Goal: Task Accomplishment & Management: Manage account settings

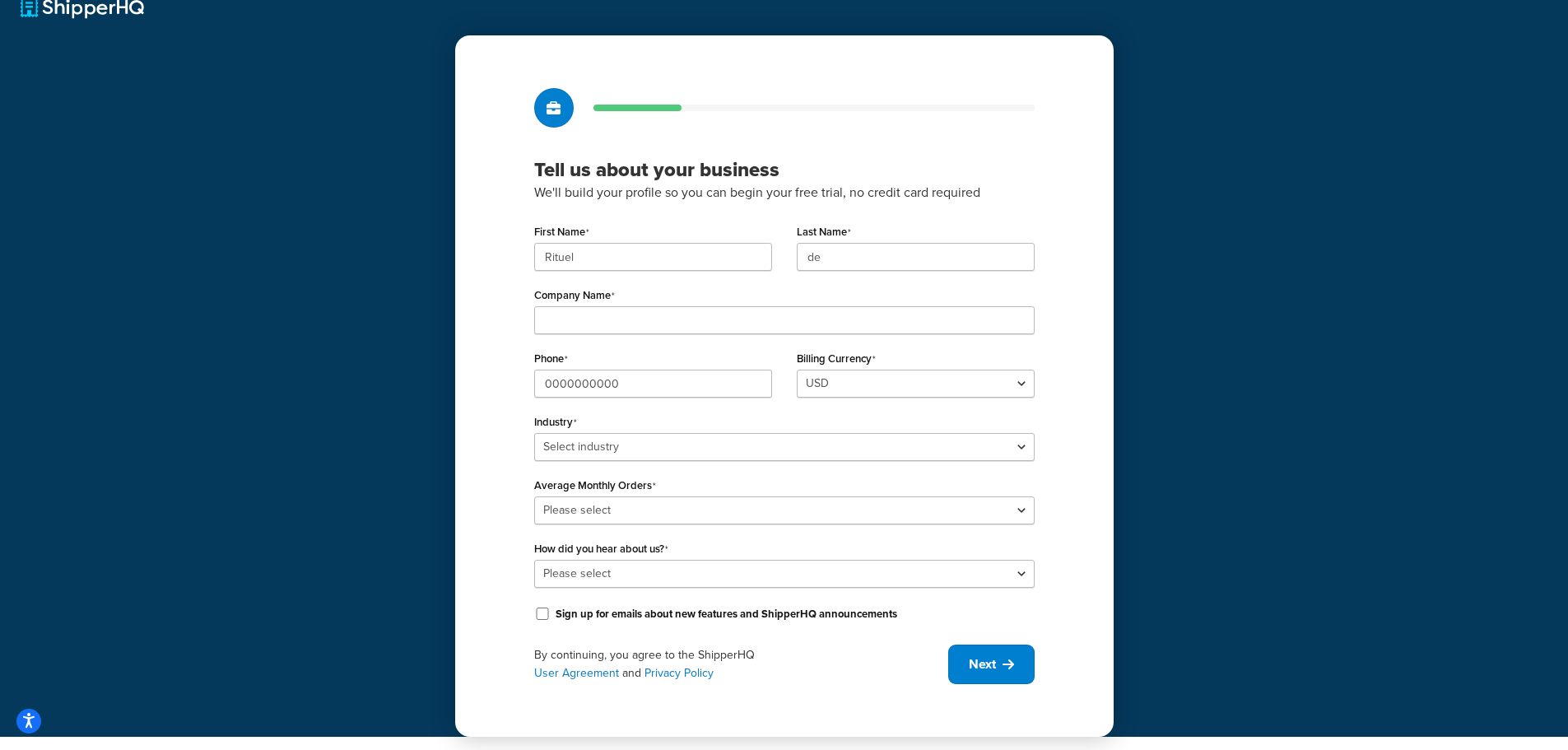
scroll to position [29, 0]
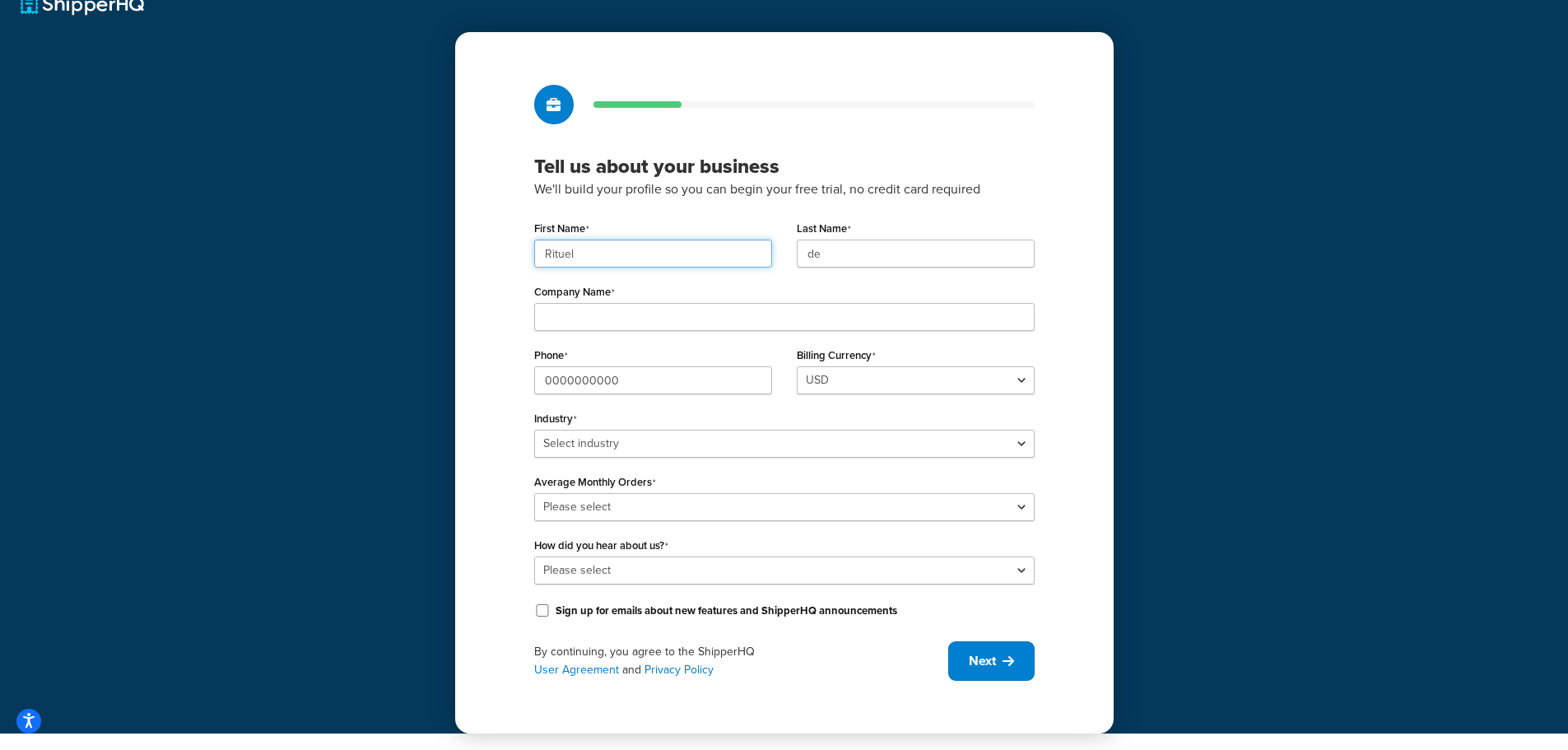
click at [681, 253] on input "Rituel" at bounding box center [653, 253] width 238 height 28
type input "Kenzier"
type input "Rituel de Fille"
type input "Kenzier"
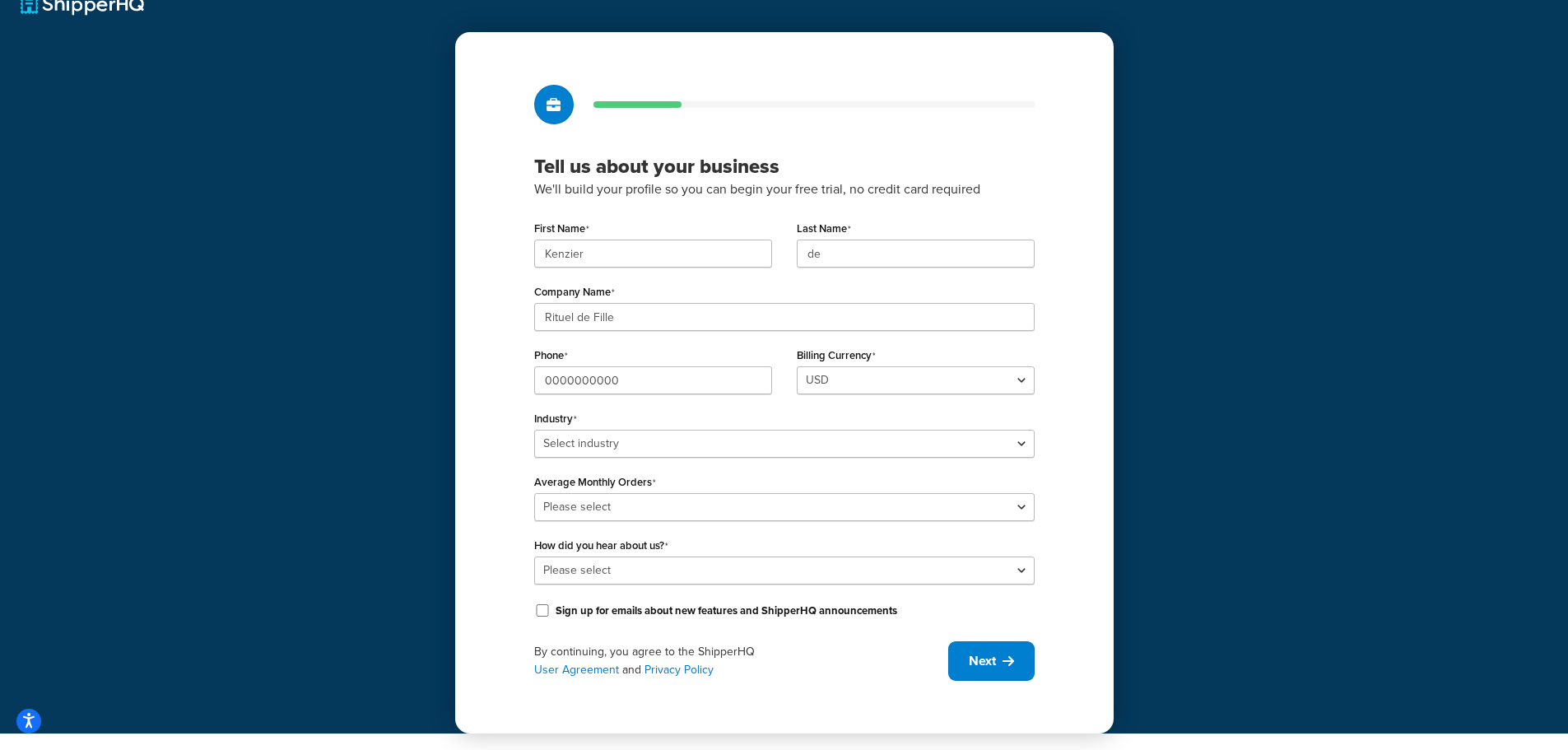
click at [830, 234] on label "Last Name" at bounding box center [824, 229] width 54 height 14
click at [830, 240] on input "de" at bounding box center [916, 253] width 238 height 28
click at [830, 253] on input "de" at bounding box center [916, 253] width 238 height 28
type input "Lemmons"
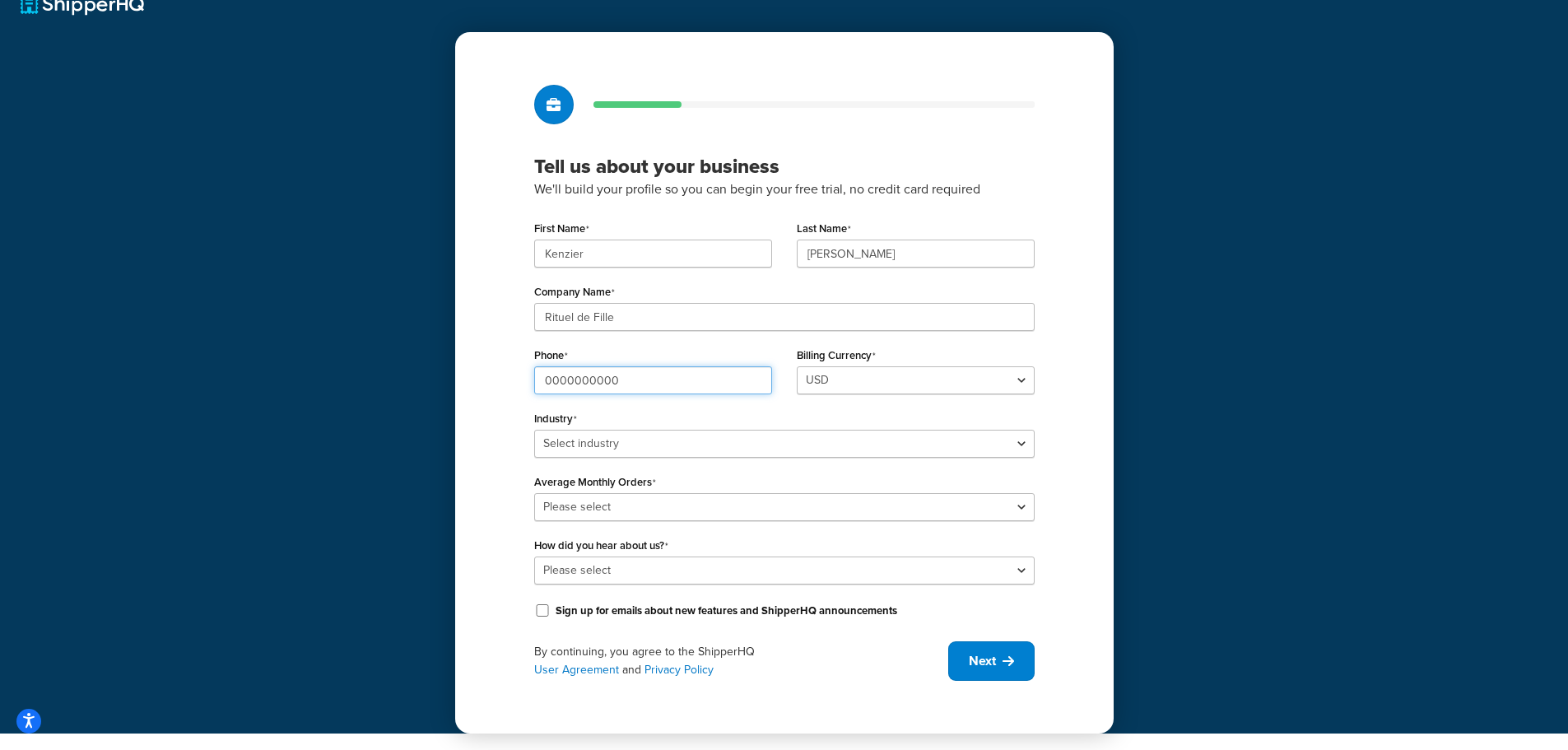
click at [576, 374] on input "0000000000" at bounding box center [653, 380] width 238 height 28
type input "4176292473"
click at [772, 362] on div "Phone 4176292473" at bounding box center [653, 374] width 263 height 63
click at [698, 442] on select "Select industry Automotive Adult Agriculture Alcohol, Tobacco & CBD Arts & Craf…" at bounding box center [784, 443] width 501 height 28
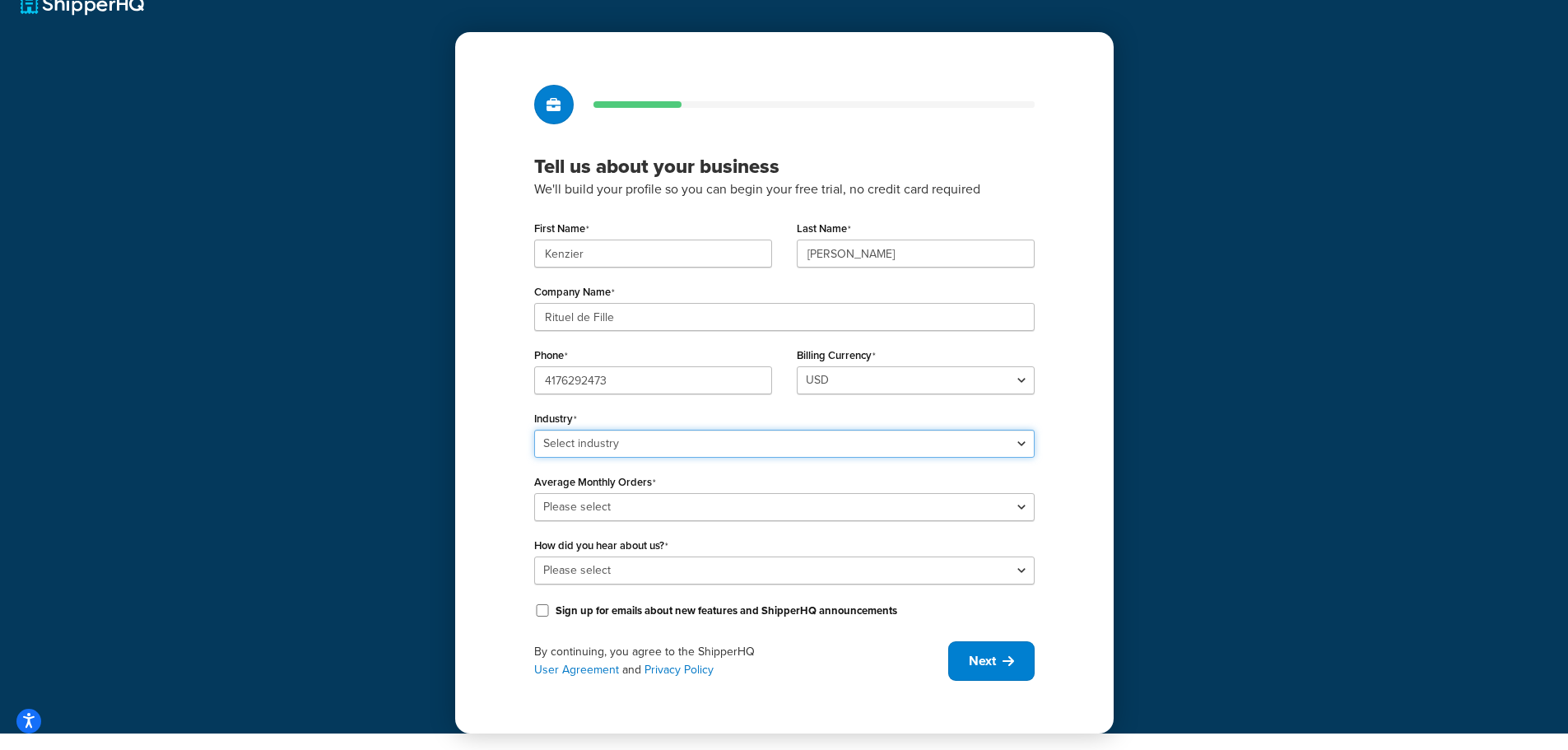
select select "14"
click at [534, 430] on select "Select industry Automotive Adult Agriculture Alcohol, Tobacco & CBD Arts & Craf…" at bounding box center [784, 443] width 501 height 28
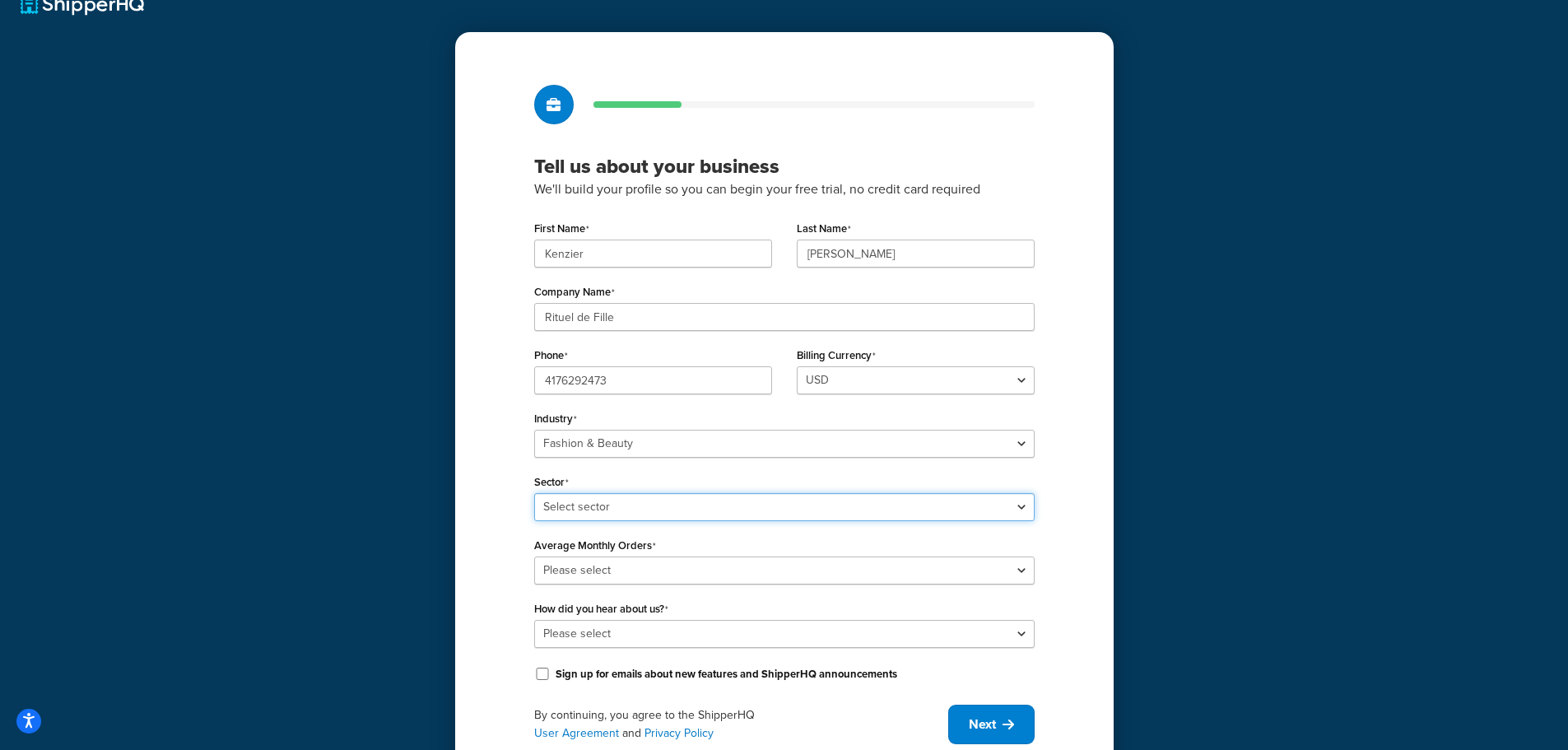
click at [659, 504] on select "Select sector Apparel Beauty Supplies & Cosmetics Jewelry" at bounding box center [784, 507] width 501 height 28
select select "23"
click at [534, 493] on select "Select sector Apparel Beauty Supplies & Cosmetics Jewelry" at bounding box center [784, 507] width 501 height 28
click at [664, 571] on select "Please select 0-500 501-1,000 1,001-10,000 10,001-20,000 Over 20,000" at bounding box center [784, 570] width 501 height 28
select select "3"
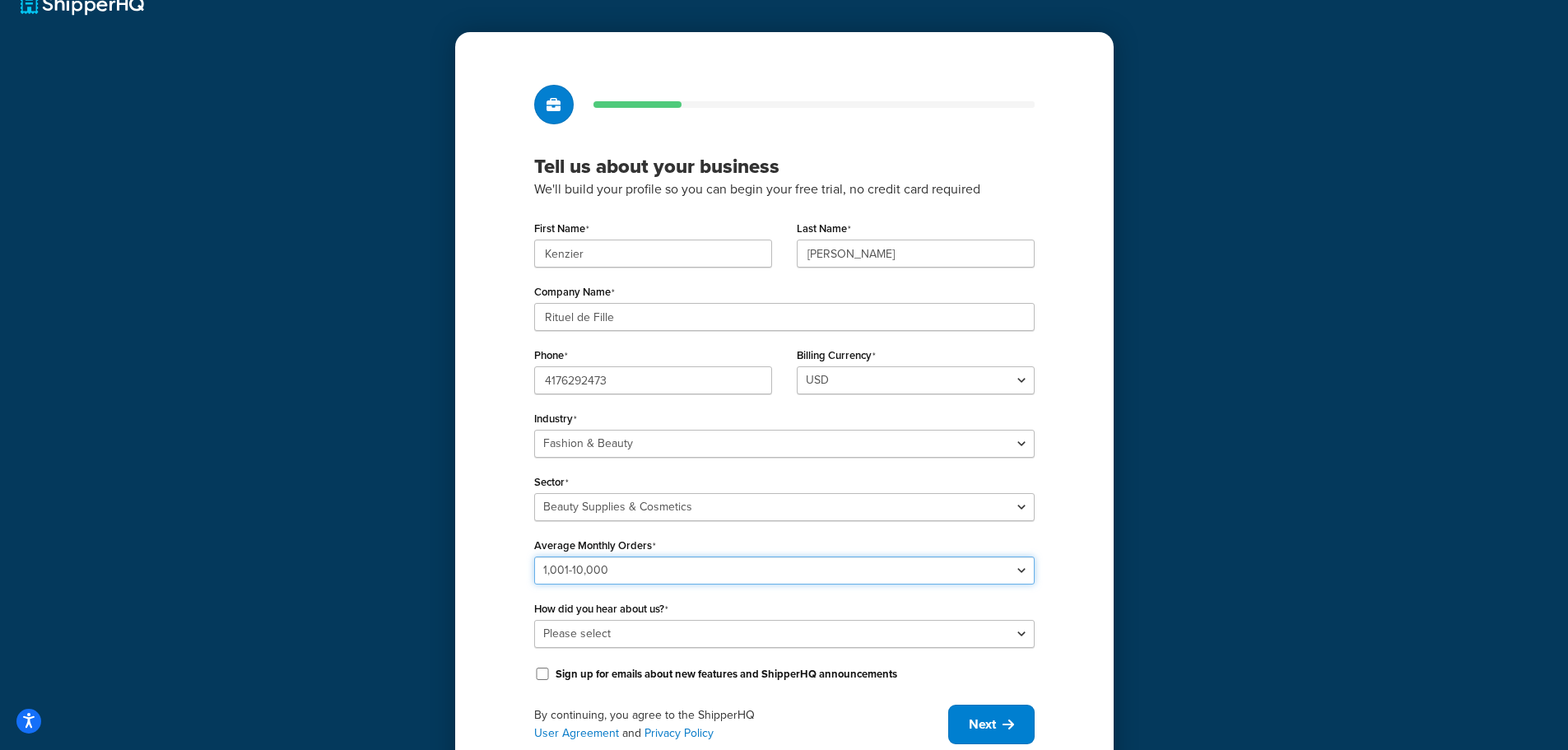
click at [534, 557] on select "Please select 0-500 501-1,000 1,001-10,000 10,001-20,000 Over 20,000" at bounding box center [784, 570] width 501 height 28
click at [657, 644] on select "Please select Online Search App Store or Marketplace Listing Referred by Agency…" at bounding box center [784, 633] width 501 height 28
select select "1"
click at [534, 620] on select "Please select Online Search App Store or Marketplace Listing Referred by Agency…" at bounding box center [784, 633] width 501 height 28
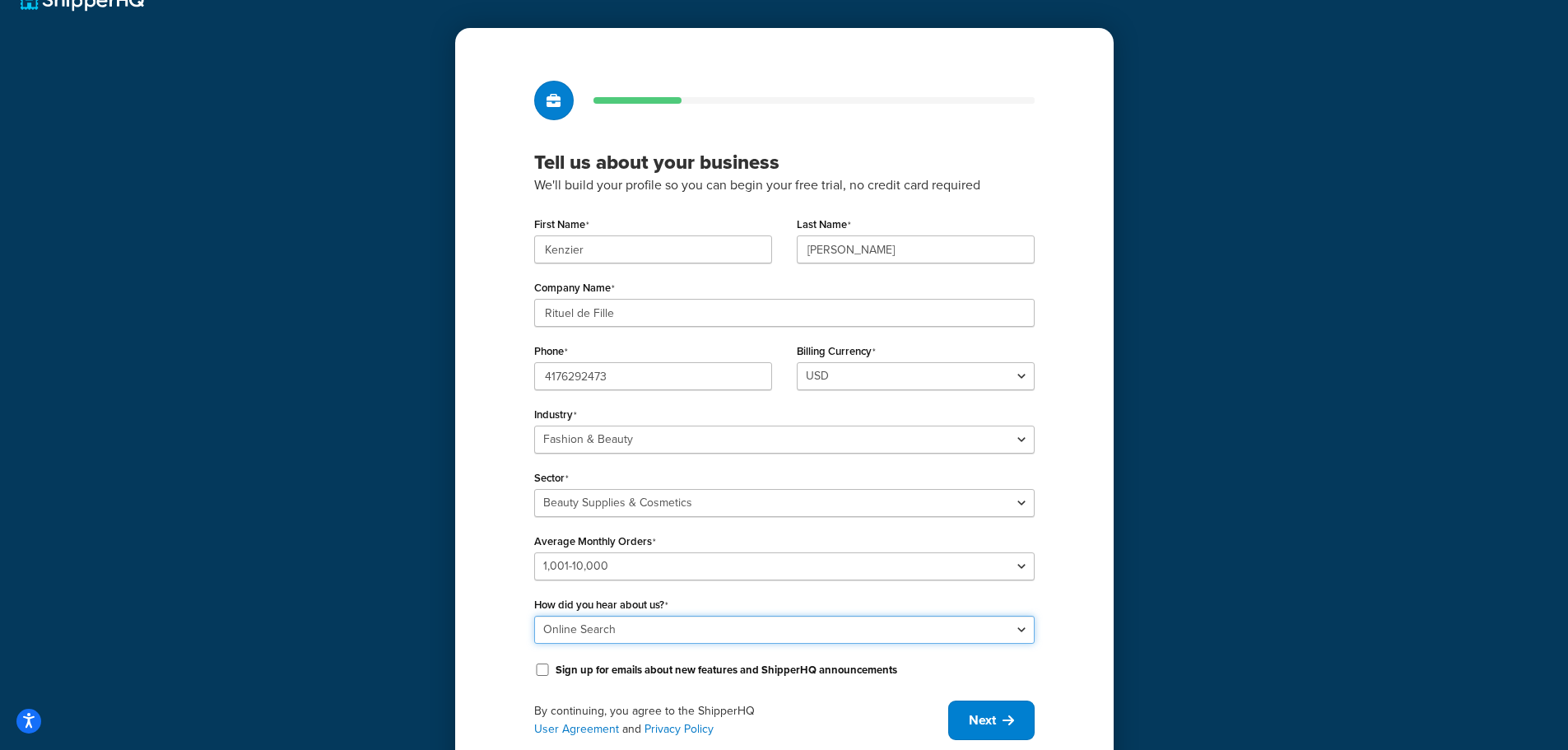
scroll to position [92, 0]
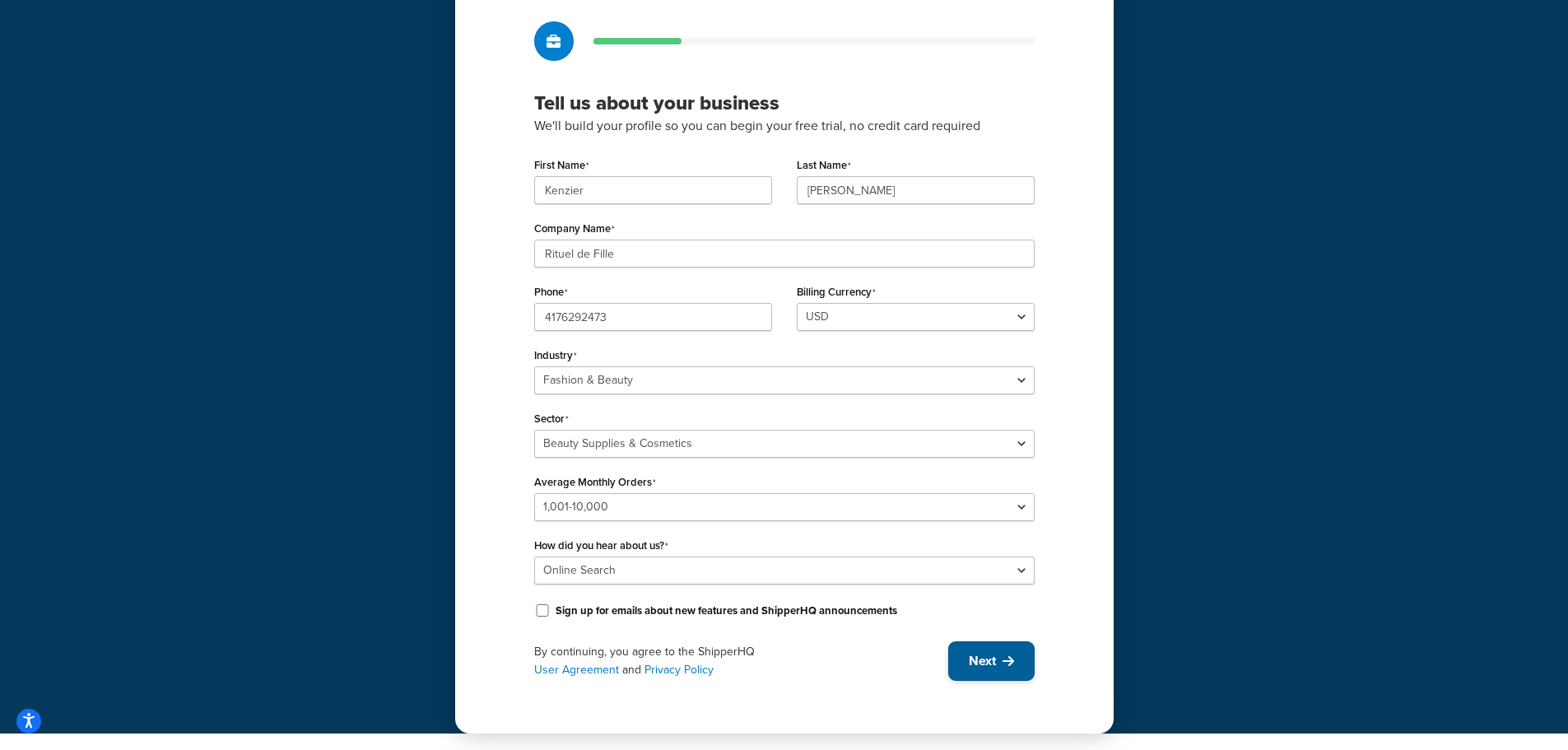
click at [971, 658] on span "Next" at bounding box center [983, 660] width 27 height 18
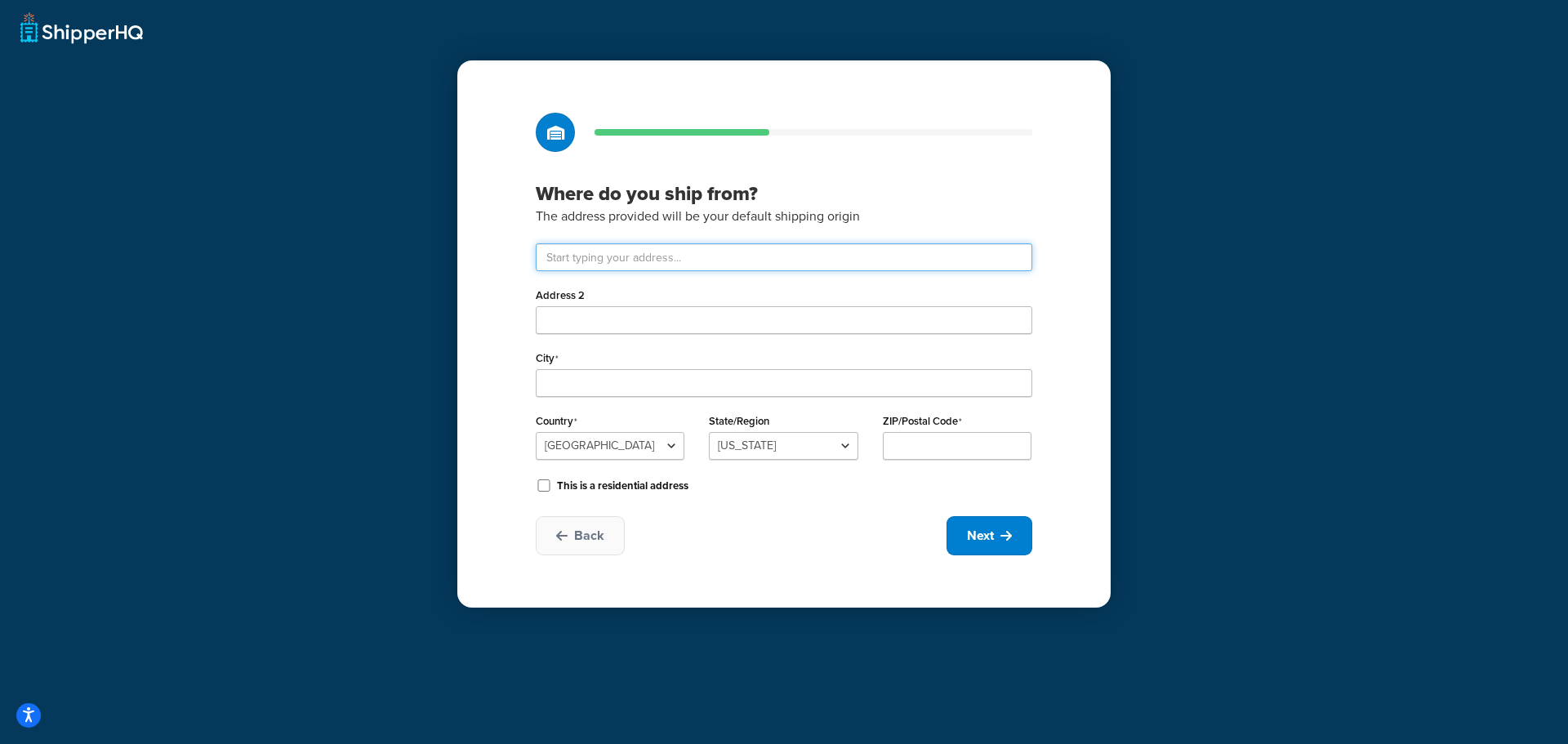
click at [649, 244] on input "text" at bounding box center [784, 256] width 497 height 28
type input "1638 E 23rd St"
type input "Los Angeles"
select select "5"
type input "90011"
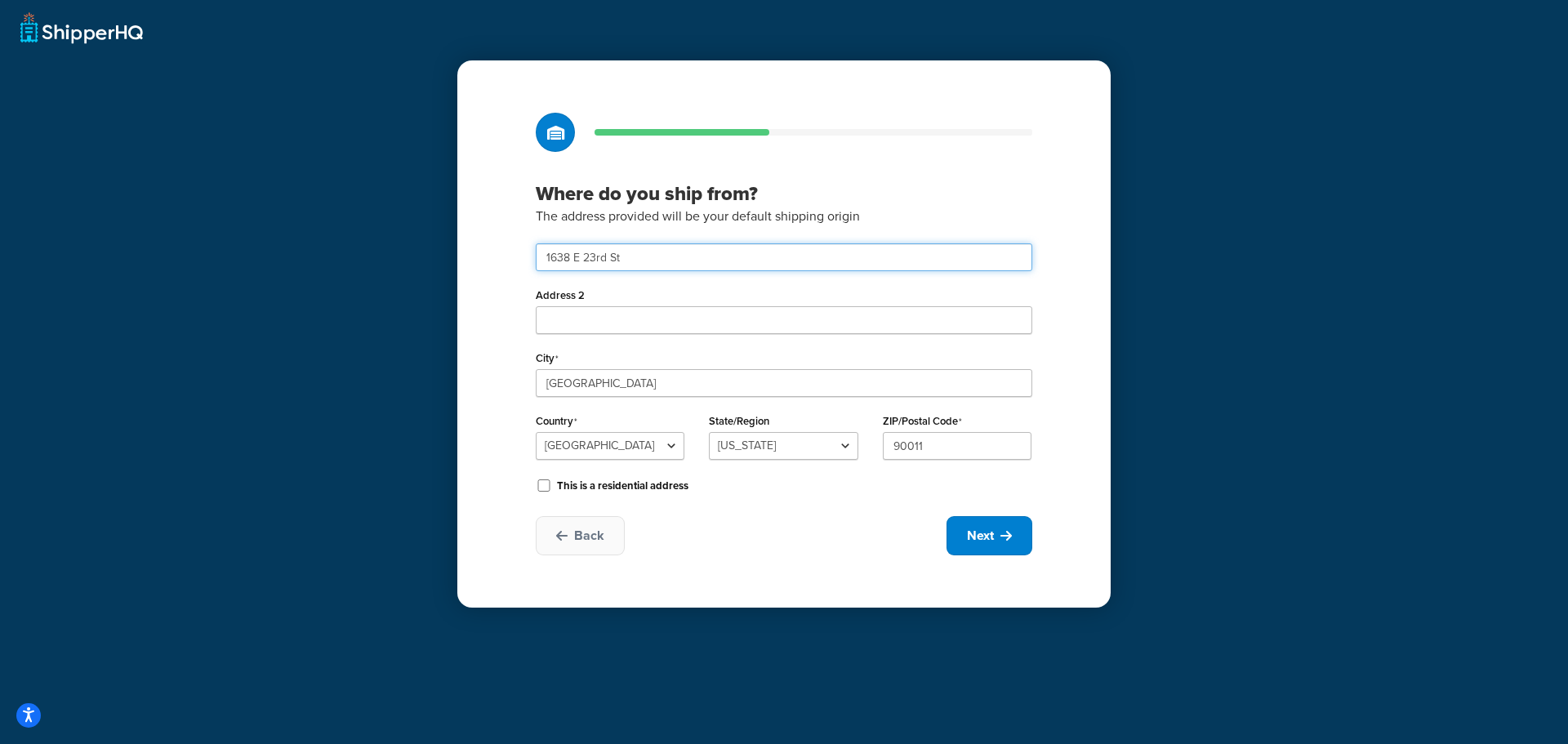
click at [640, 256] on input "1638 E 23rd St" at bounding box center [784, 256] width 497 height 28
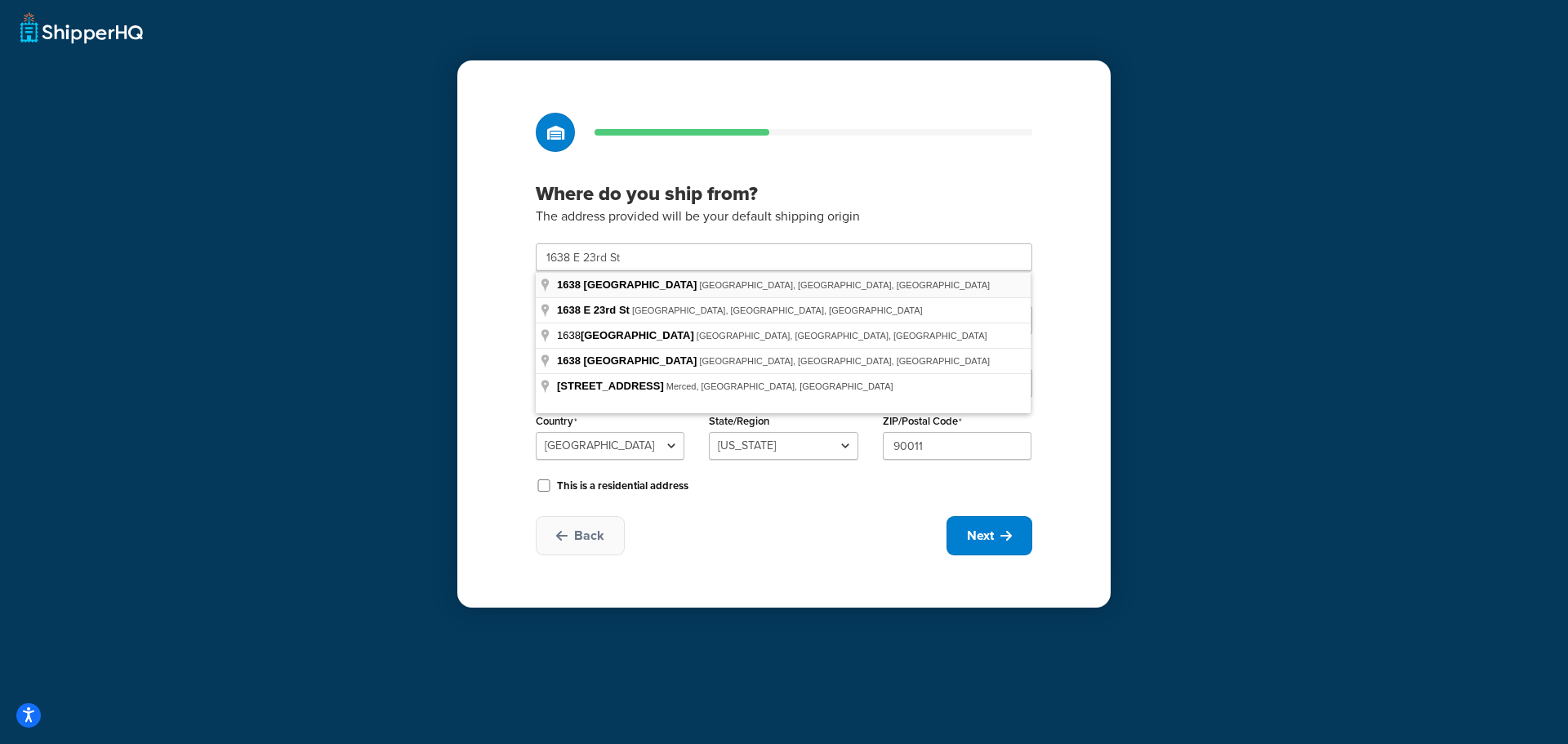
type input "1638 E 23rd St"
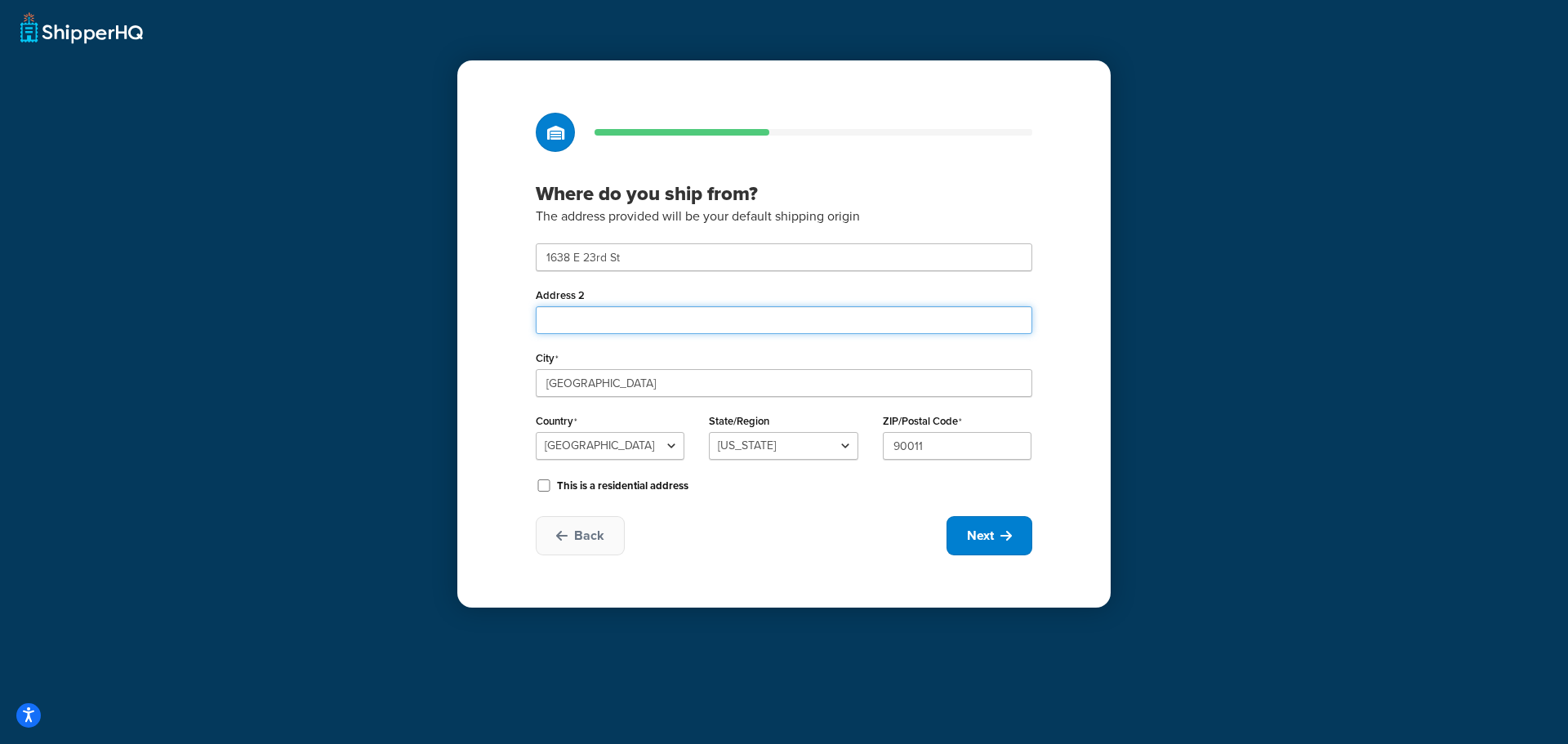
click at [643, 317] on input "Address 2" at bounding box center [784, 319] width 497 height 28
click at [1003, 538] on icon at bounding box center [1007, 535] width 12 height 13
select select "1"
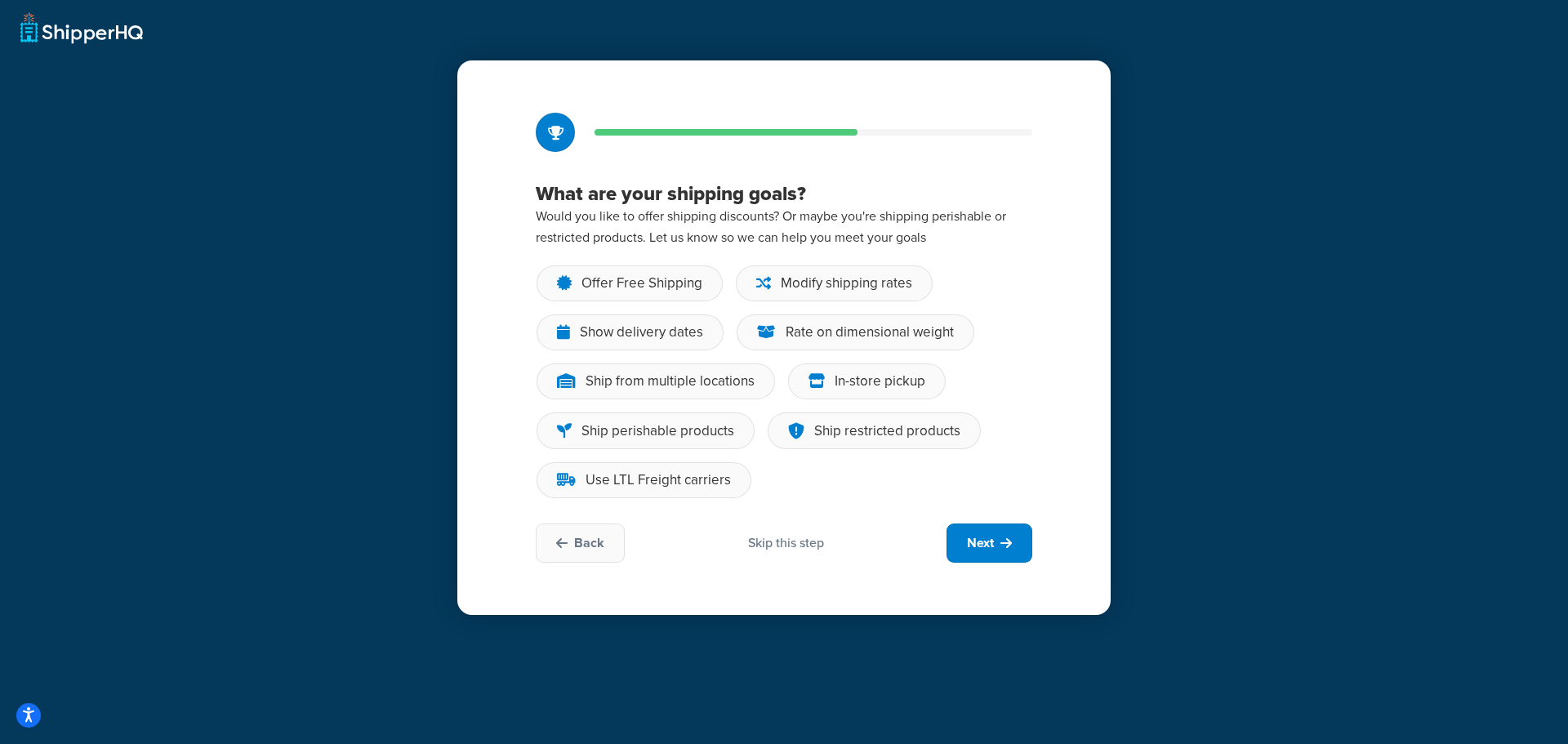
click at [781, 541] on div "Skip this step" at bounding box center [786, 542] width 76 height 18
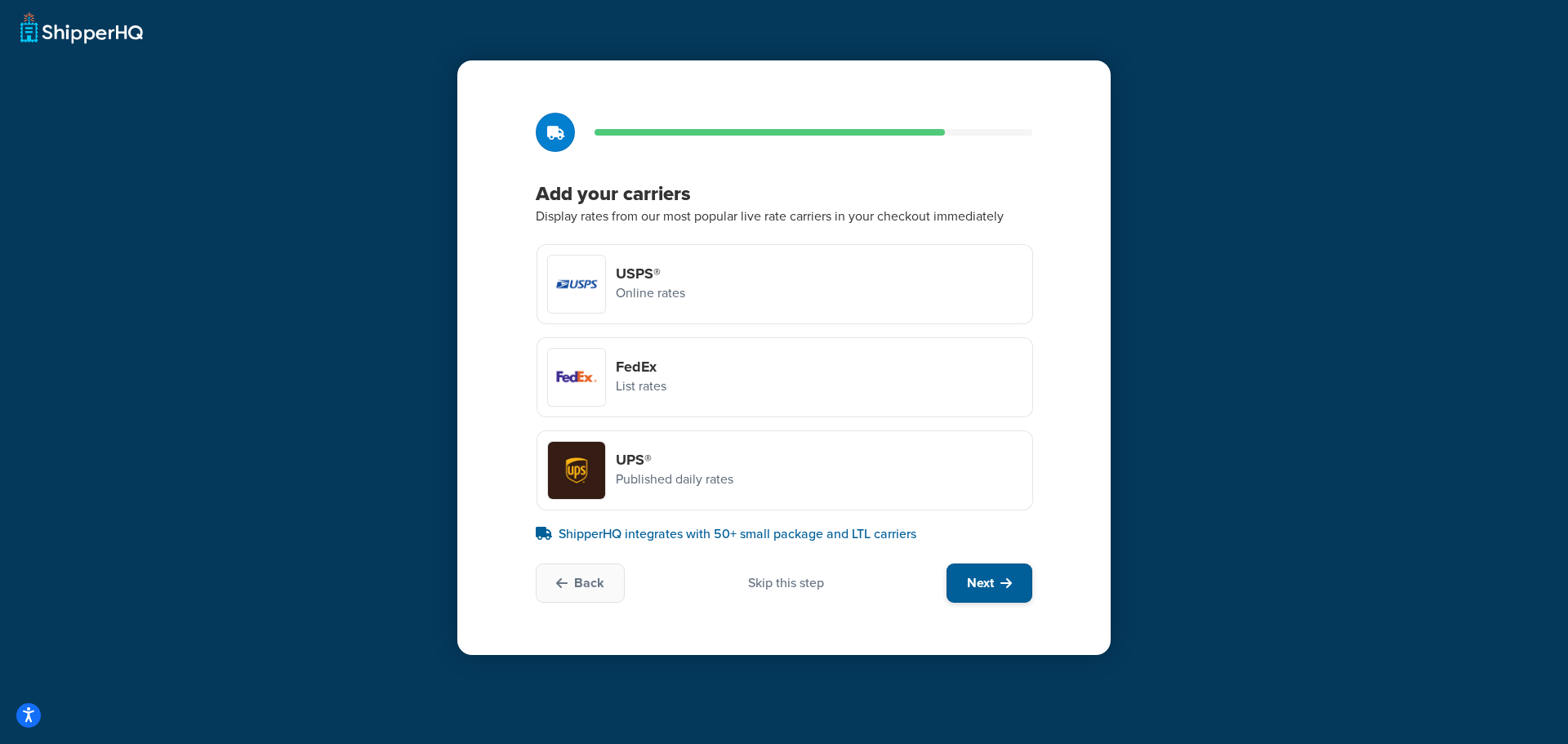
click at [976, 574] on span "Next" at bounding box center [981, 582] width 27 height 18
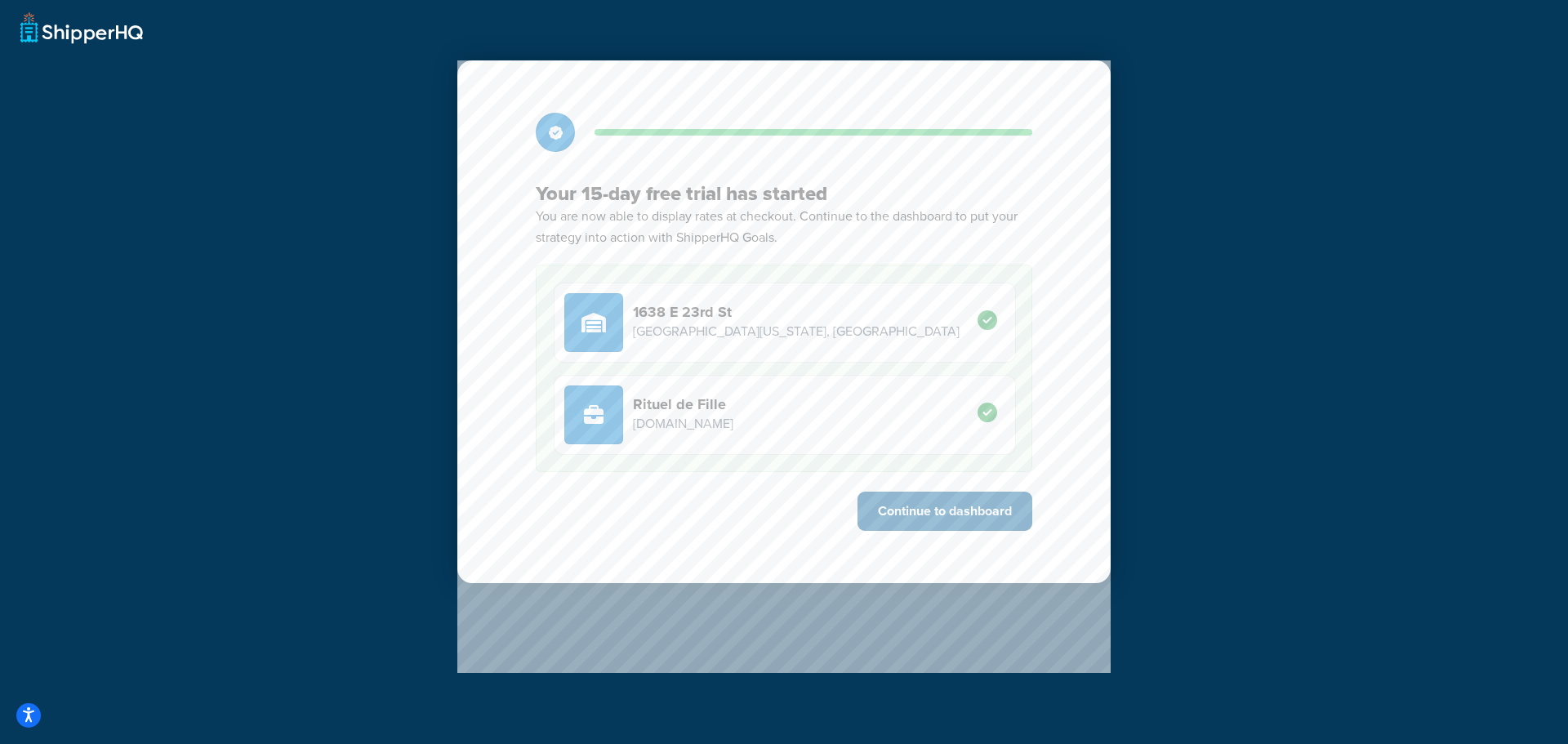
click at [915, 519] on button "Continue to dashboard" at bounding box center [944, 511] width 175 height 39
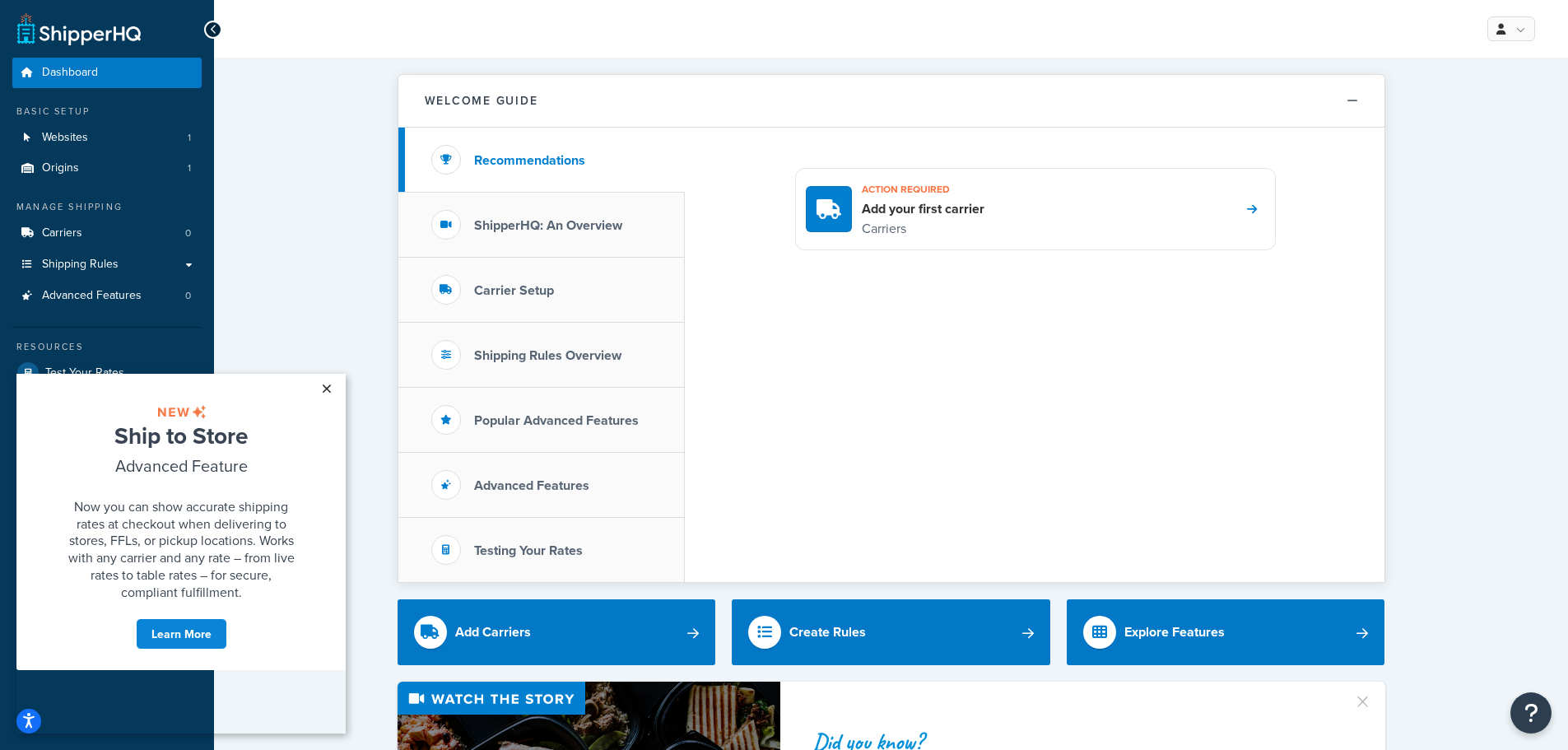
click at [327, 379] on link "×" at bounding box center [326, 388] width 29 height 30
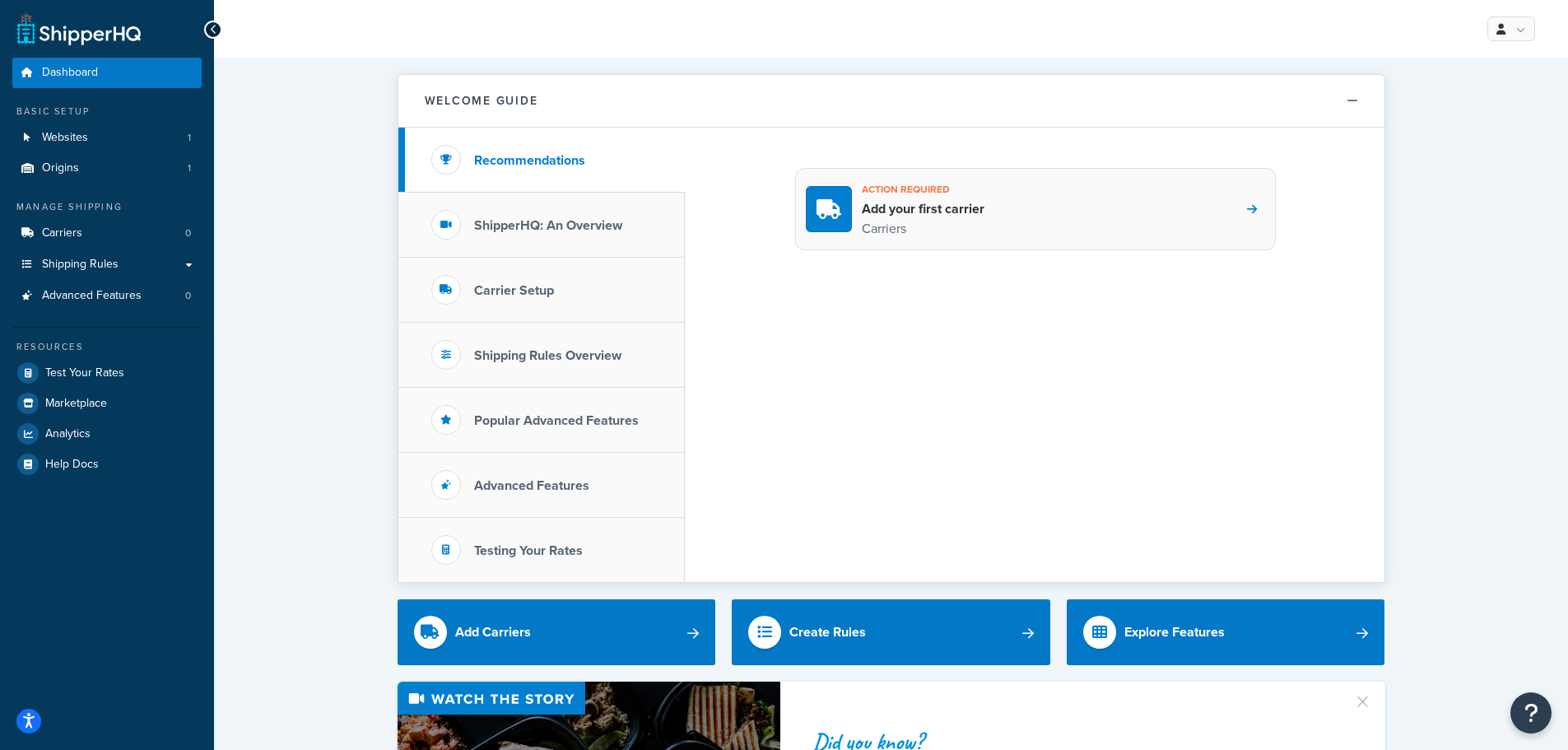
click at [954, 239] on p "Carriers" at bounding box center [923, 228] width 122 height 21
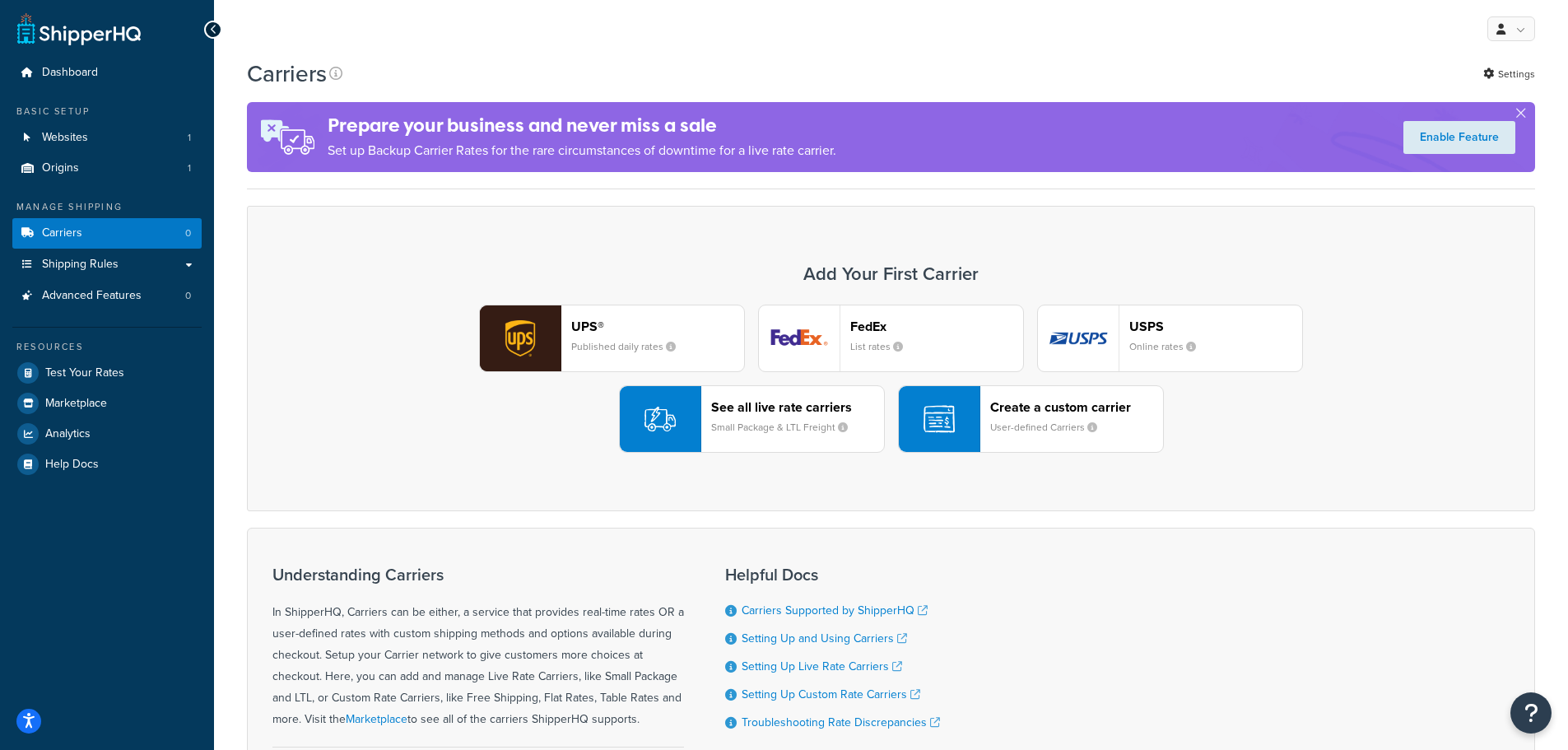
click at [1214, 339] on div "USPS Online rates" at bounding box center [1216, 338] width 173 height 40
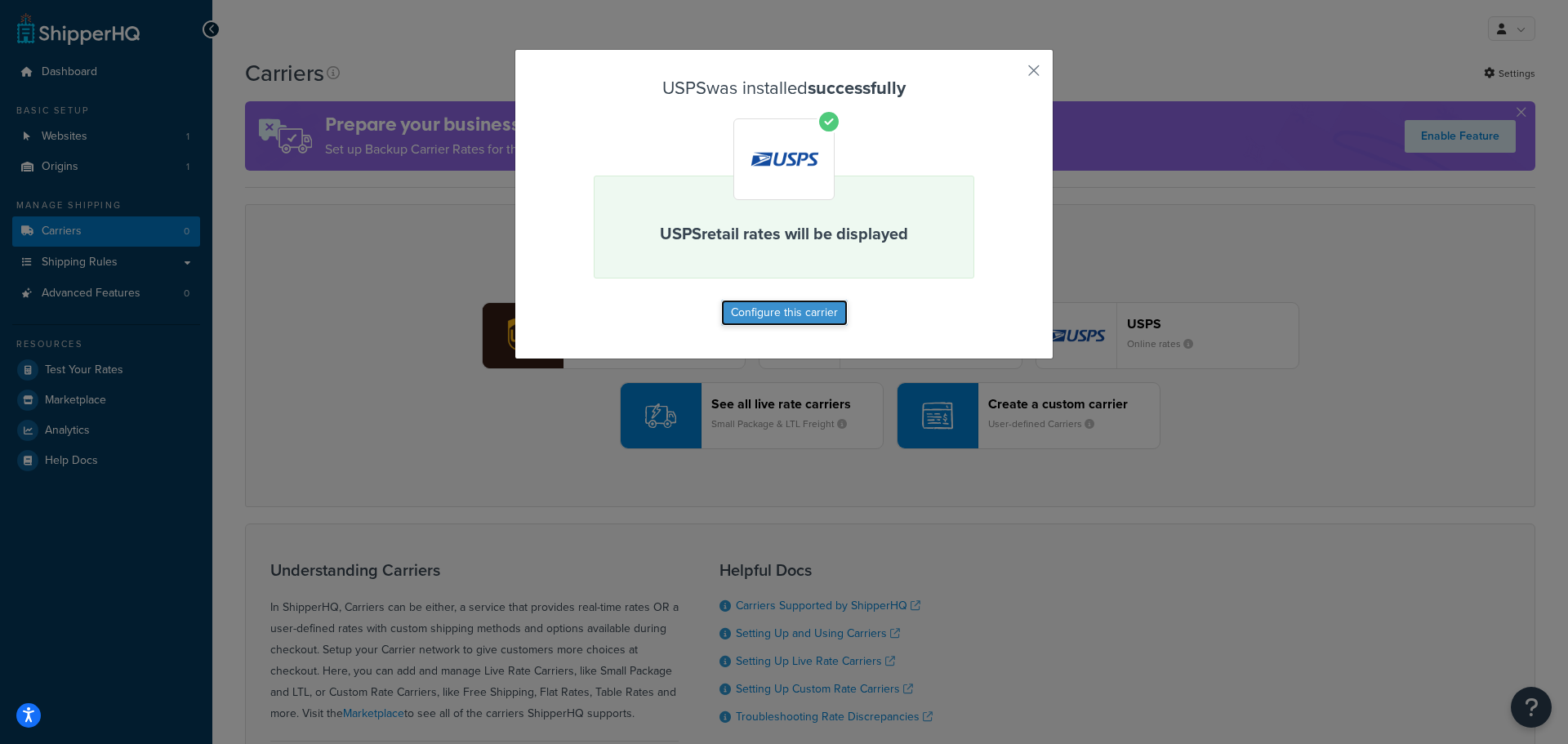
click at [817, 313] on button "Configure this carrier" at bounding box center [784, 313] width 127 height 26
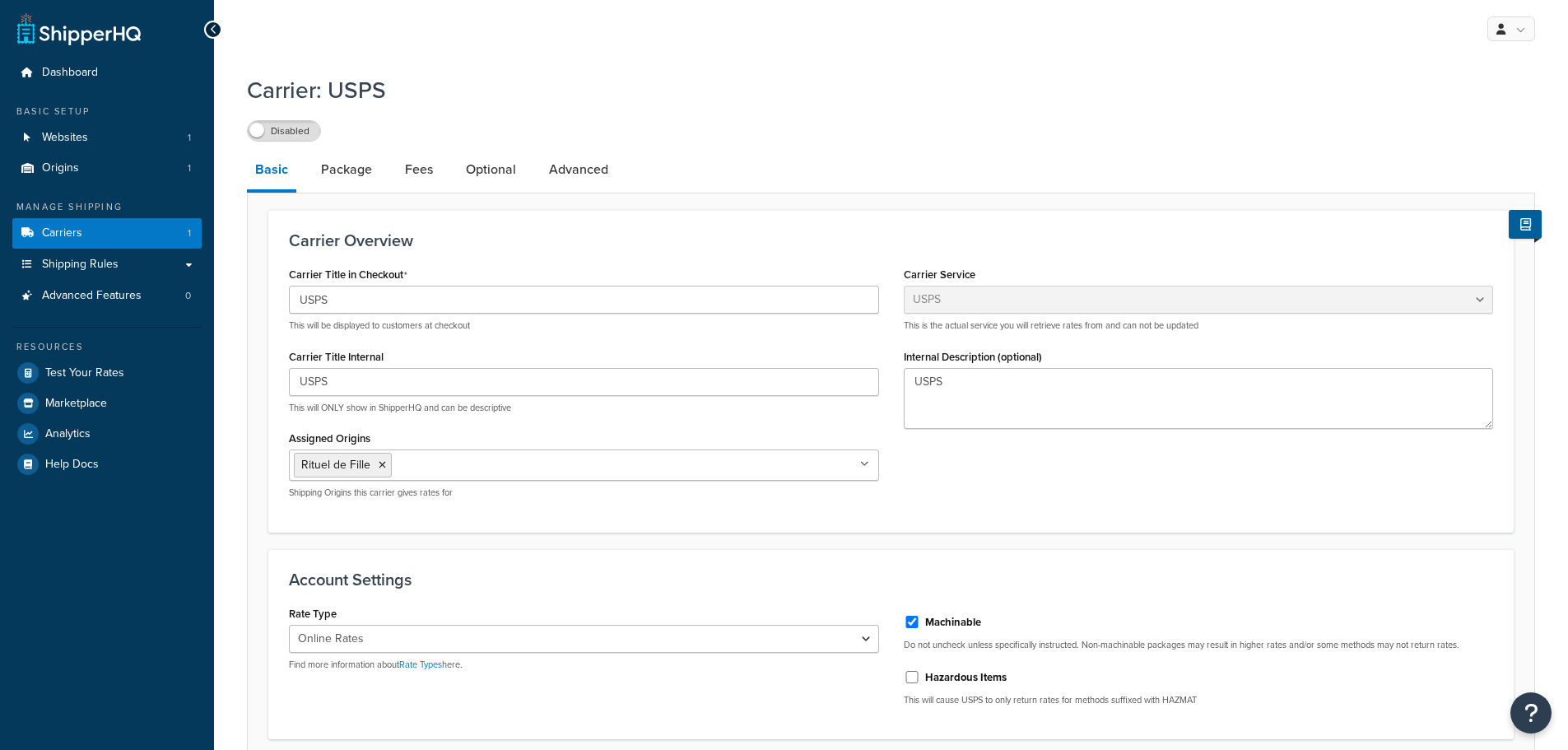
select select "usps"
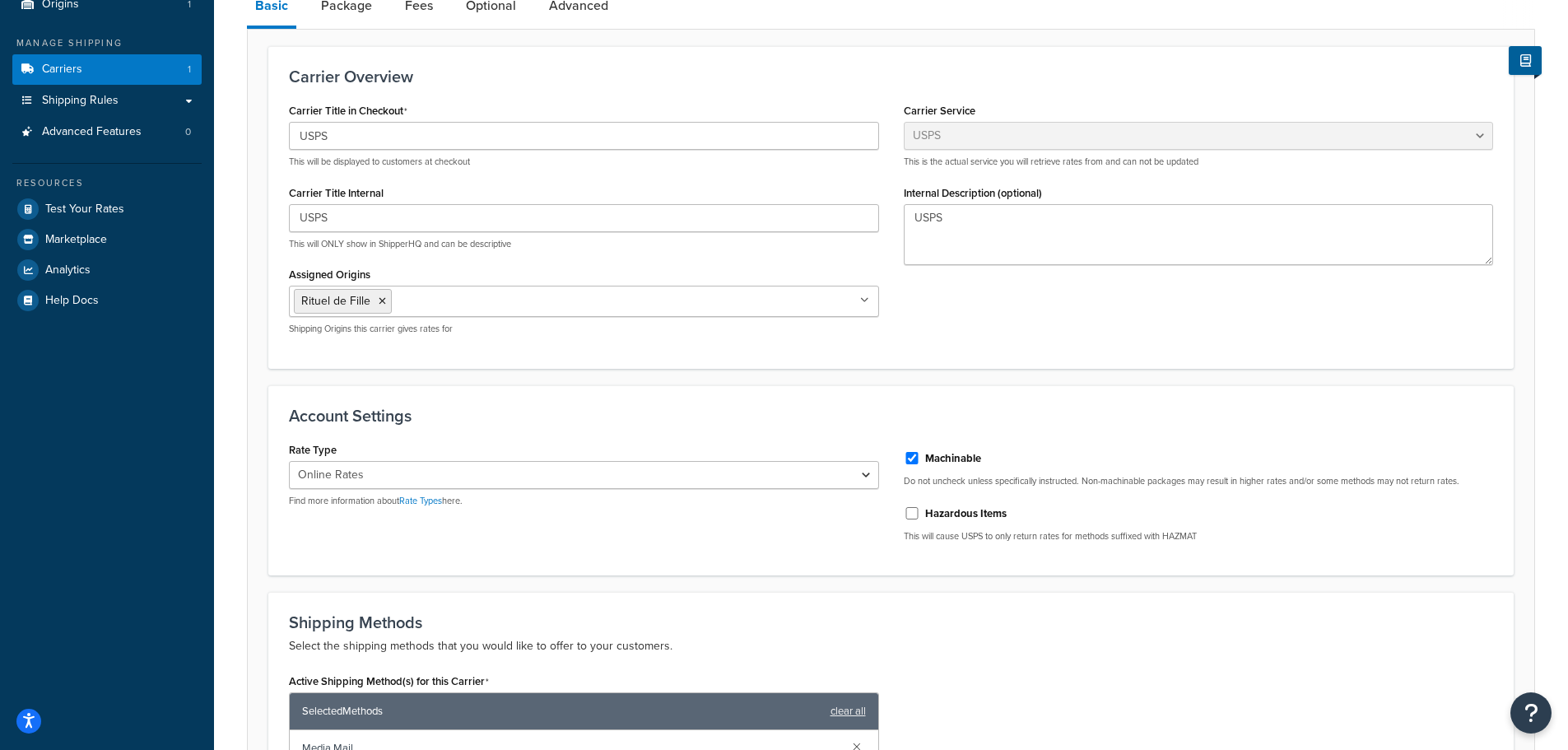
scroll to position [165, 0]
click at [583, 448] on div "Rate Type Retail Rates Online Rates Commercial Plus Find more information about…" at bounding box center [584, 471] width 591 height 69
click at [582, 474] on select "Retail Rates Online Rates Commercial Plus" at bounding box center [584, 474] width 591 height 28
select select "PLUS"
click at [289, 461] on select "Retail Rates Online Rates Commercial Plus" at bounding box center [584, 474] width 591 height 28
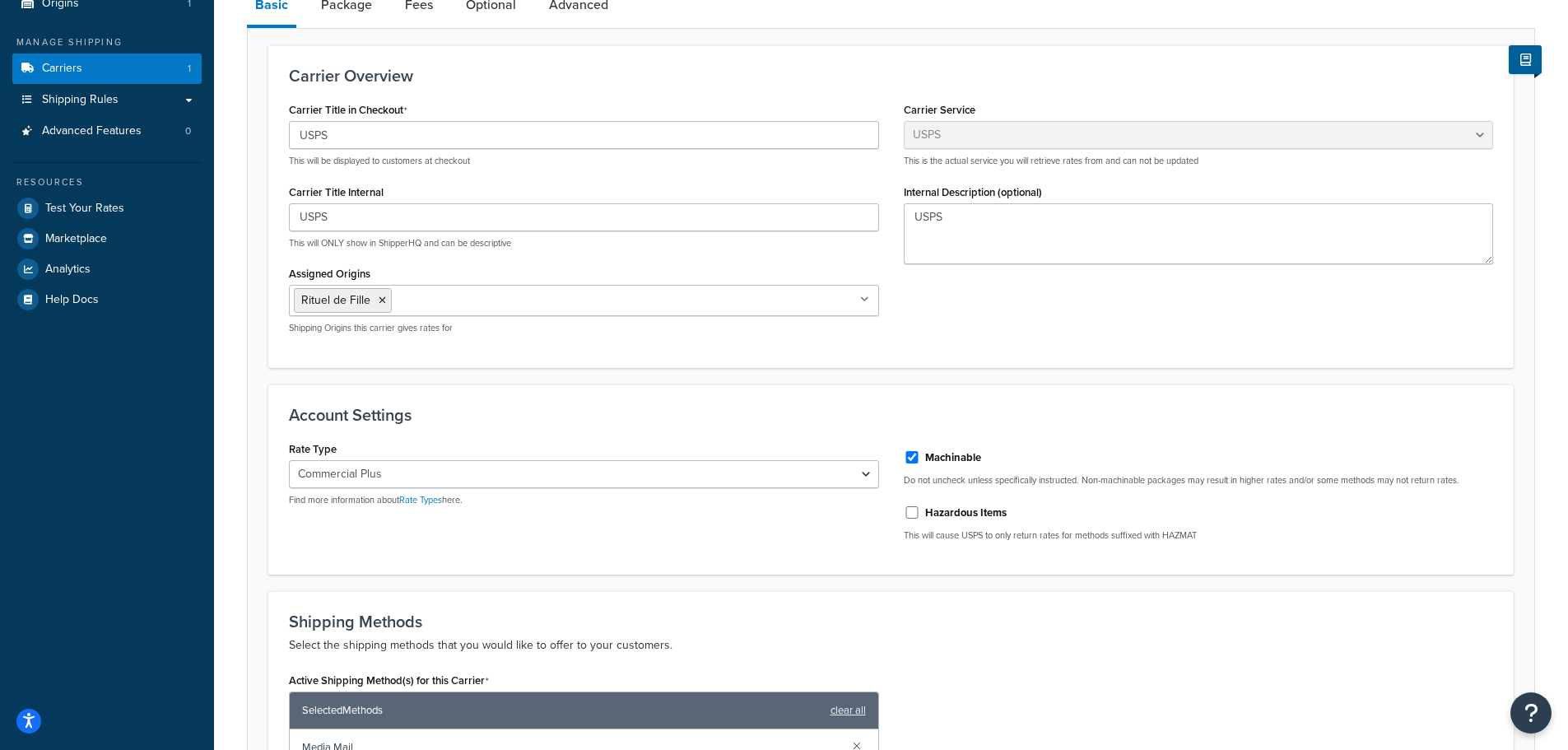
click at [564, 432] on div "Account Settings Rate Type Retail Rates Online Rates Commercial Plus Find more …" at bounding box center [891, 480] width 1245 height 191
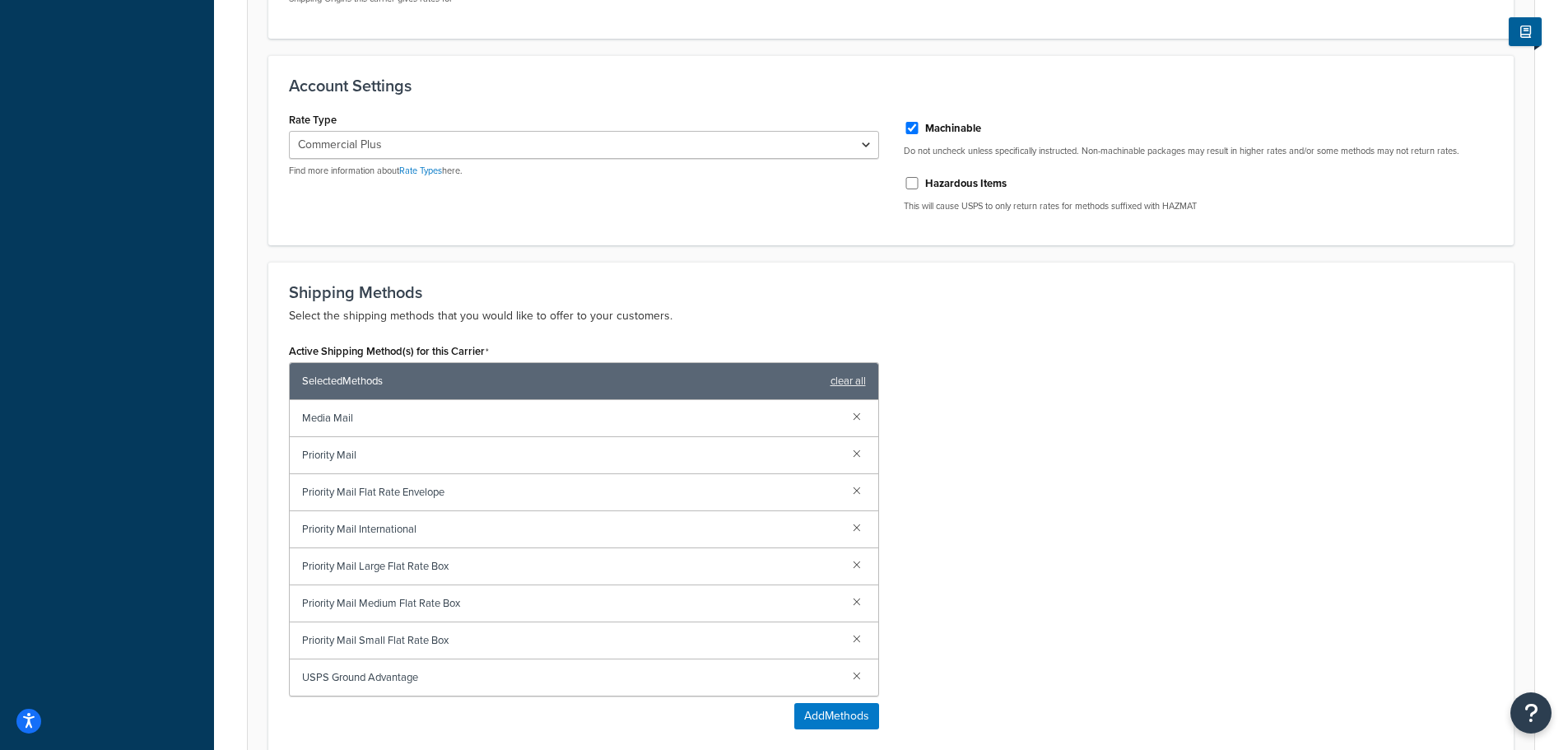
scroll to position [576, 0]
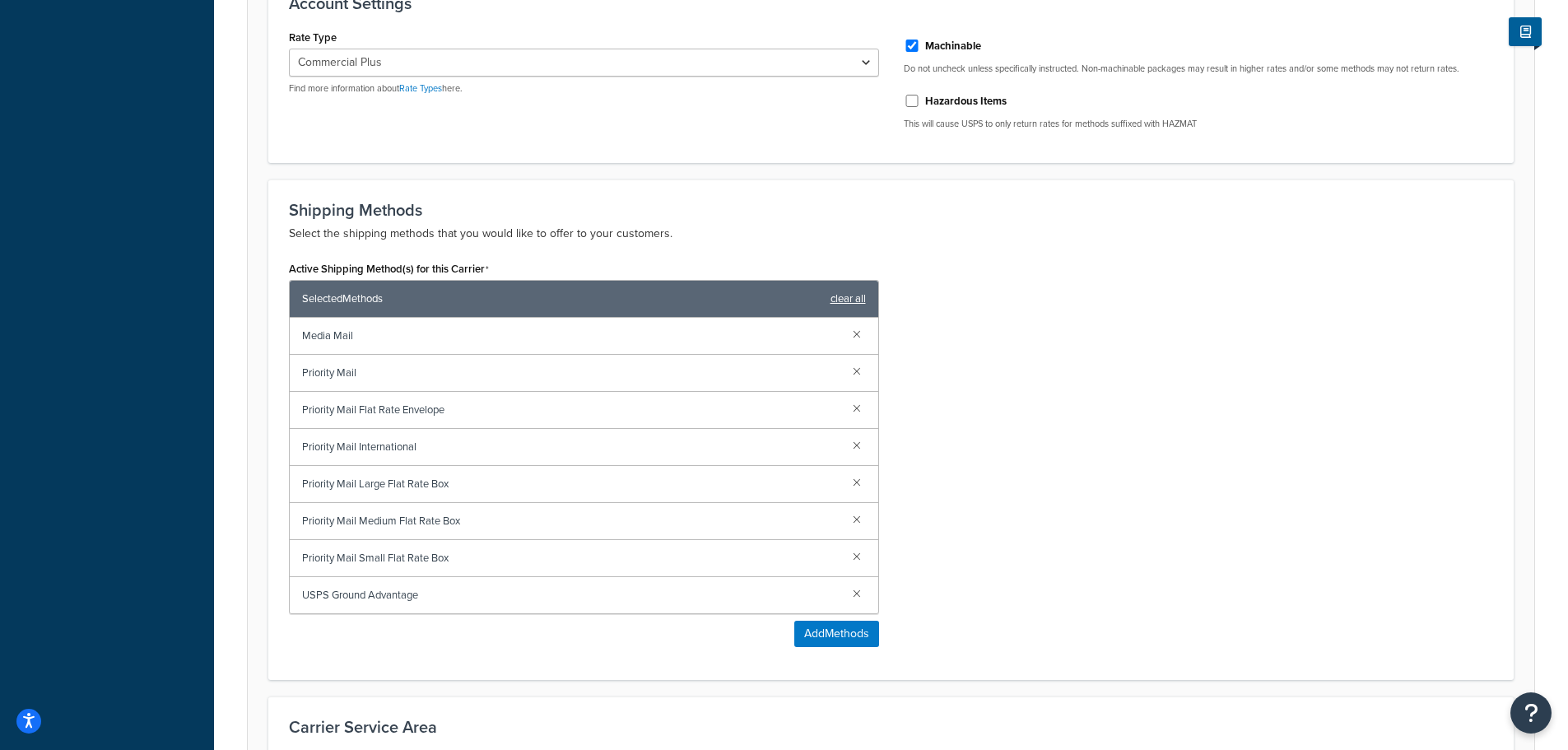
click at [845, 307] on link "clear all" at bounding box center [848, 298] width 35 height 23
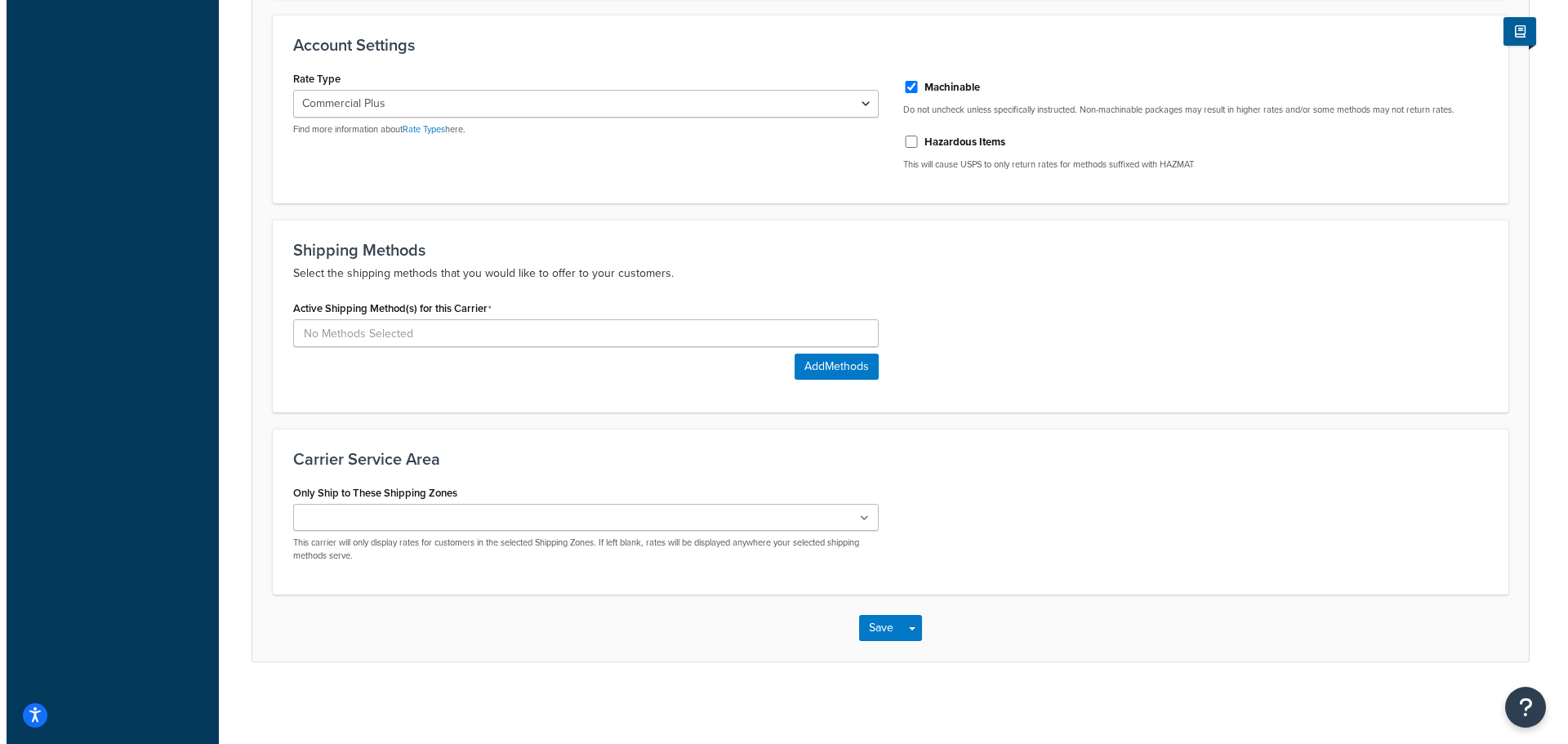
scroll to position [531, 0]
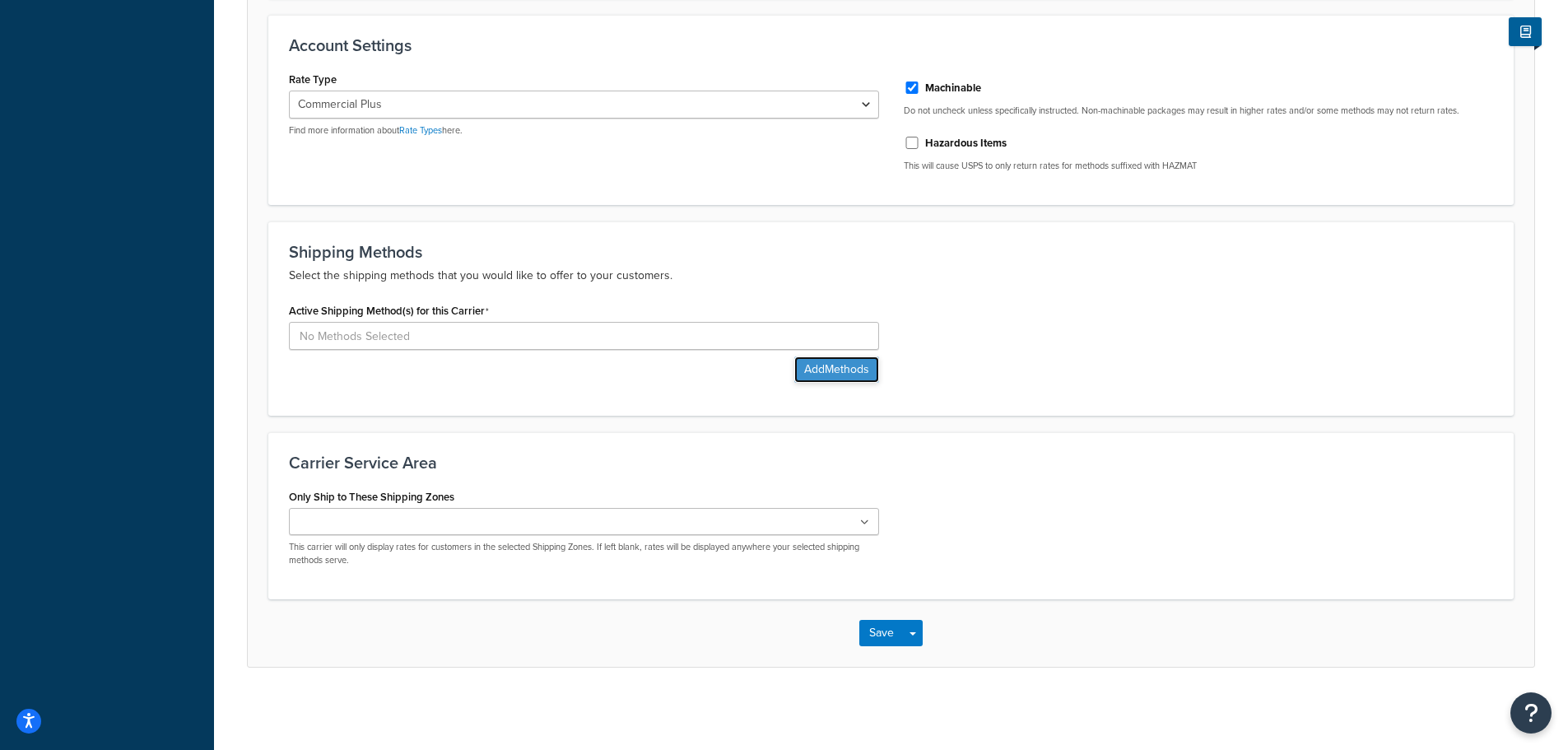
click at [847, 374] on button "Add Methods" at bounding box center [836, 369] width 84 height 26
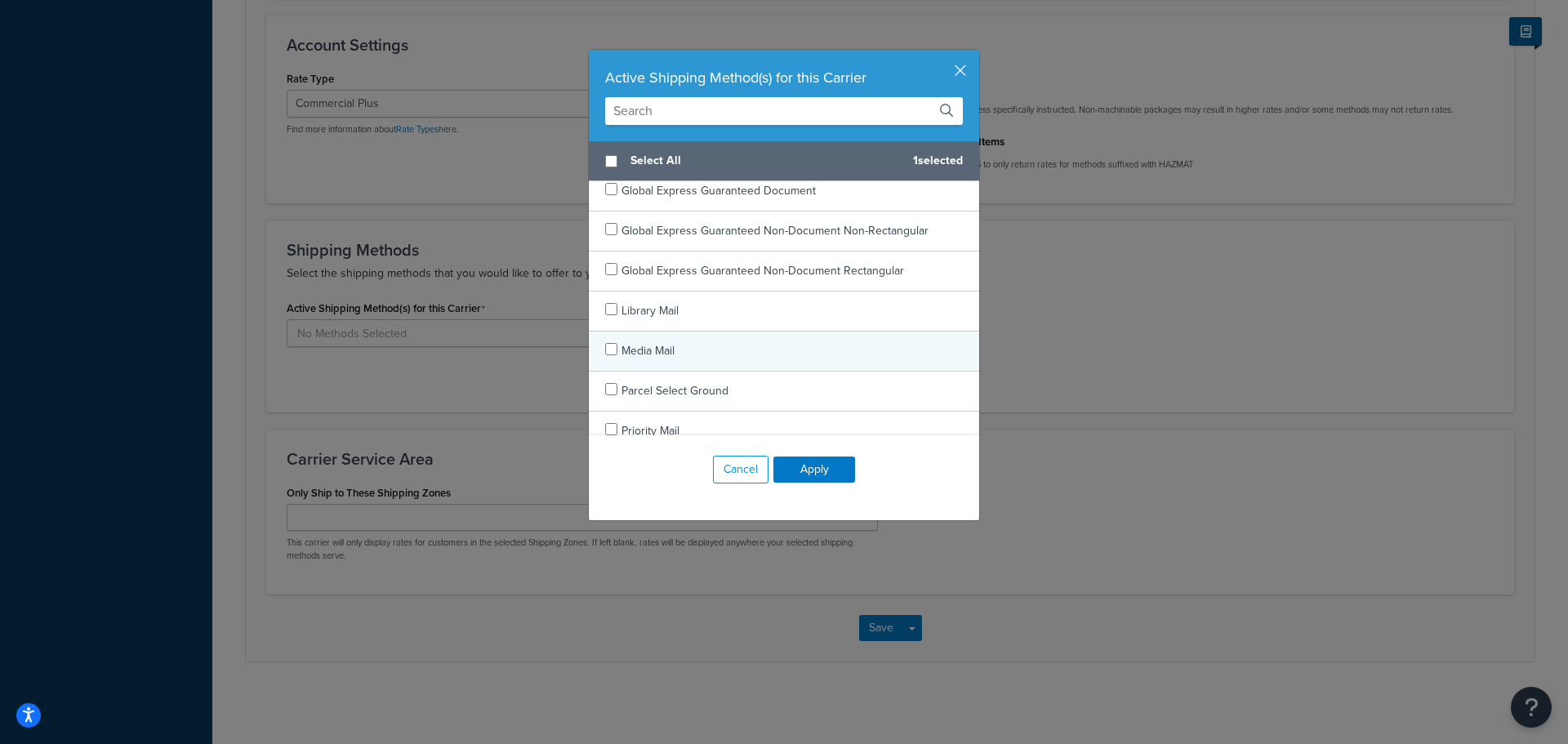
scroll to position [571, 0]
checkbox input "true"
click at [757, 354] on div "Priority Mail" at bounding box center [784, 350] width 391 height 40
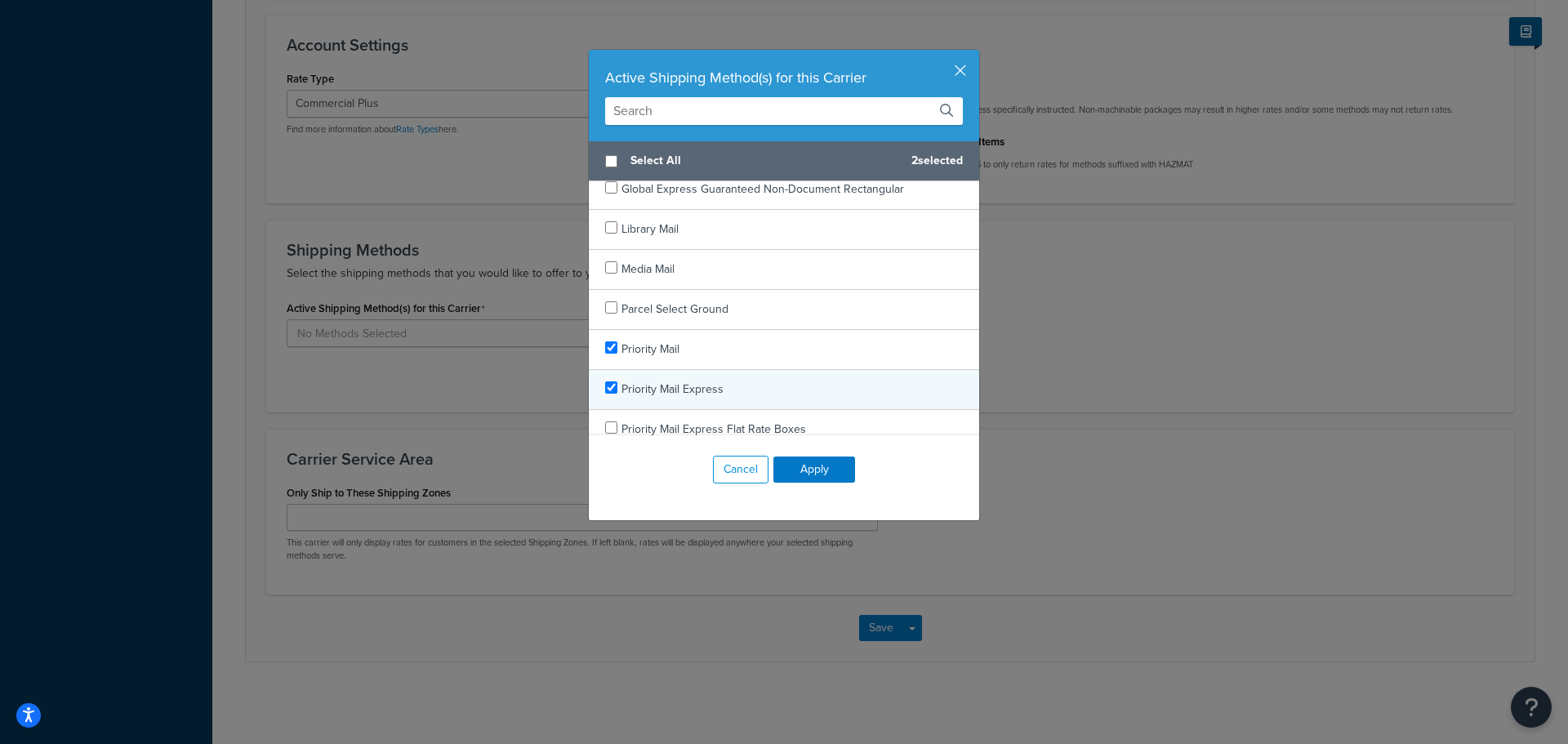
checkbox input "true"
click at [760, 390] on div "Priority Mail Express" at bounding box center [784, 390] width 391 height 40
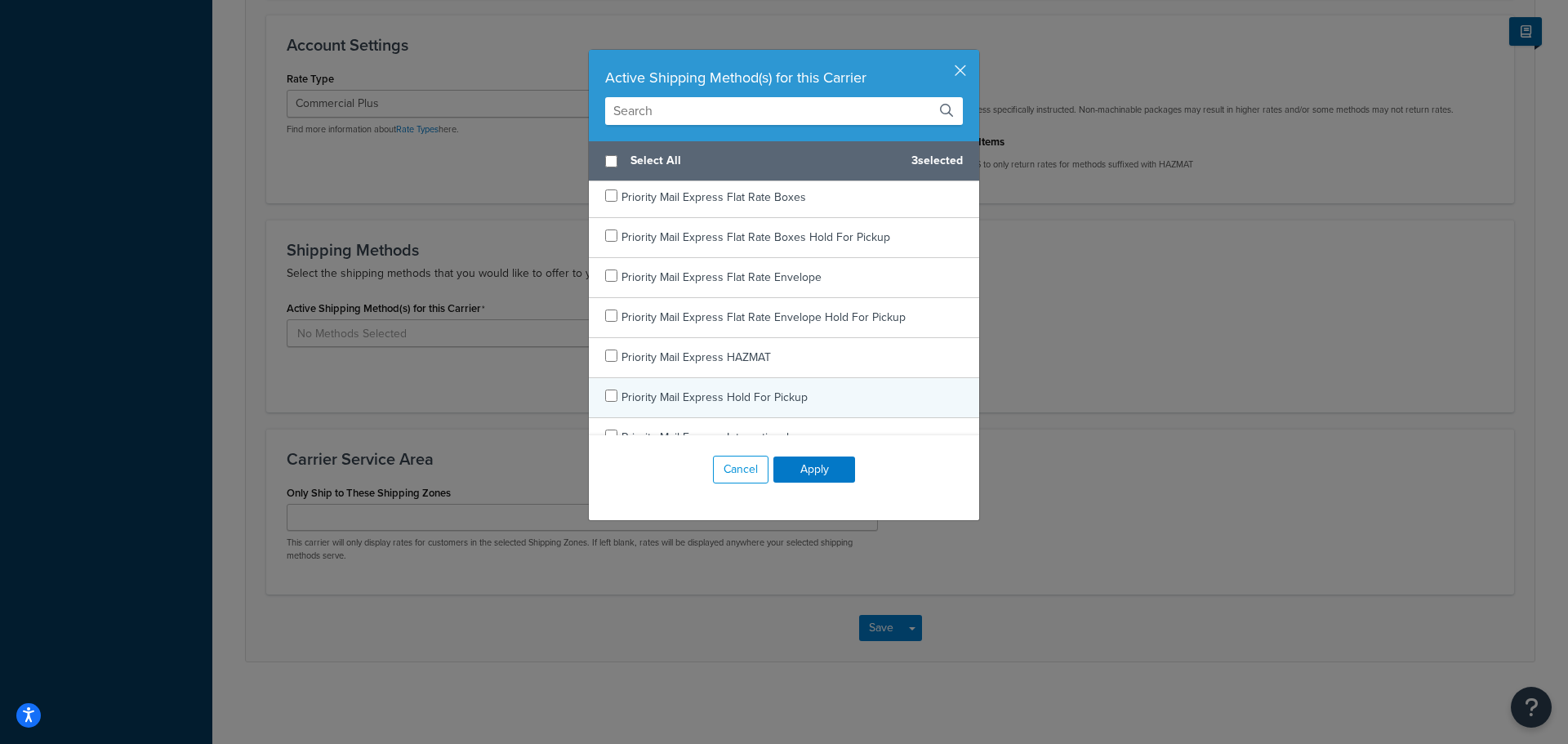
scroll to position [898, 0]
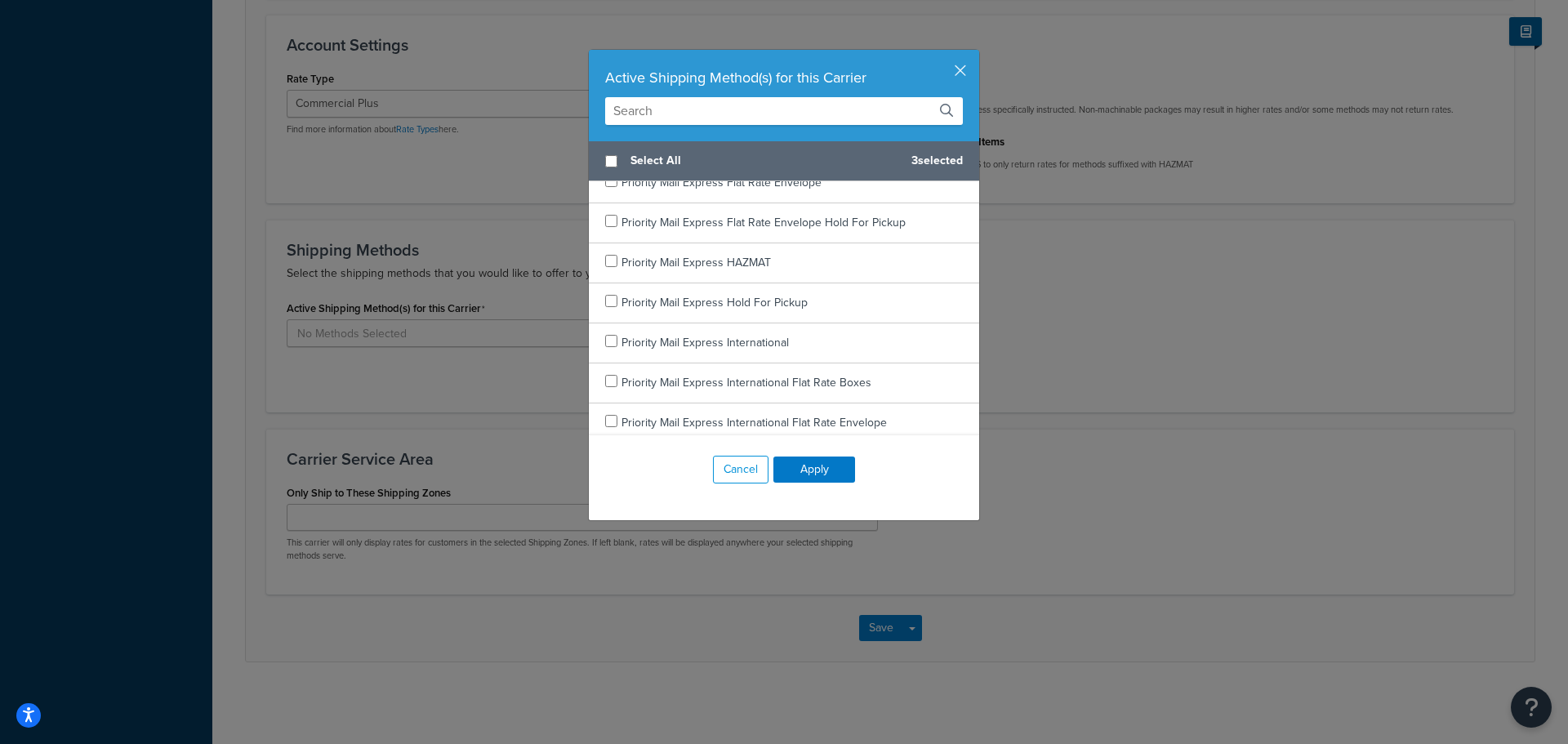
click at [776, 120] on input "text" at bounding box center [784, 111] width 358 height 28
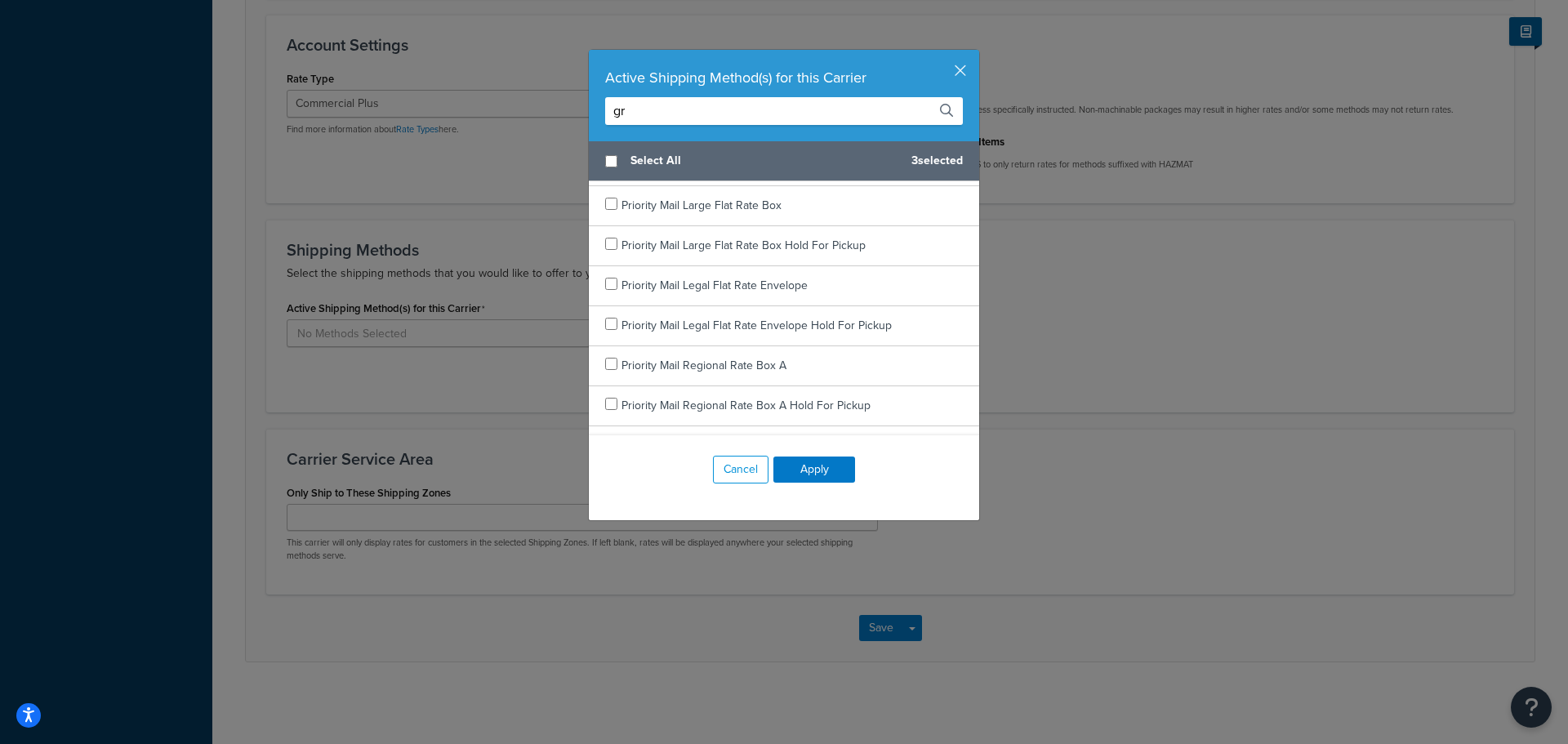
scroll to position [0, 0]
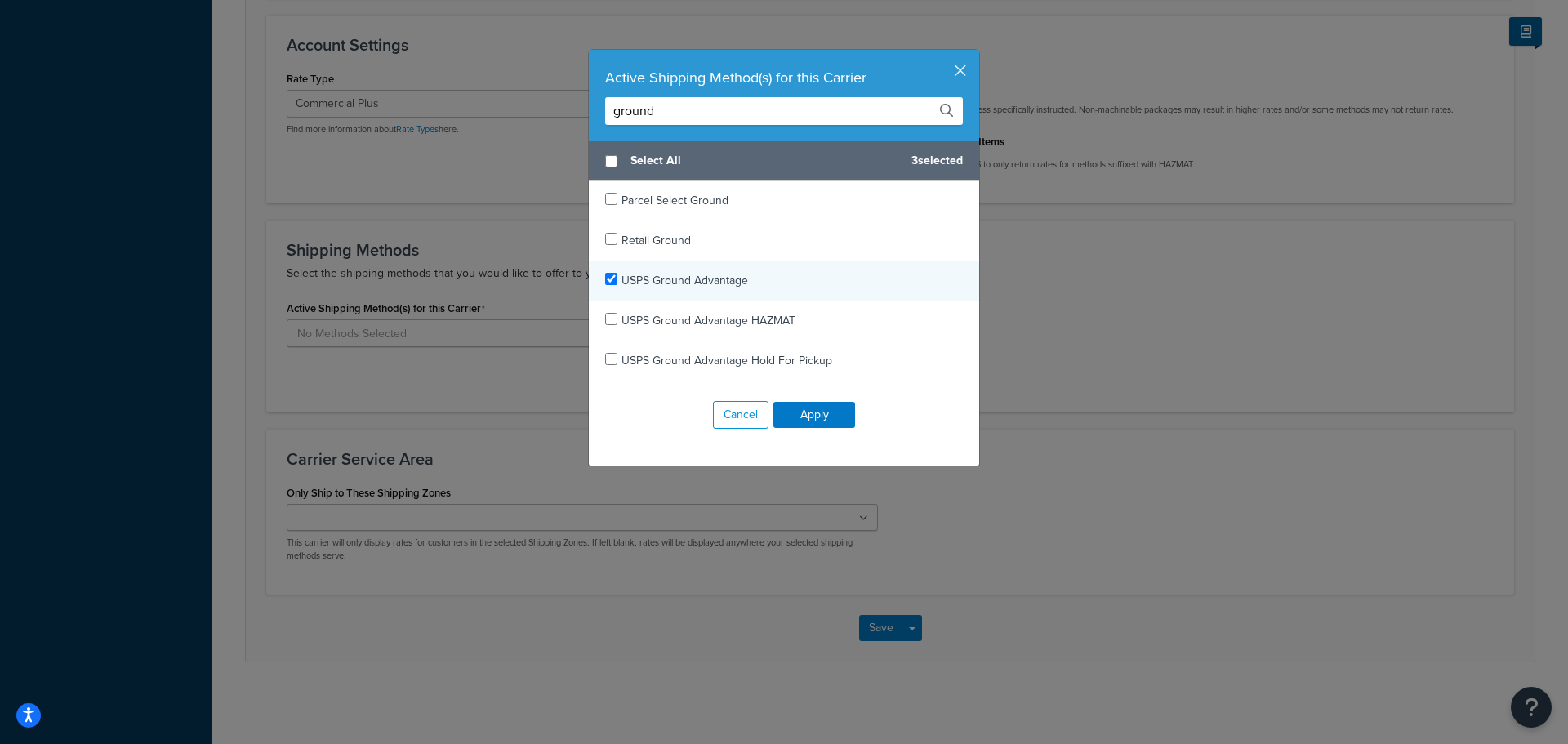
type input "ground"
checkbox input "true"
click at [733, 288] on span "USPS Ground Advantage" at bounding box center [685, 281] width 127 height 17
click at [687, 105] on input "ground" at bounding box center [784, 111] width 358 height 28
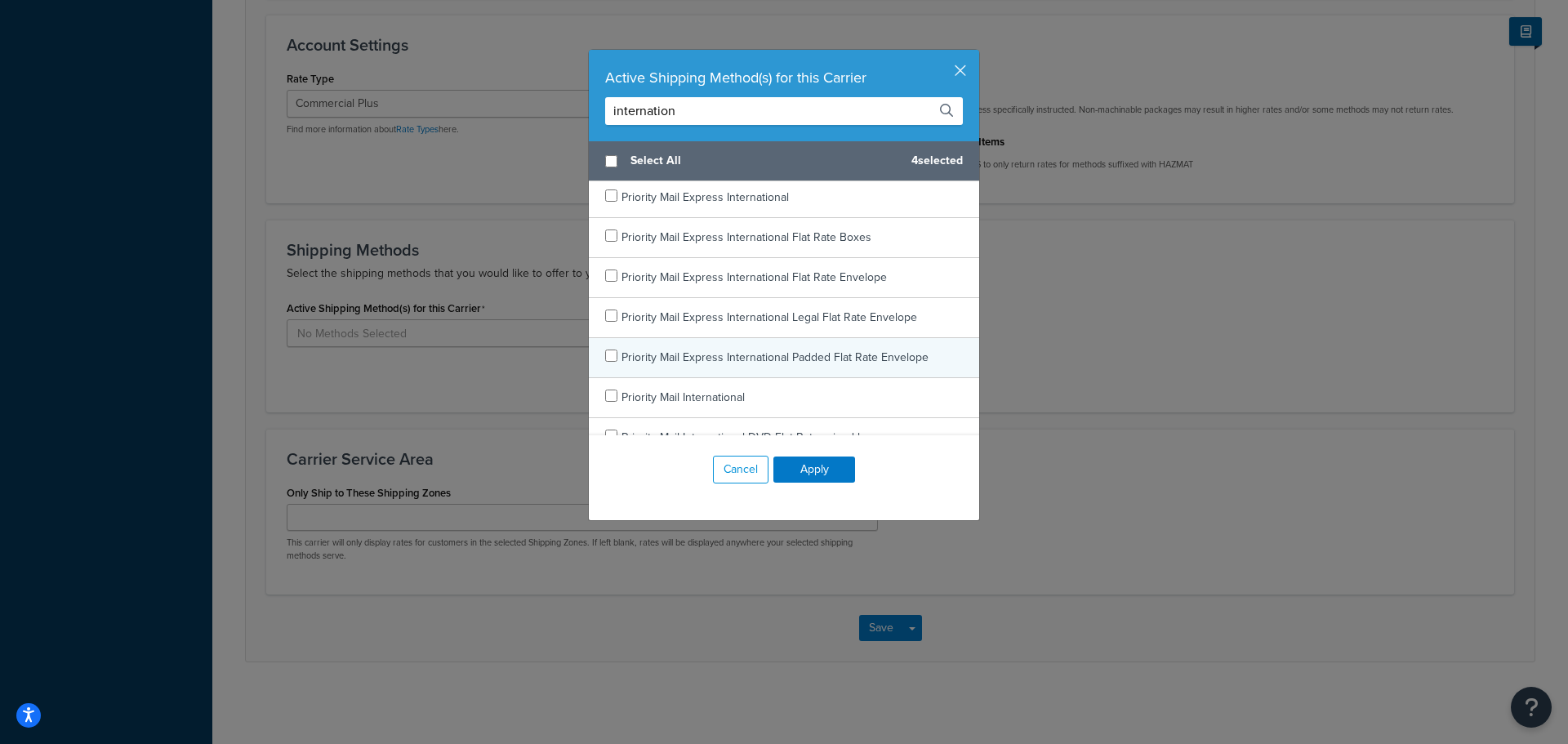
scroll to position [245, 0]
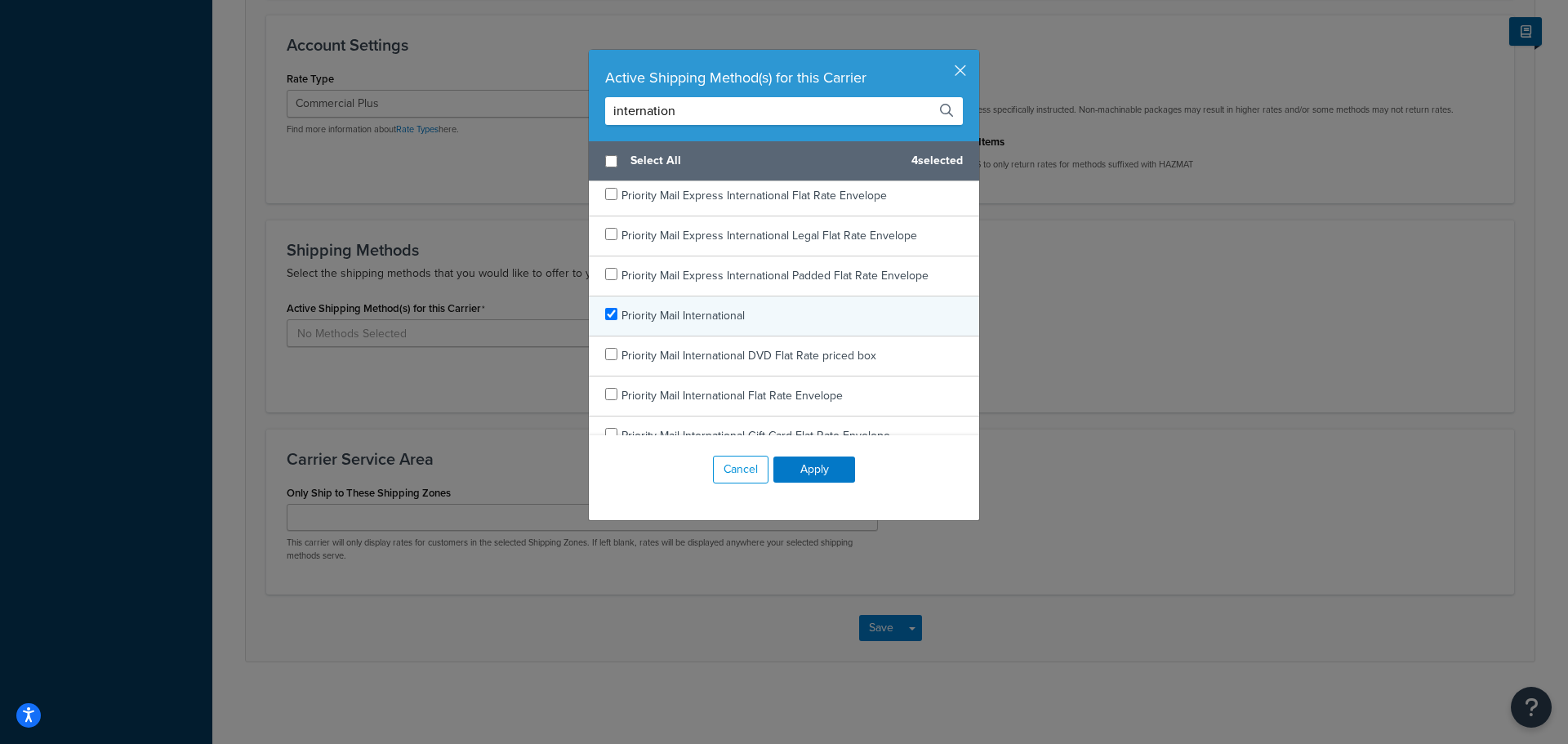
type input "internation"
checkbox input "true"
click at [717, 317] on span "Priority Mail International" at bounding box center [683, 315] width 123 height 17
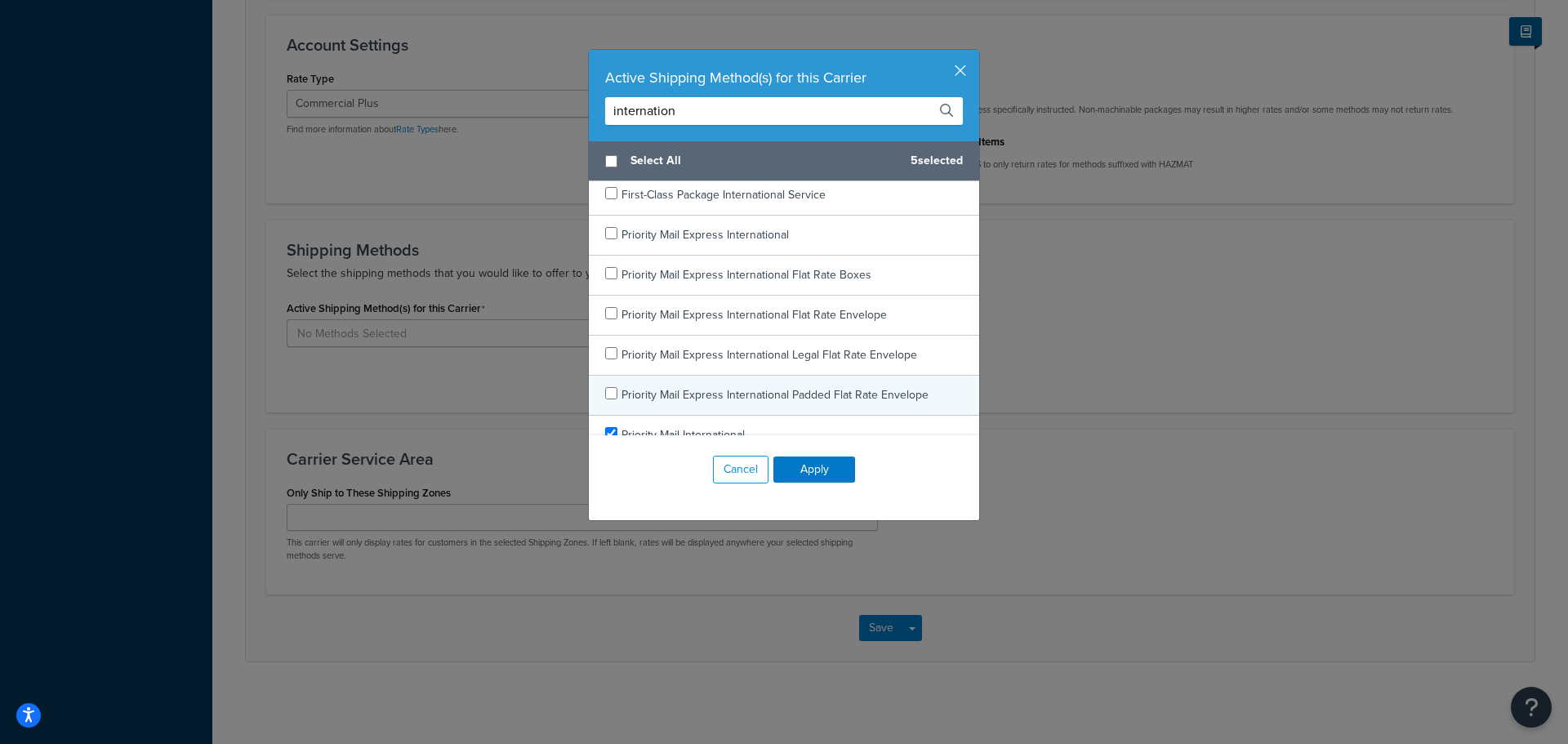
scroll to position [163, 0]
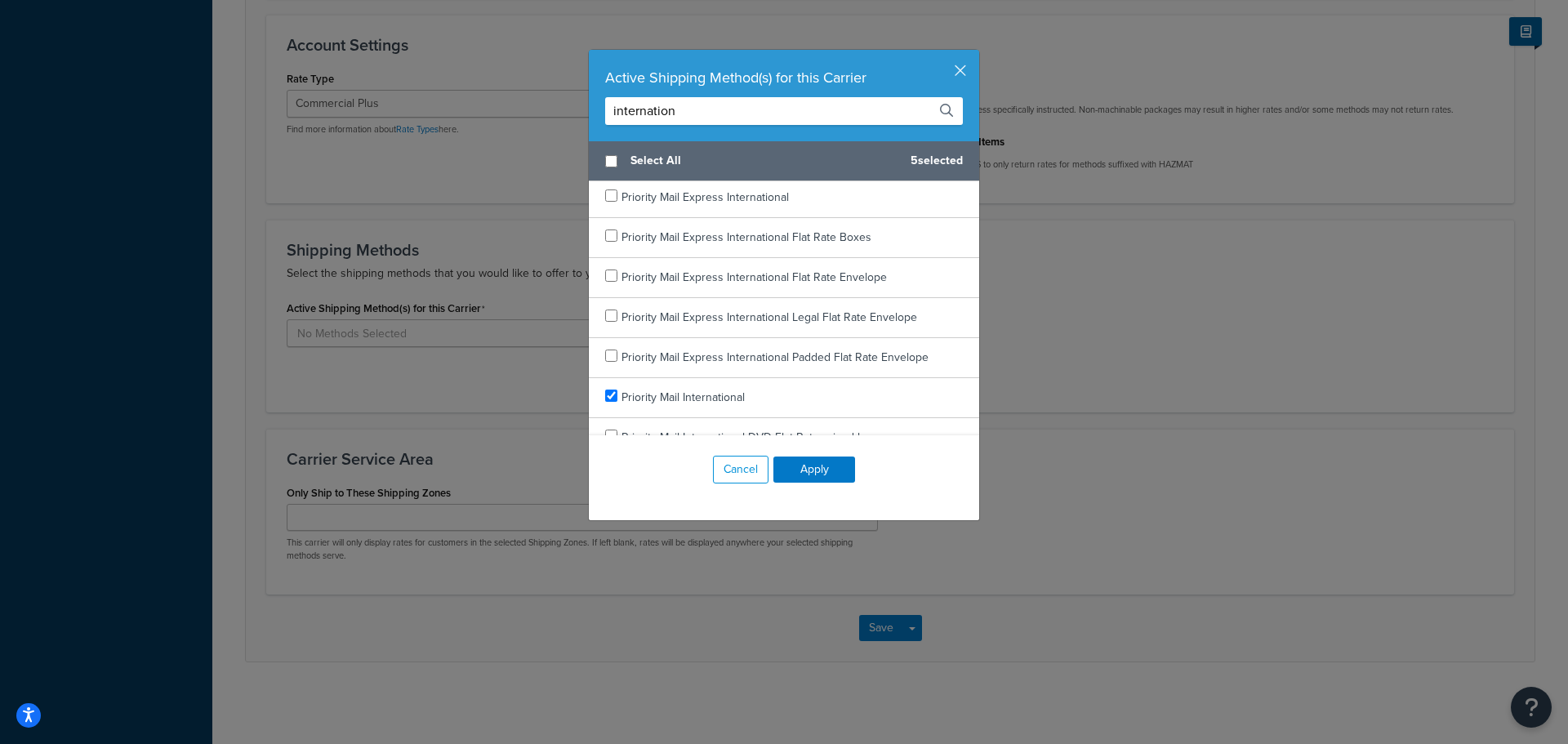
click at [756, 132] on div "Active Shipping Method(s) for this Carrier internation" at bounding box center [784, 95] width 391 height 91
click at [756, 121] on input "internation" at bounding box center [784, 111] width 358 height 28
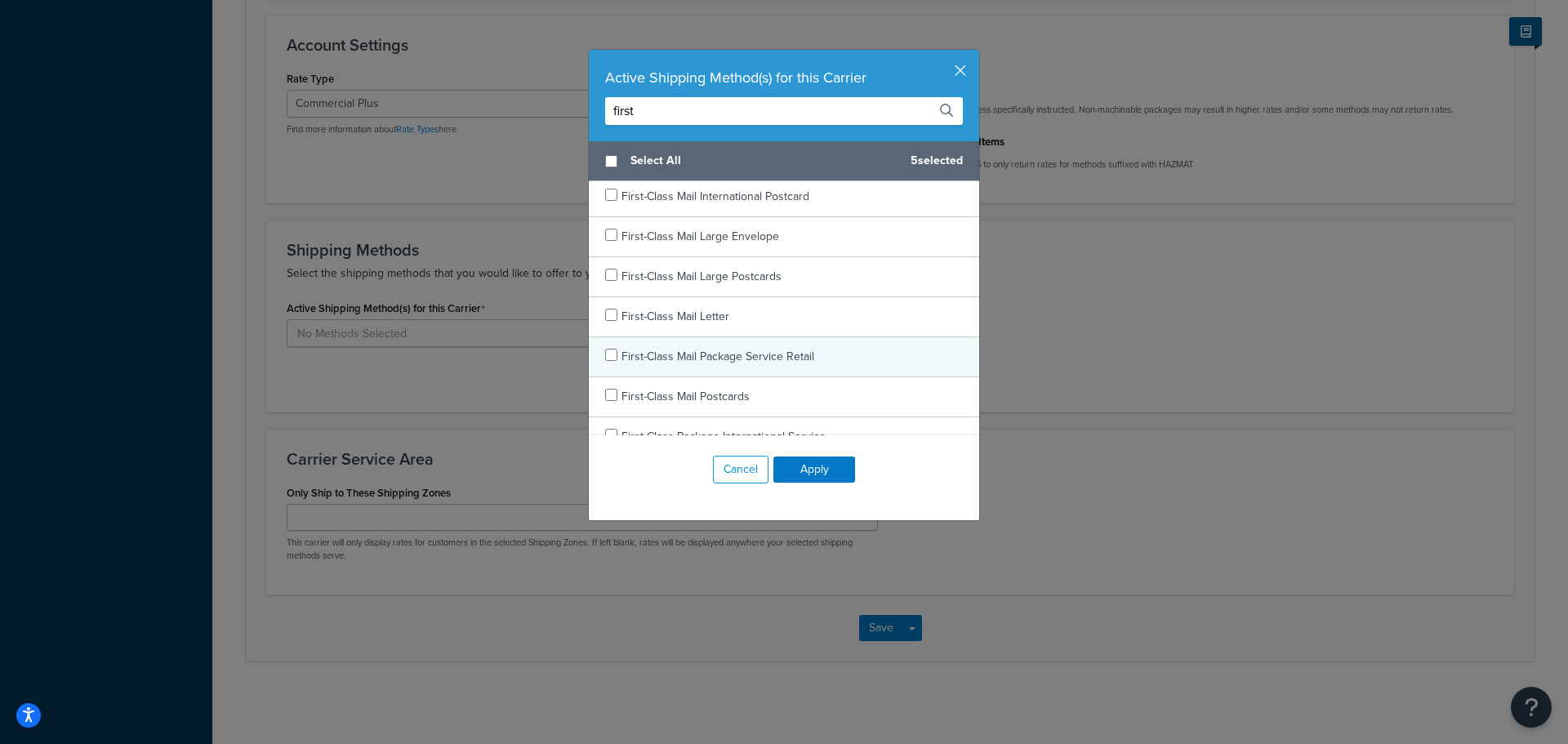
scroll to position [185, 0]
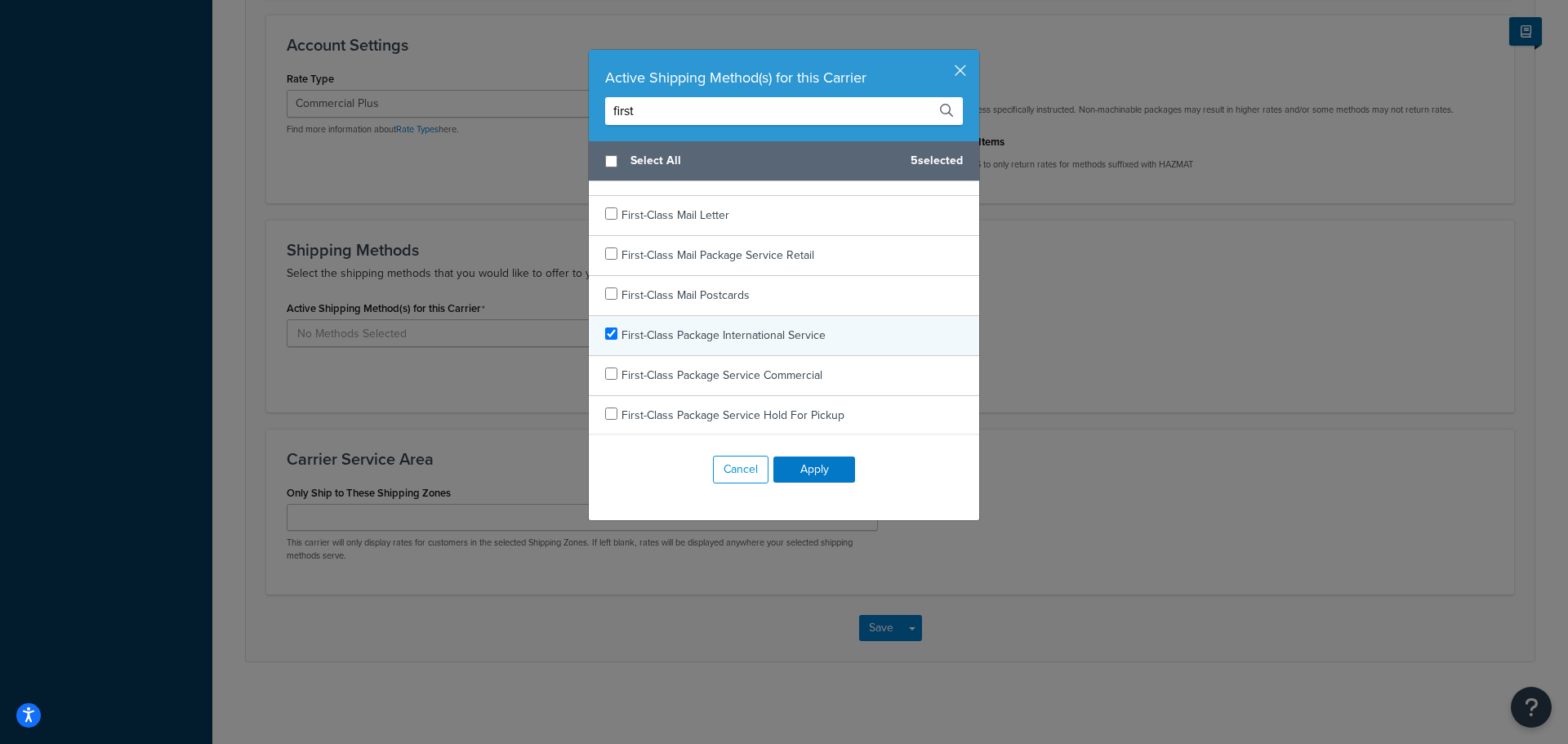
type input "first"
checkbox input "true"
click at [831, 338] on div "First-Class Package International Service" at bounding box center [784, 336] width 391 height 40
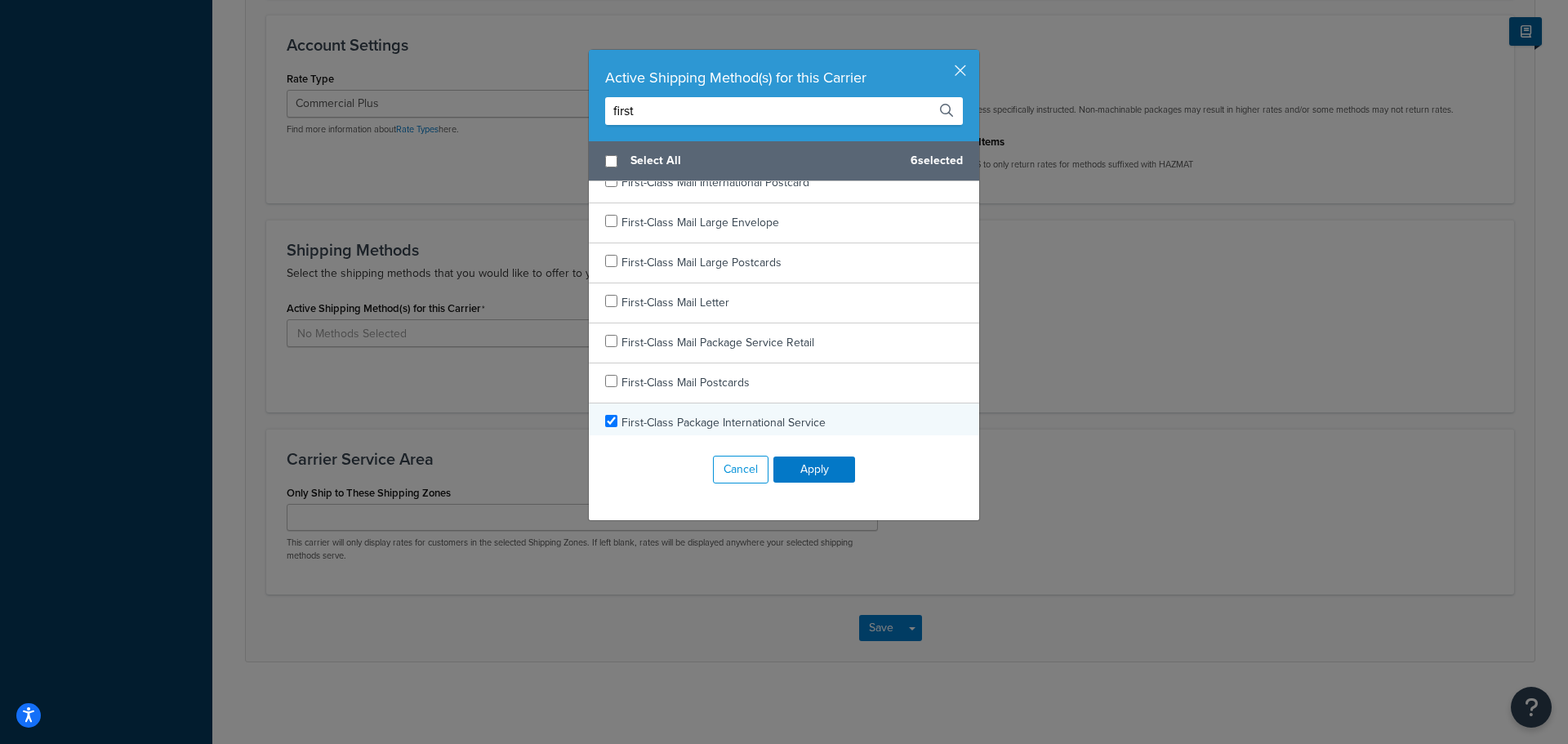
scroll to position [0, 0]
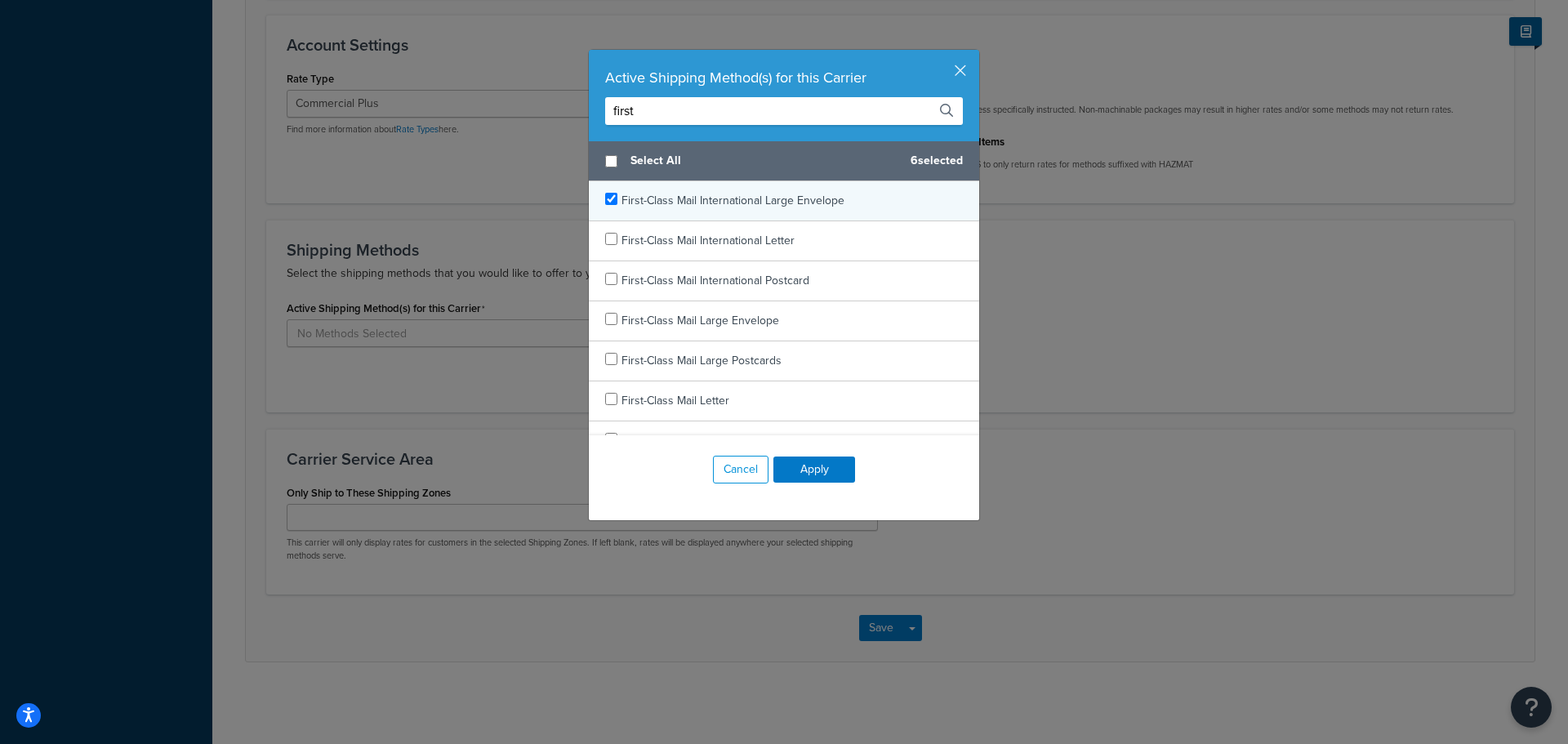
click at [823, 204] on span "First-Class Mail International Large Envelope" at bounding box center [733, 200] width 223 height 17
checkbox input "false"
click at [826, 194] on span "First-Class Mail International Large Envelope" at bounding box center [733, 200] width 223 height 17
click at [820, 469] on button "Apply" at bounding box center [814, 469] width 81 height 26
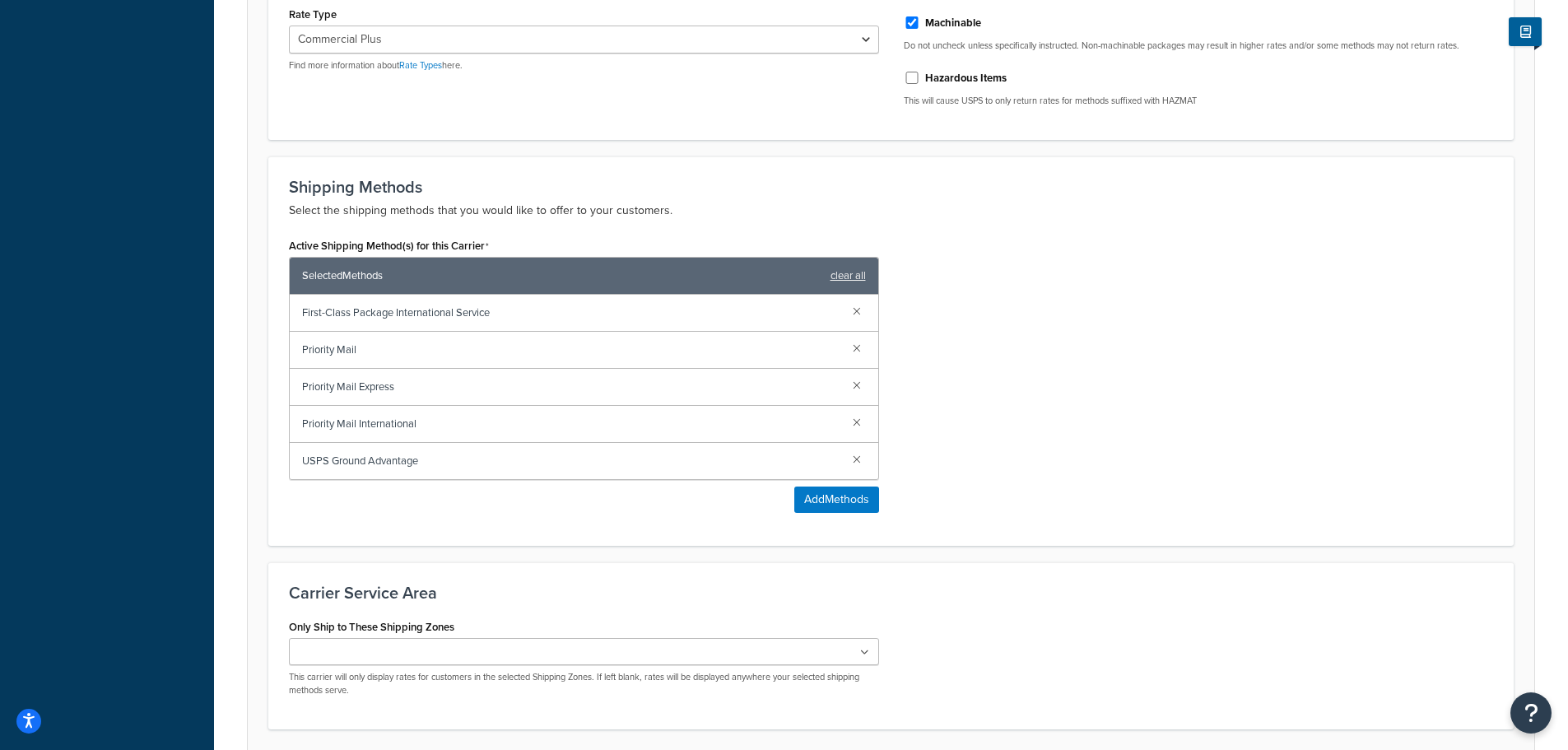
scroll to position [700, 0]
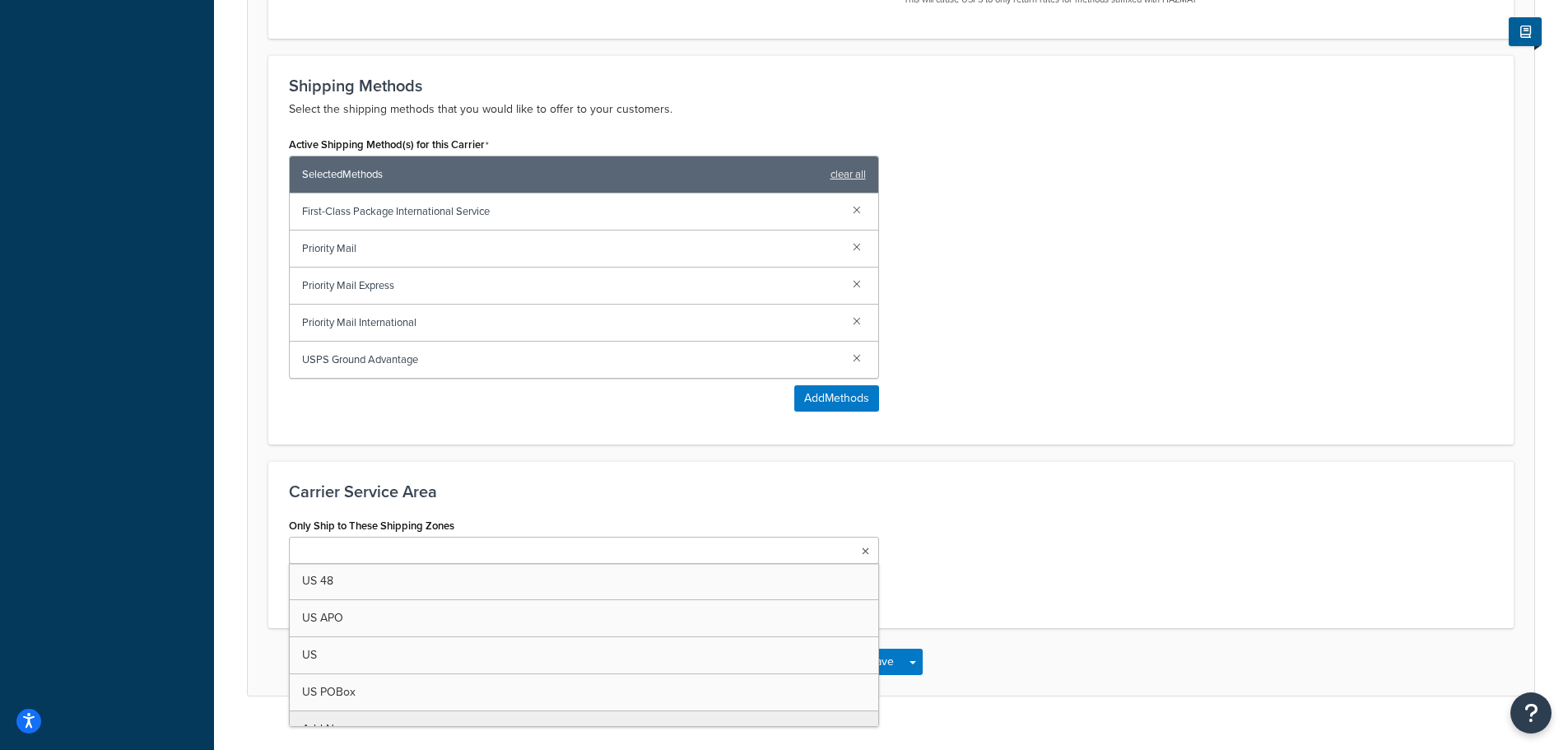
click at [515, 548] on ul at bounding box center [584, 550] width 591 height 27
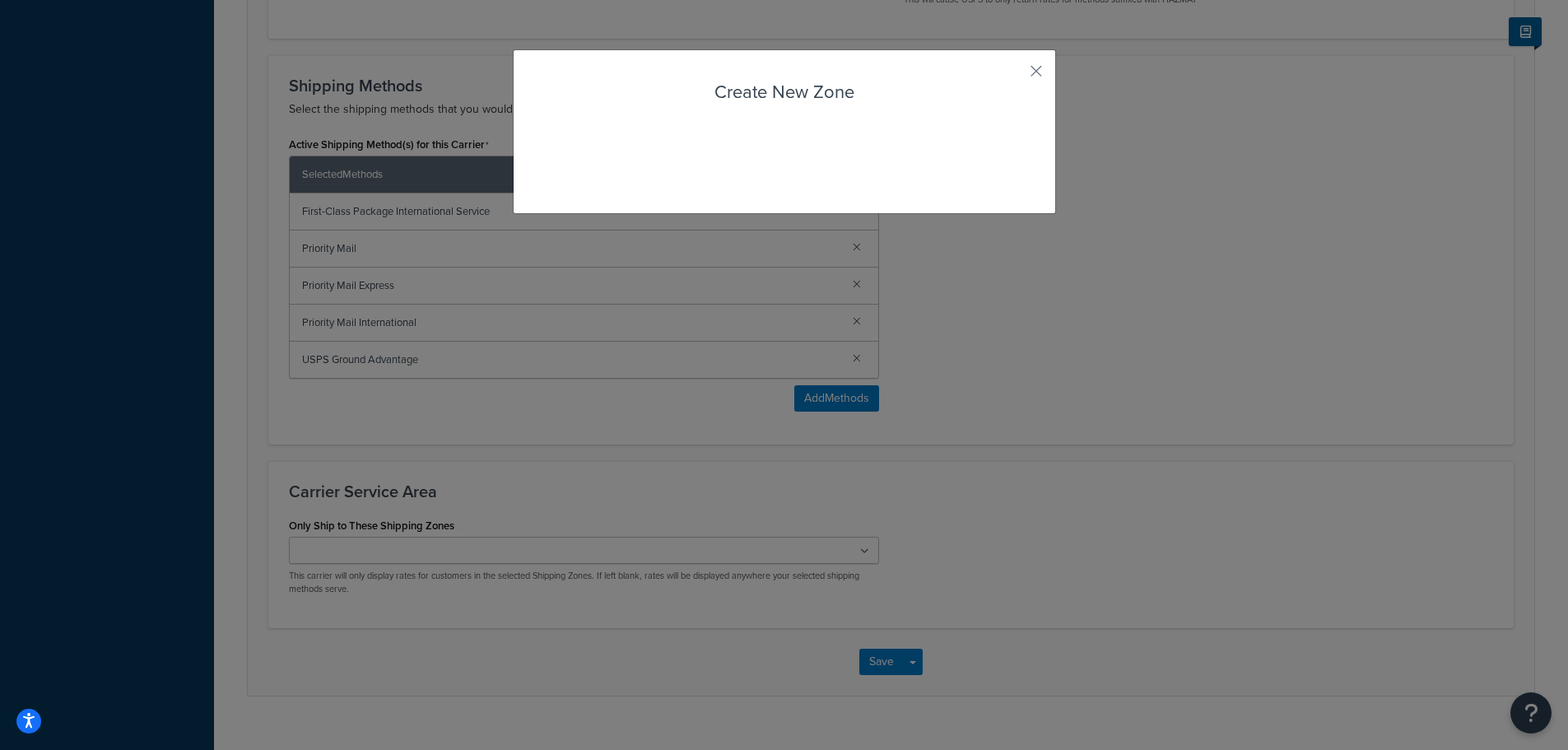
click at [430, 711] on div "Carrier: USPS Disabled Basic Package Fees Optional Advanced Carrier Overview Ca…" at bounding box center [890, 52] width 1354 height 1372
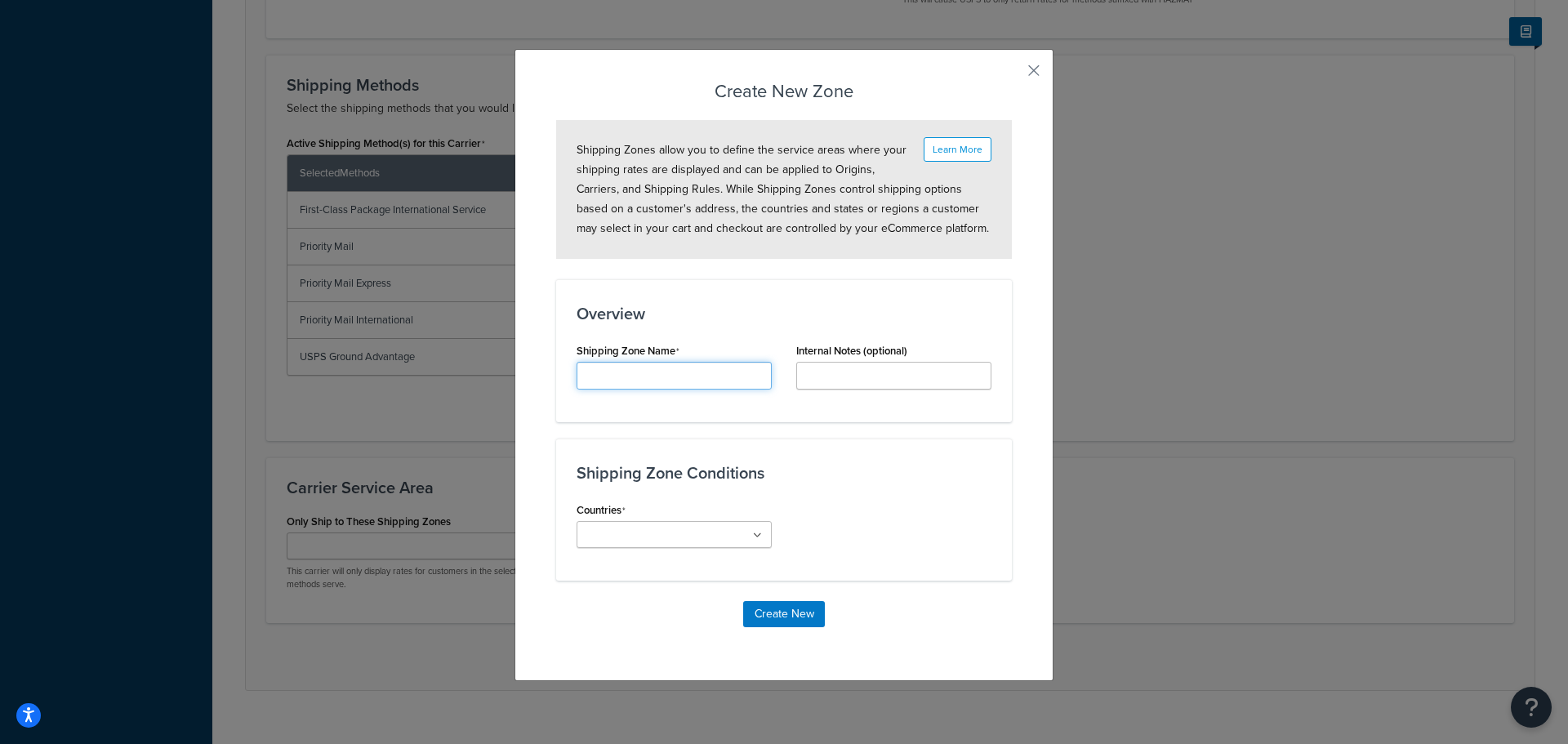
click at [717, 373] on input "Carrier Title Internal" at bounding box center [674, 375] width 195 height 28
click at [406, 466] on div "Create New Zone Learn More Shipping Zones allow you to define the service areas…" at bounding box center [784, 372] width 1568 height 744
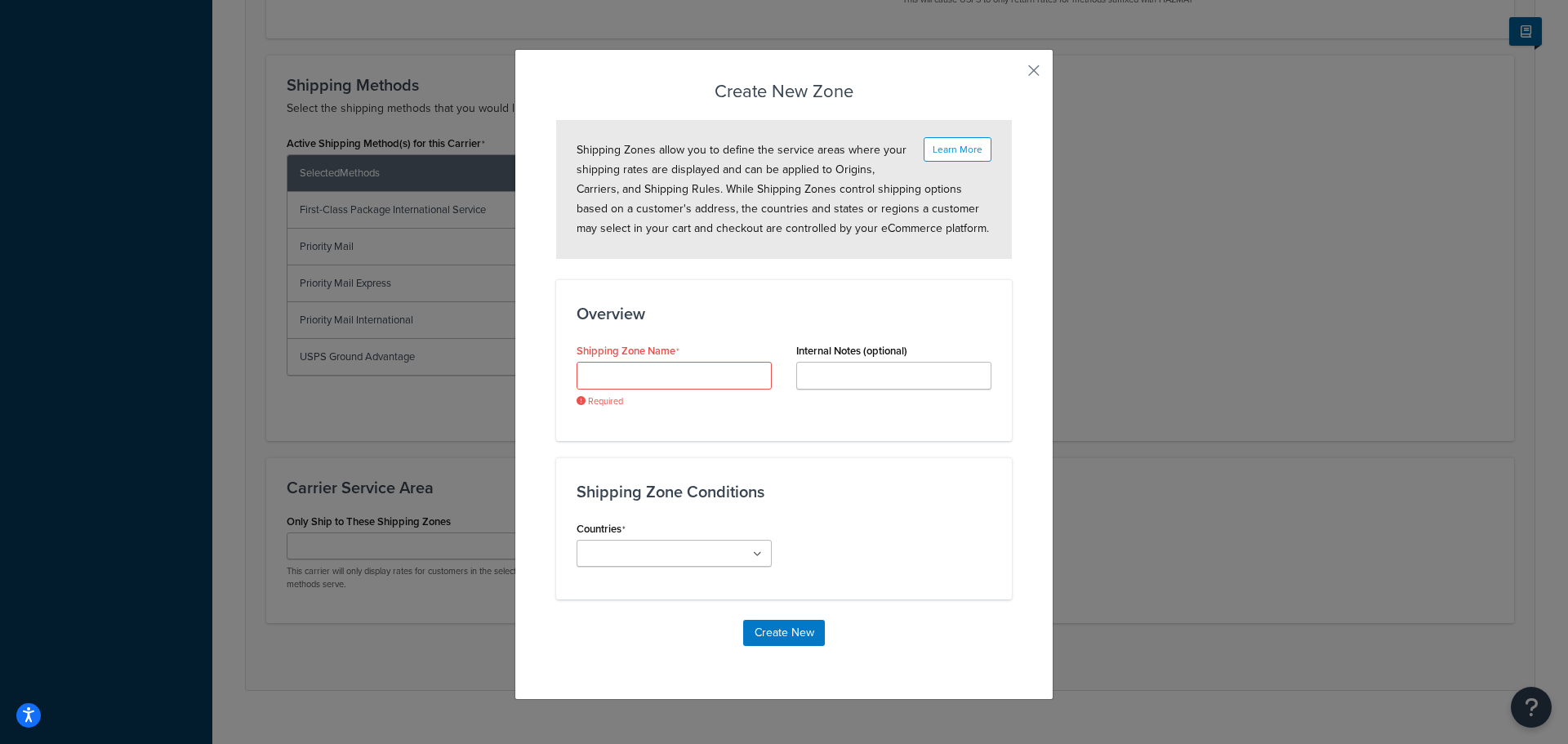
click at [1021, 60] on div "Create New Zone Learn More Shipping Zones allow you to define the service areas…" at bounding box center [784, 374] width 539 height 651
click at [1012, 75] on button "button" at bounding box center [1010, 76] width 4 height 4
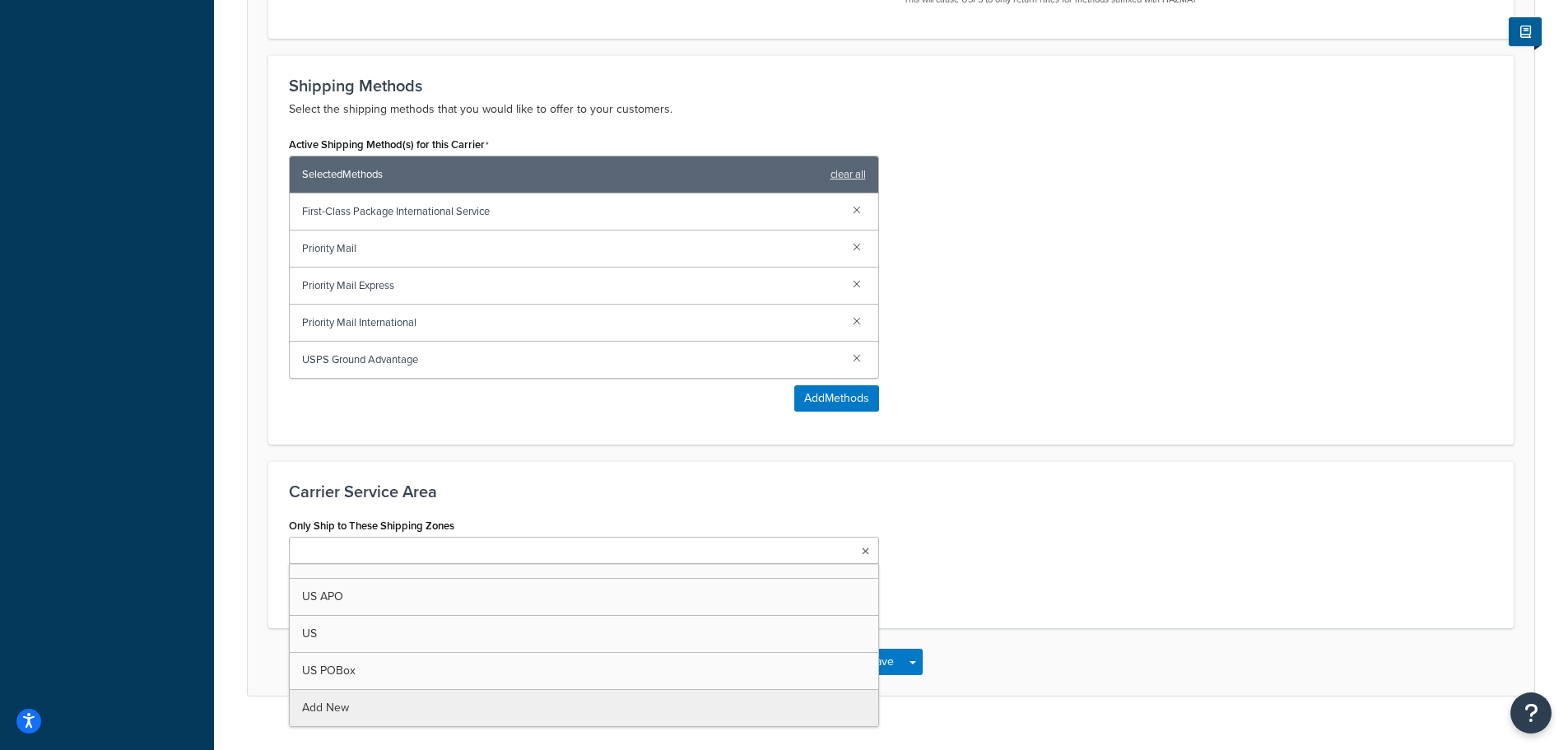
click at [619, 555] on ul at bounding box center [584, 550] width 591 height 27
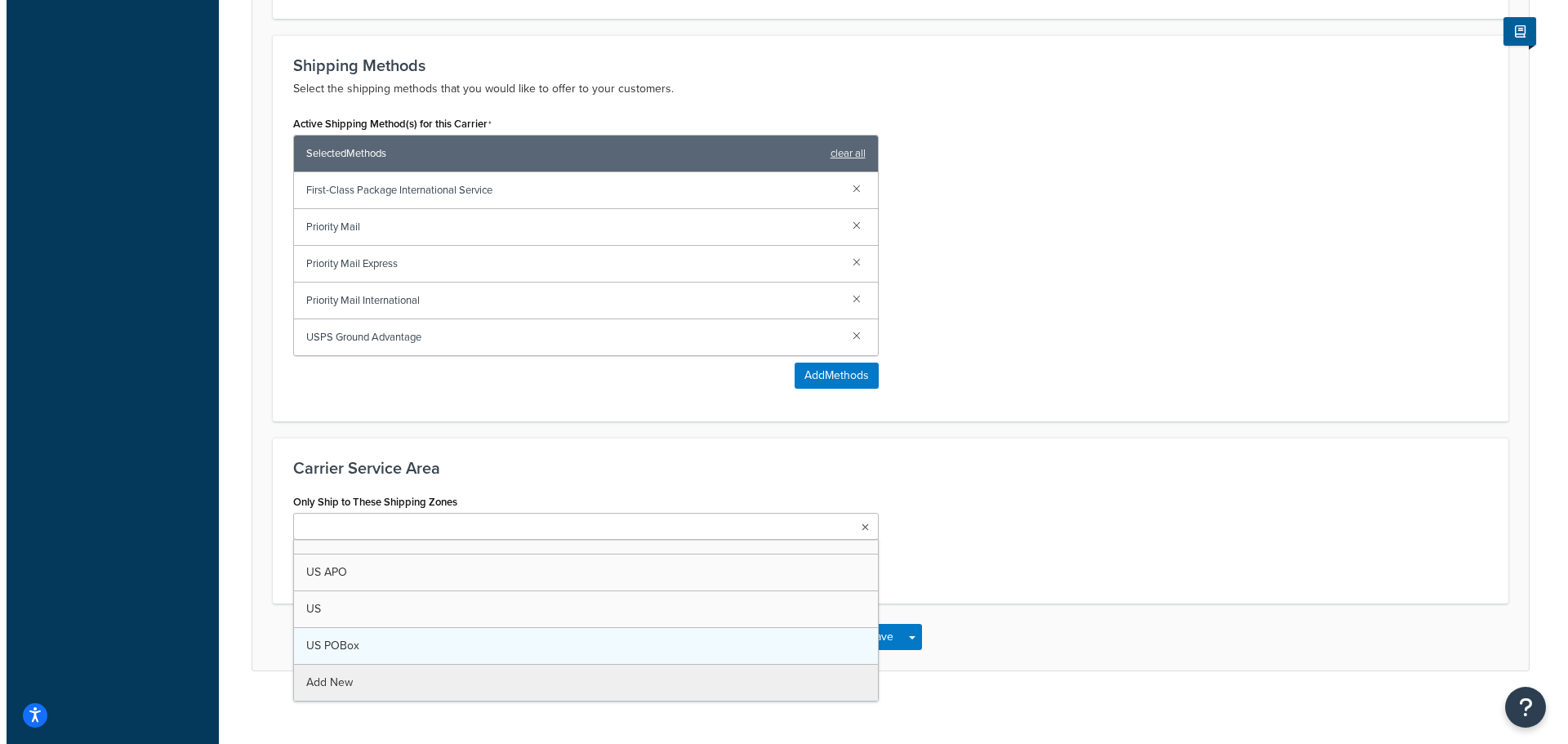
scroll to position [725, 0]
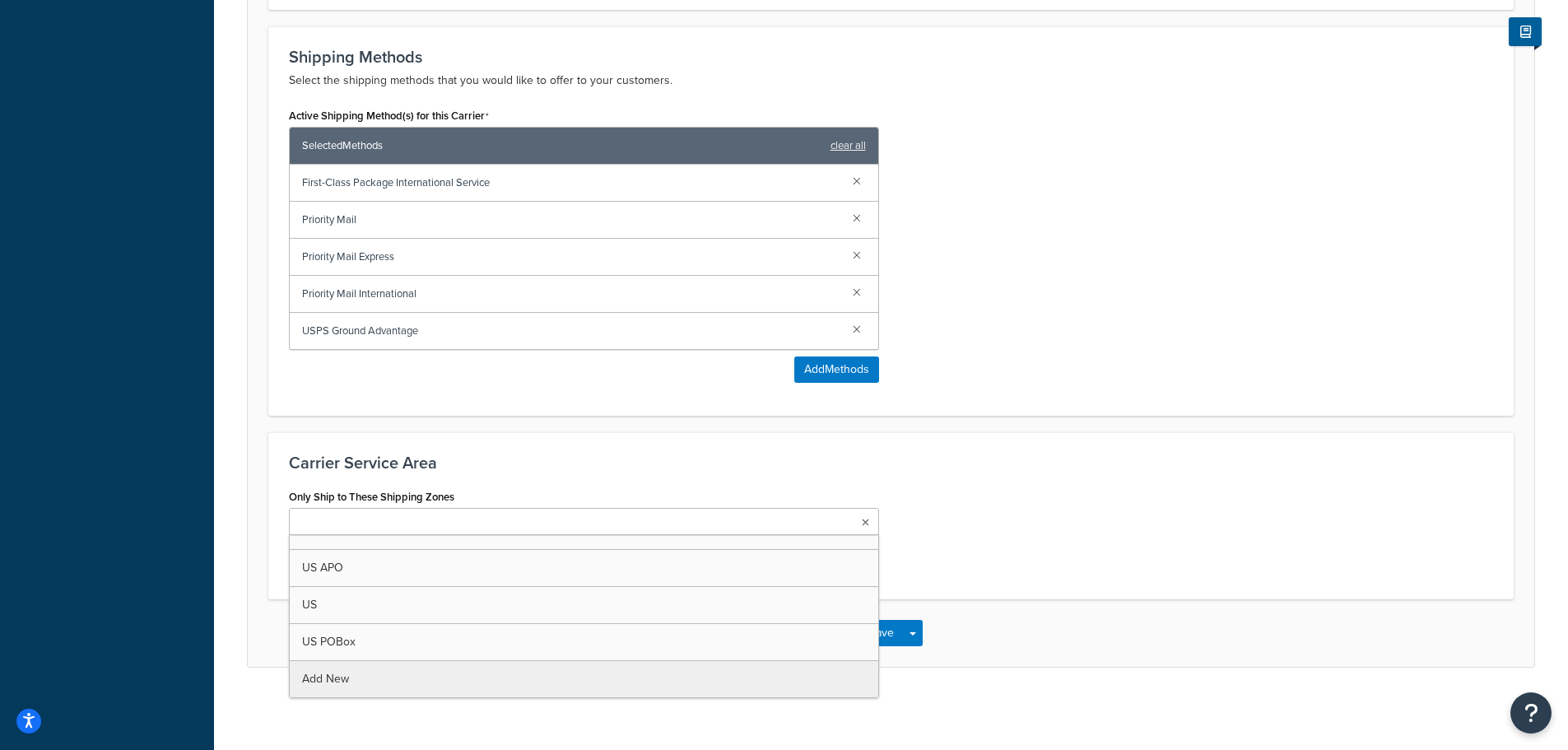
click at [413, 671] on div "Carrier: USPS Disabled Basic Package Fees Optional Advanced Carrier Overview Ca…" at bounding box center [890, 23] width 1354 height 1372
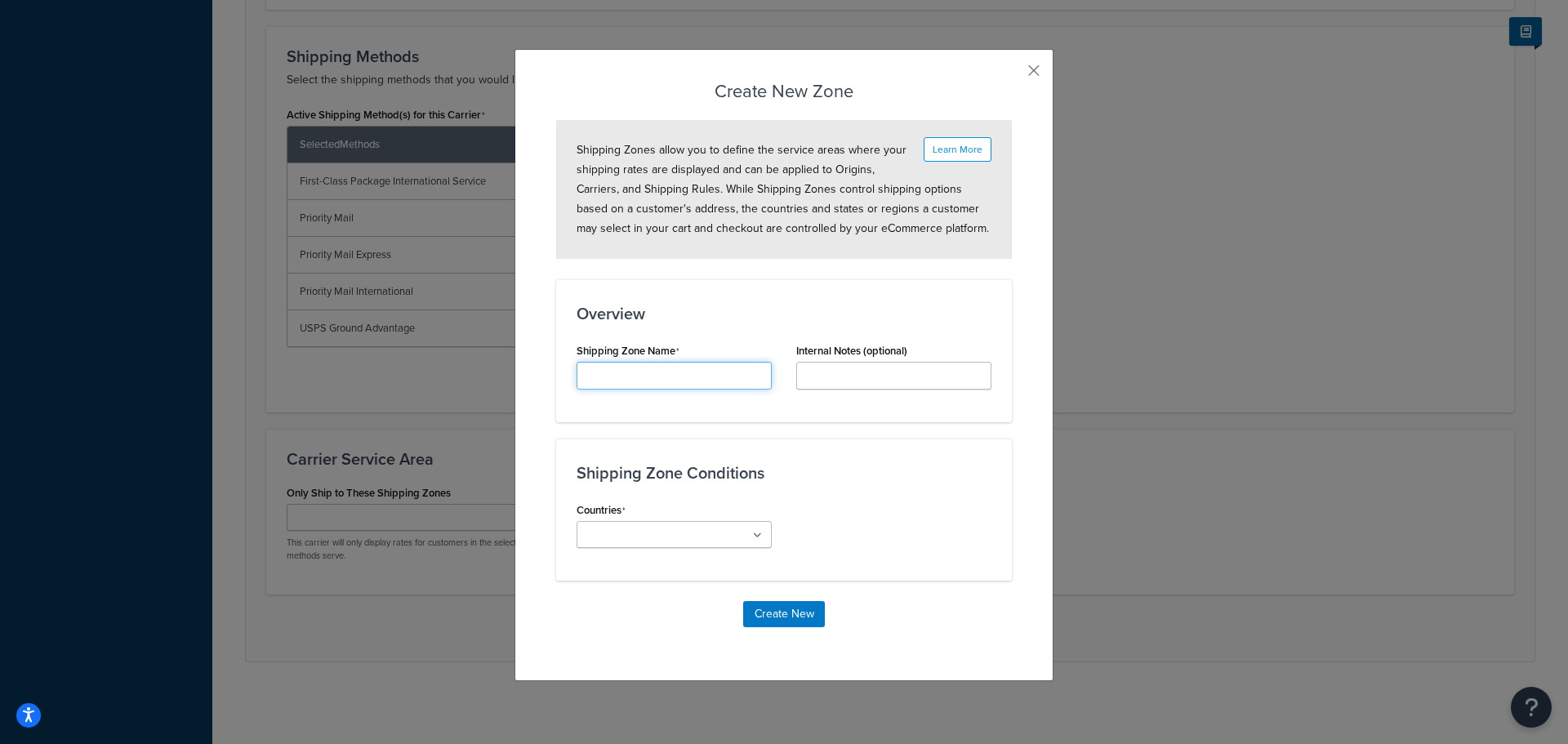
drag, startPoint x: 666, startPoint y: 375, endPoint x: 699, endPoint y: 369, distance: 33.5
click at [666, 375] on input "Carrier Title Internal" at bounding box center [674, 375] width 195 height 28
click at [860, 376] on input "Internal Description (optional)" at bounding box center [893, 375] width 195 height 28
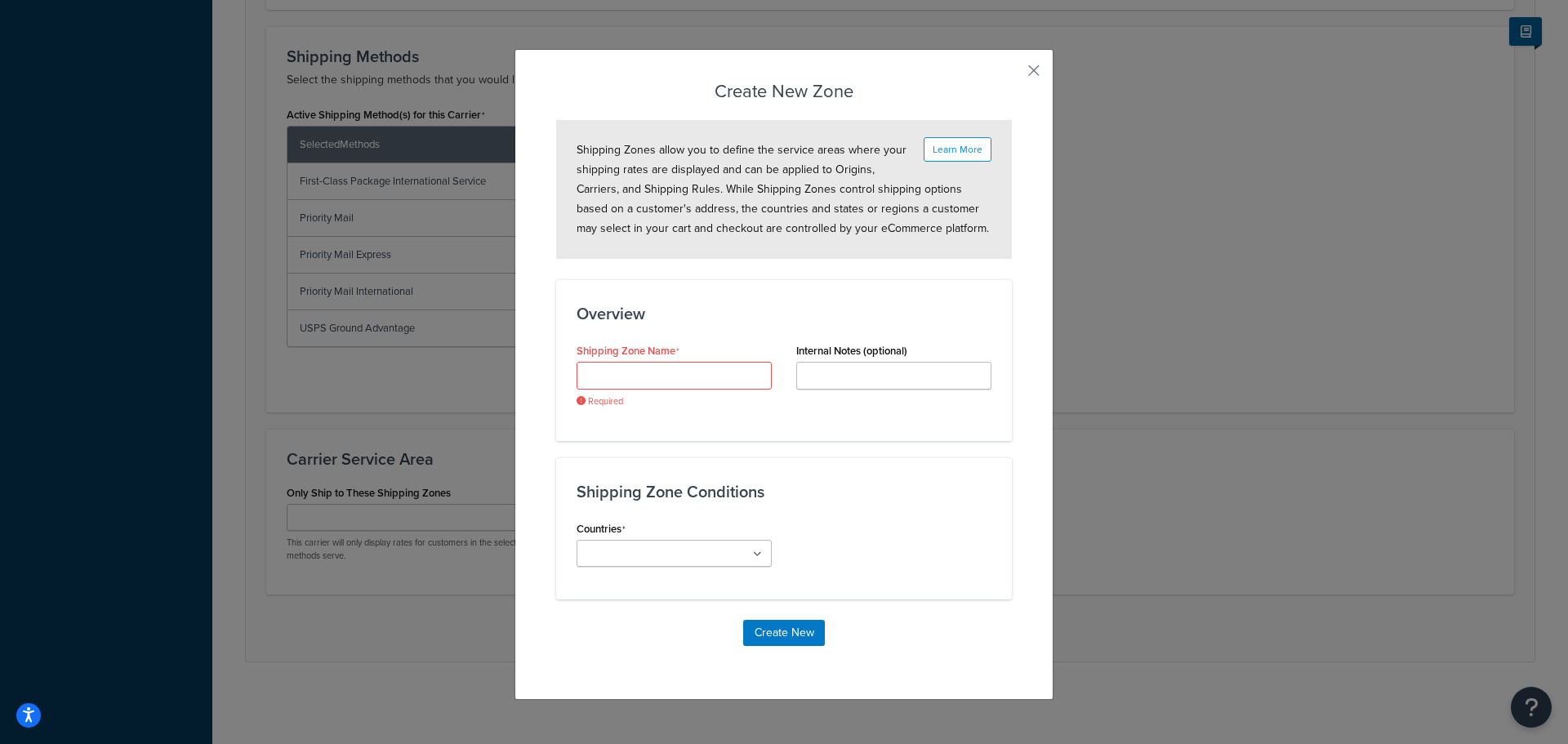
click at [771, 436] on div "Overview Shipping Zone Name Required Internal Notes (optional)" at bounding box center [784, 359] width 456 height 161
click at [688, 554] on input "Countries" at bounding box center [654, 554] width 144 height 18
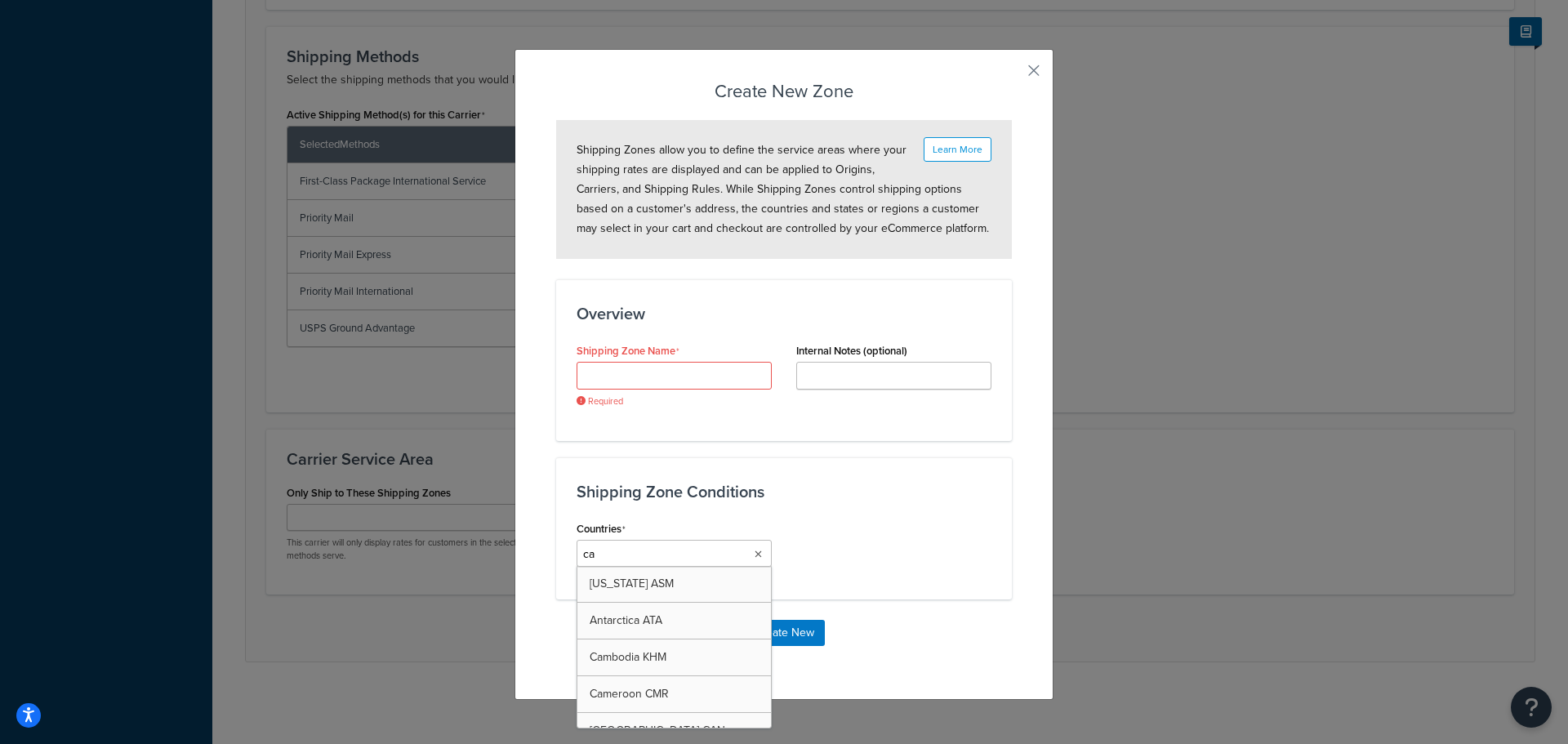
type input "can"
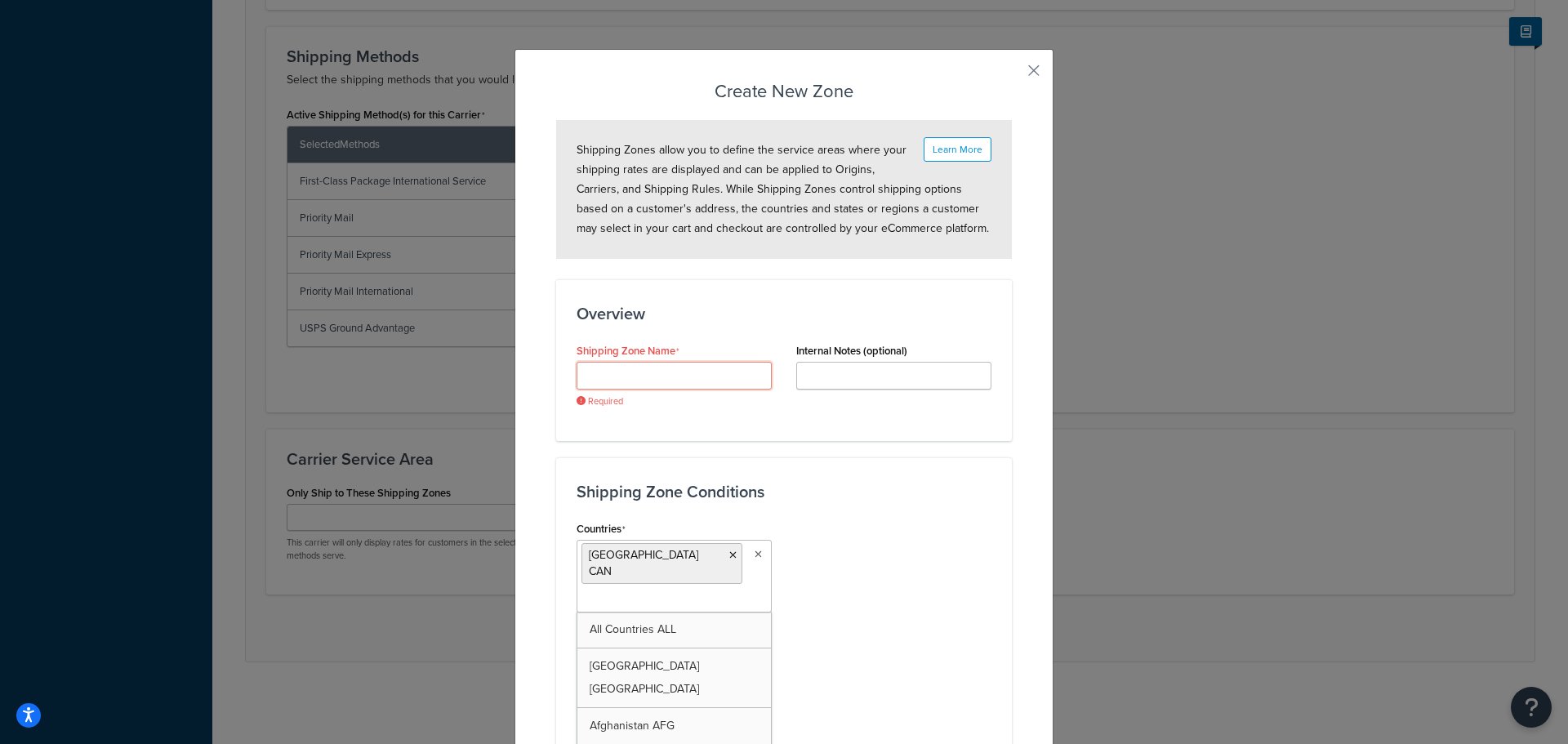
click at [701, 371] on input "Carrier Title Internal" at bounding box center [674, 375] width 195 height 28
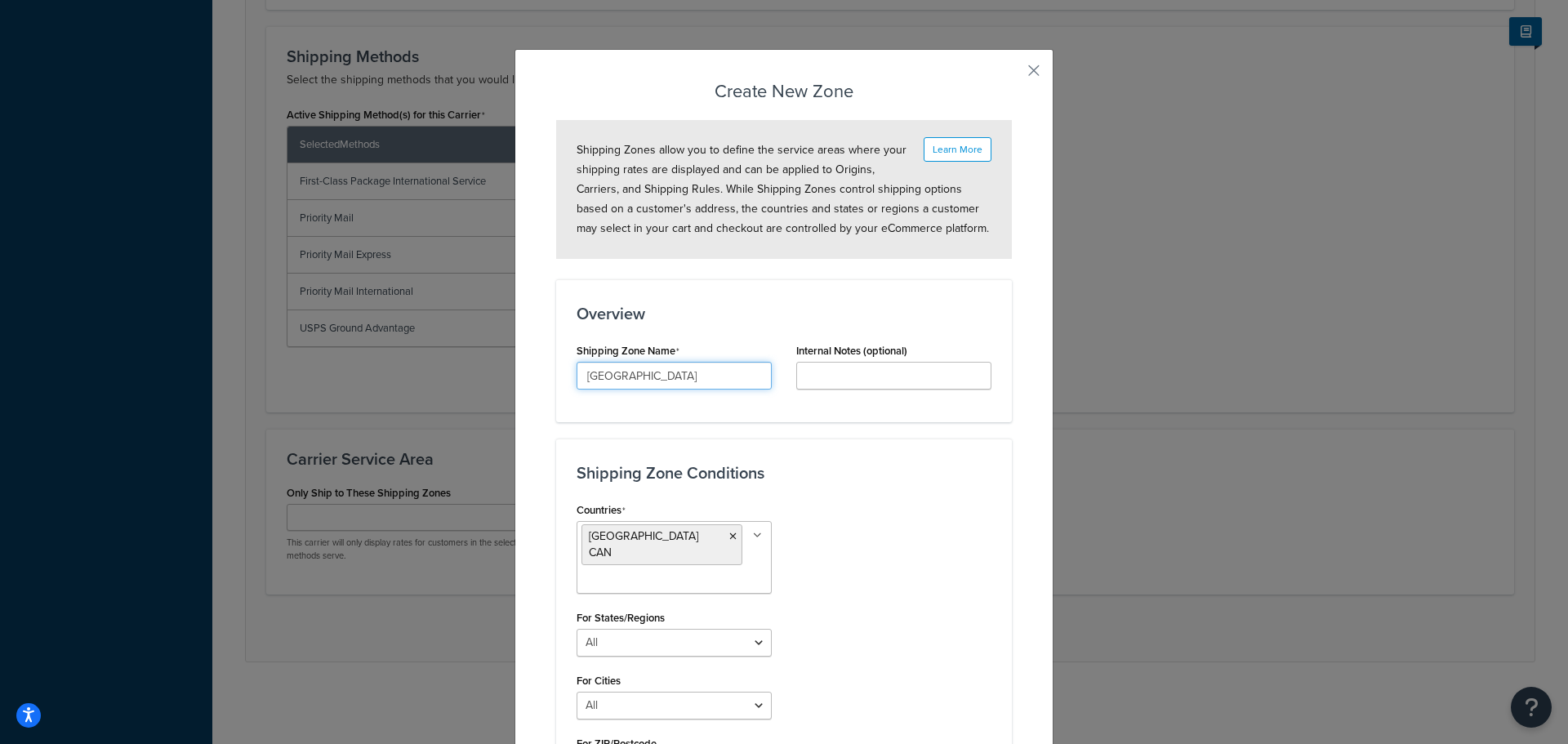
type input "[GEOGRAPHIC_DATA]"
click at [872, 496] on div "Shipping Zone Conditions Countries Canada CAN All Countries ALL United States U…" at bounding box center [784, 626] width 456 height 376
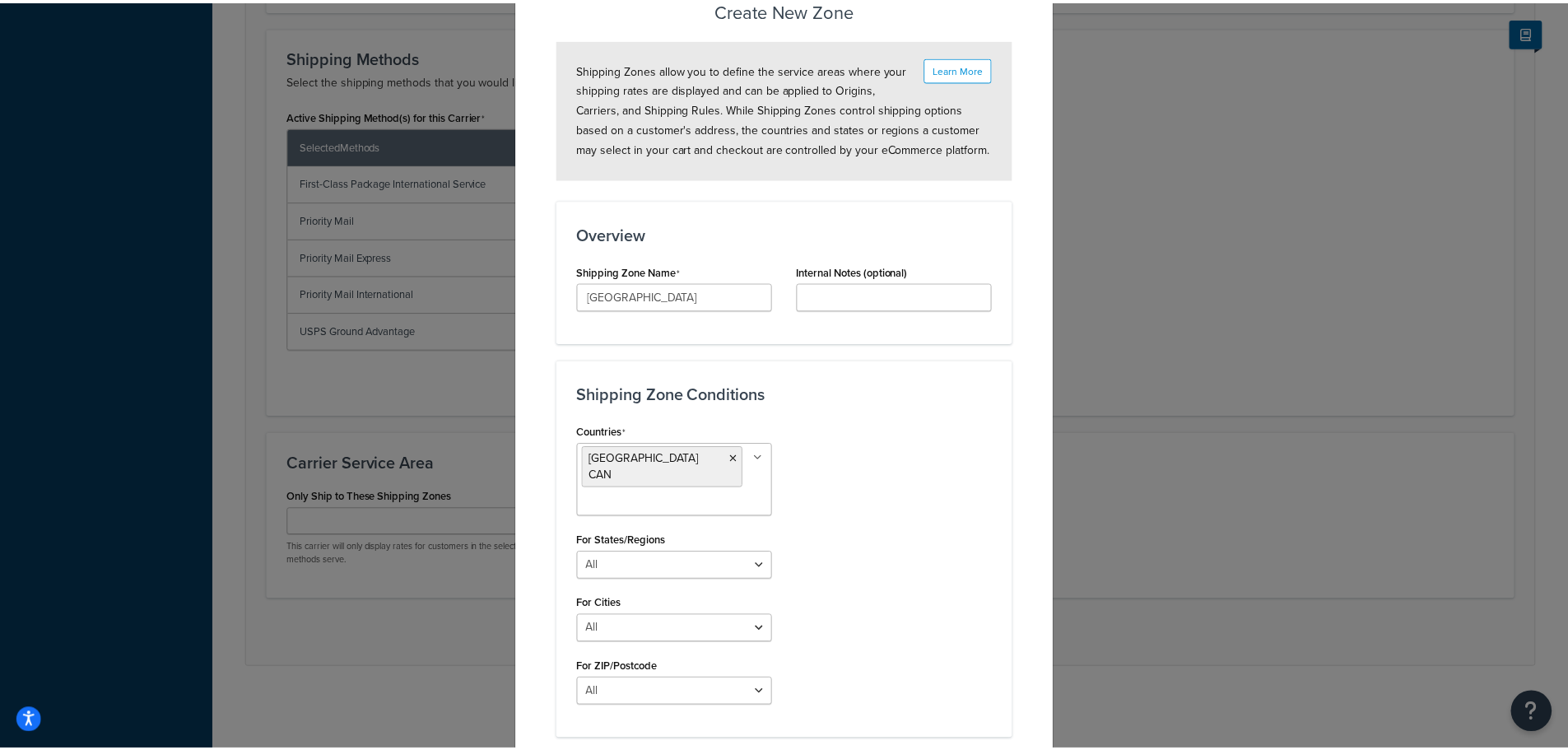
scroll to position [157, 0]
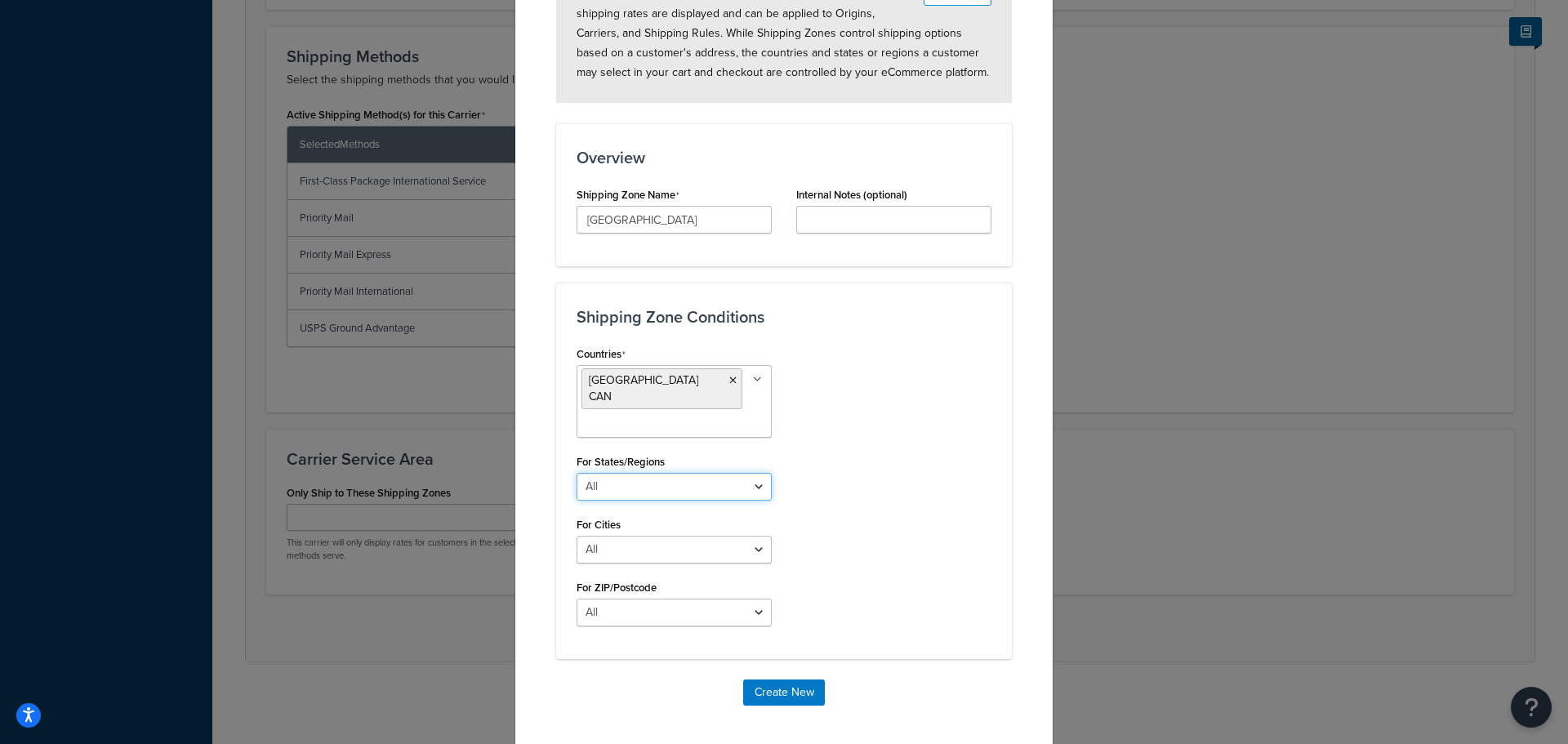
click at [761, 482] on select "All Including Excluding" at bounding box center [674, 486] width 195 height 28
click at [789, 528] on div "Countries Canada CAN All Countries ALL United States USA Afghanistan AFG Albani…" at bounding box center [784, 490] width 439 height 297
click at [715, 602] on select "All Including Excluding" at bounding box center [674, 612] width 195 height 28
click at [943, 545] on div "Countries Canada CAN All Countries ALL United States USA Afghanistan AFG Albani…" at bounding box center [784, 490] width 439 height 297
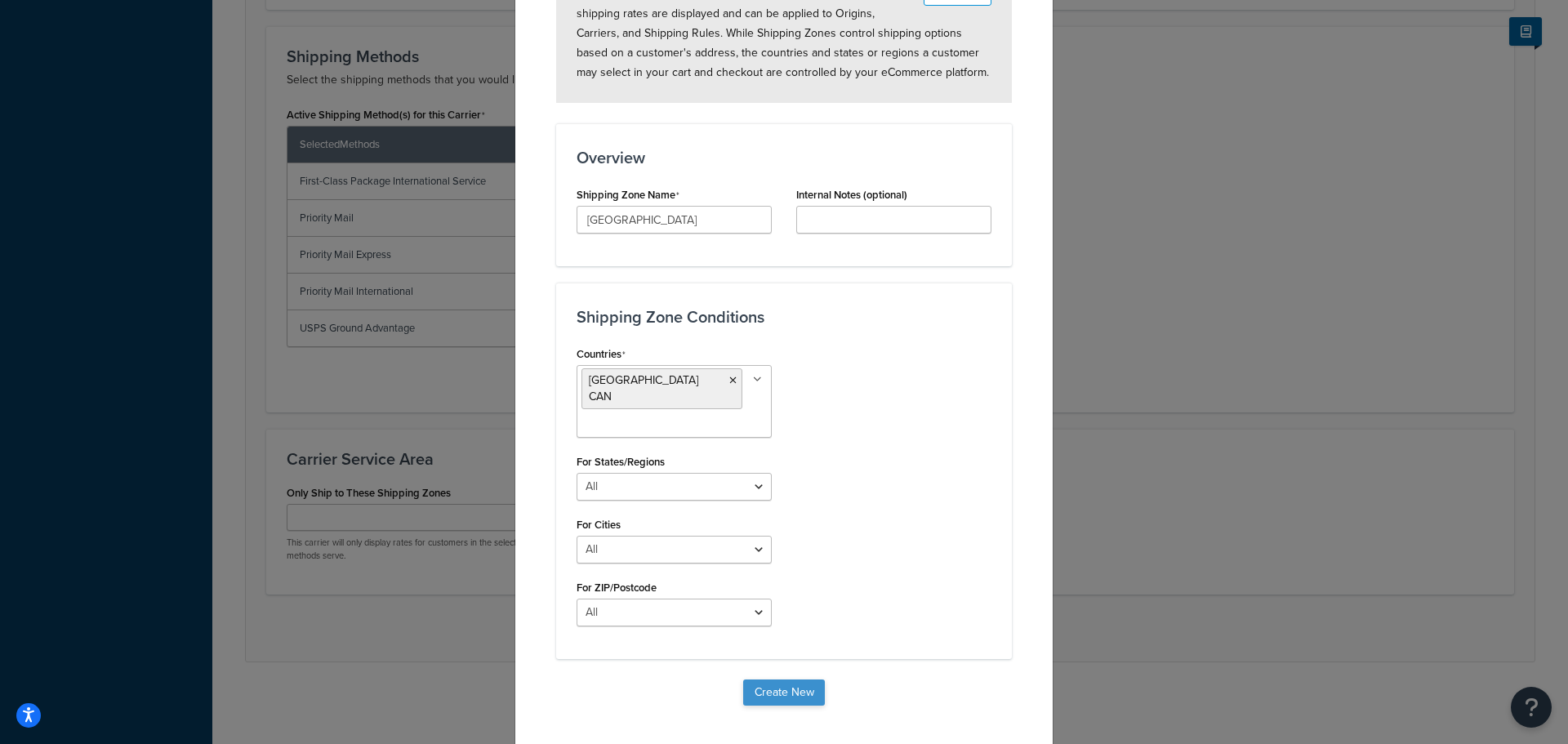
click at [780, 683] on button "Create New" at bounding box center [784, 692] width 81 height 26
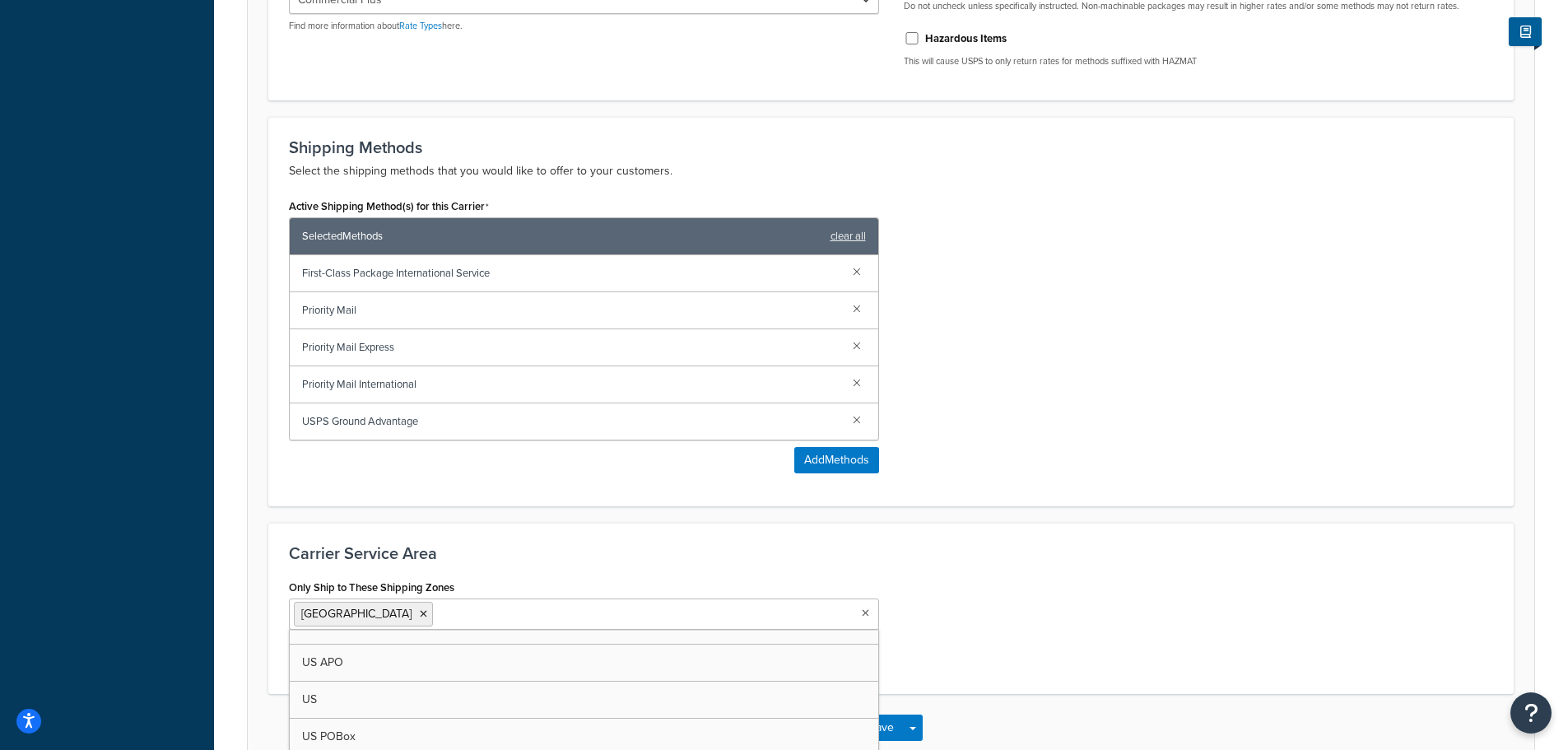
click at [776, 625] on ul "[GEOGRAPHIC_DATA]" at bounding box center [584, 613] width 591 height 31
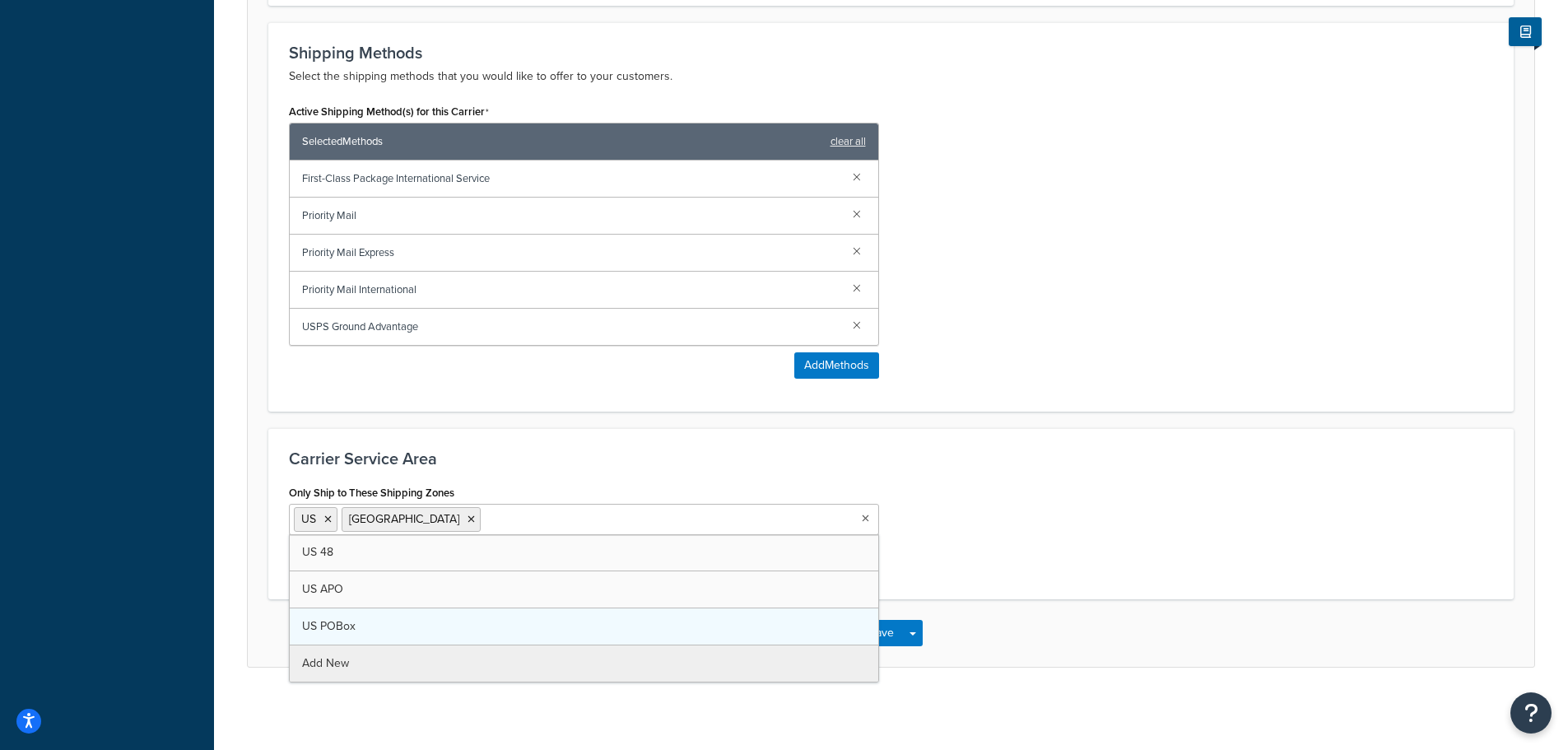
scroll to position [735, 0]
click at [468, 520] on icon at bounding box center [471, 519] width 8 height 10
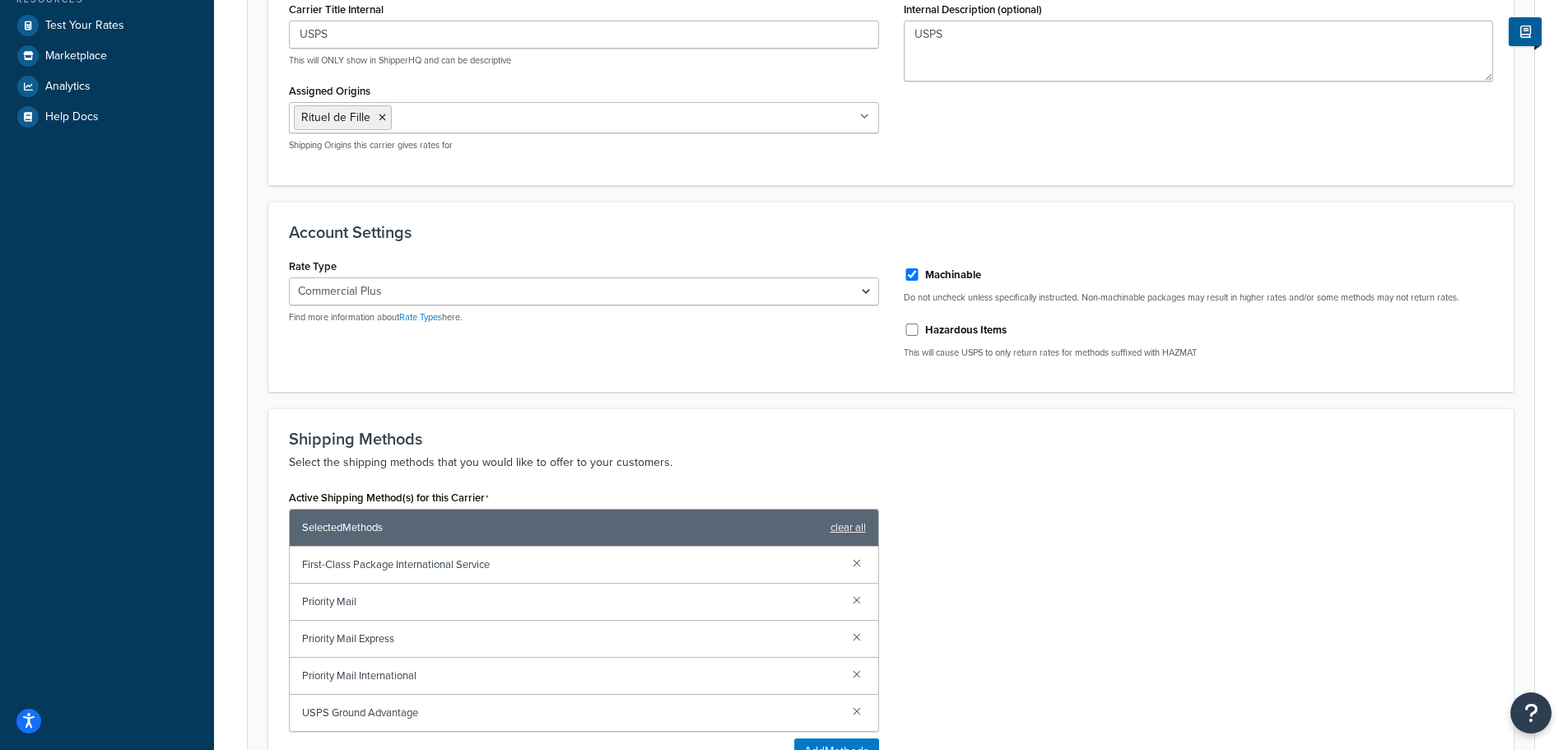
scroll to position [0, 0]
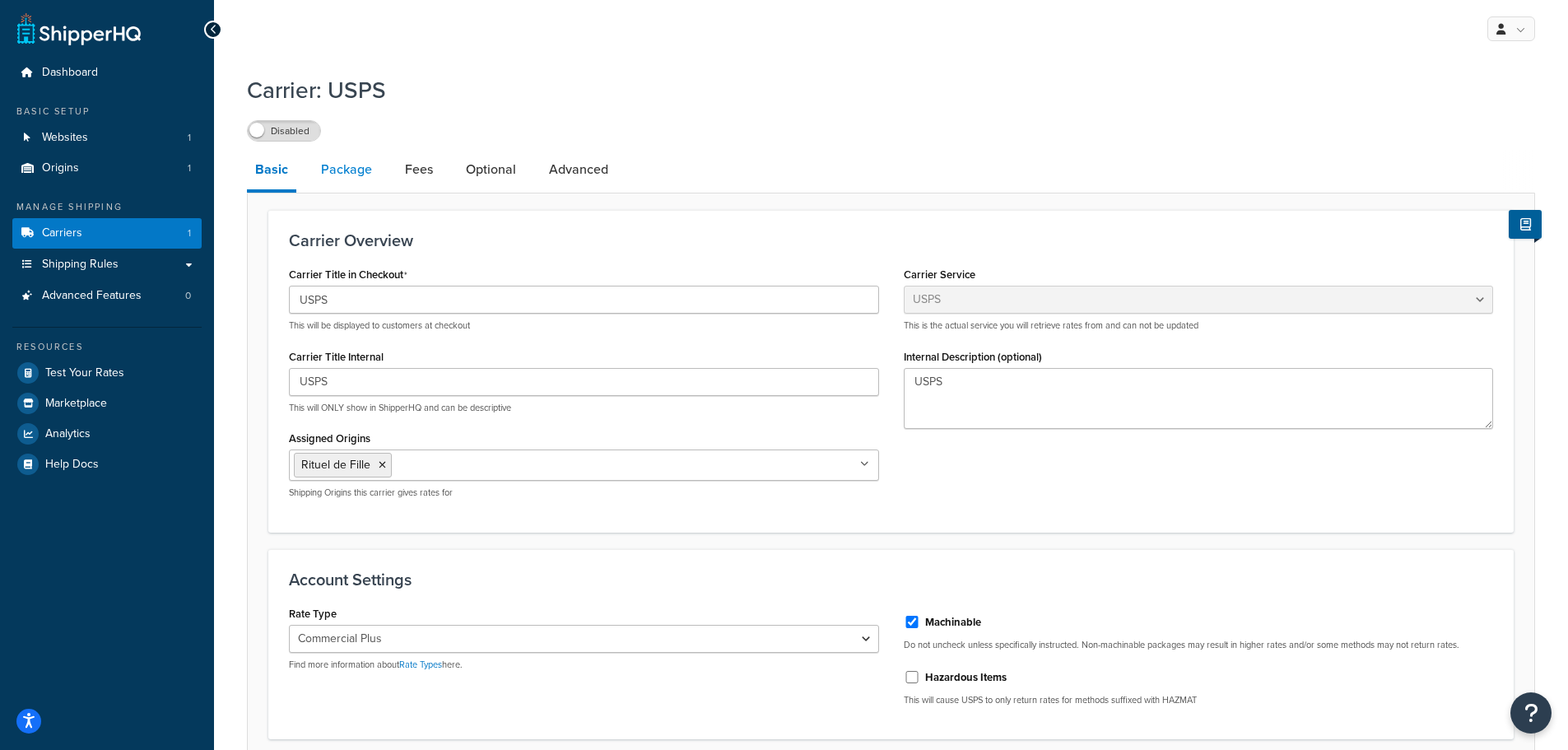
click at [358, 173] on link "Package" at bounding box center [346, 169] width 68 height 40
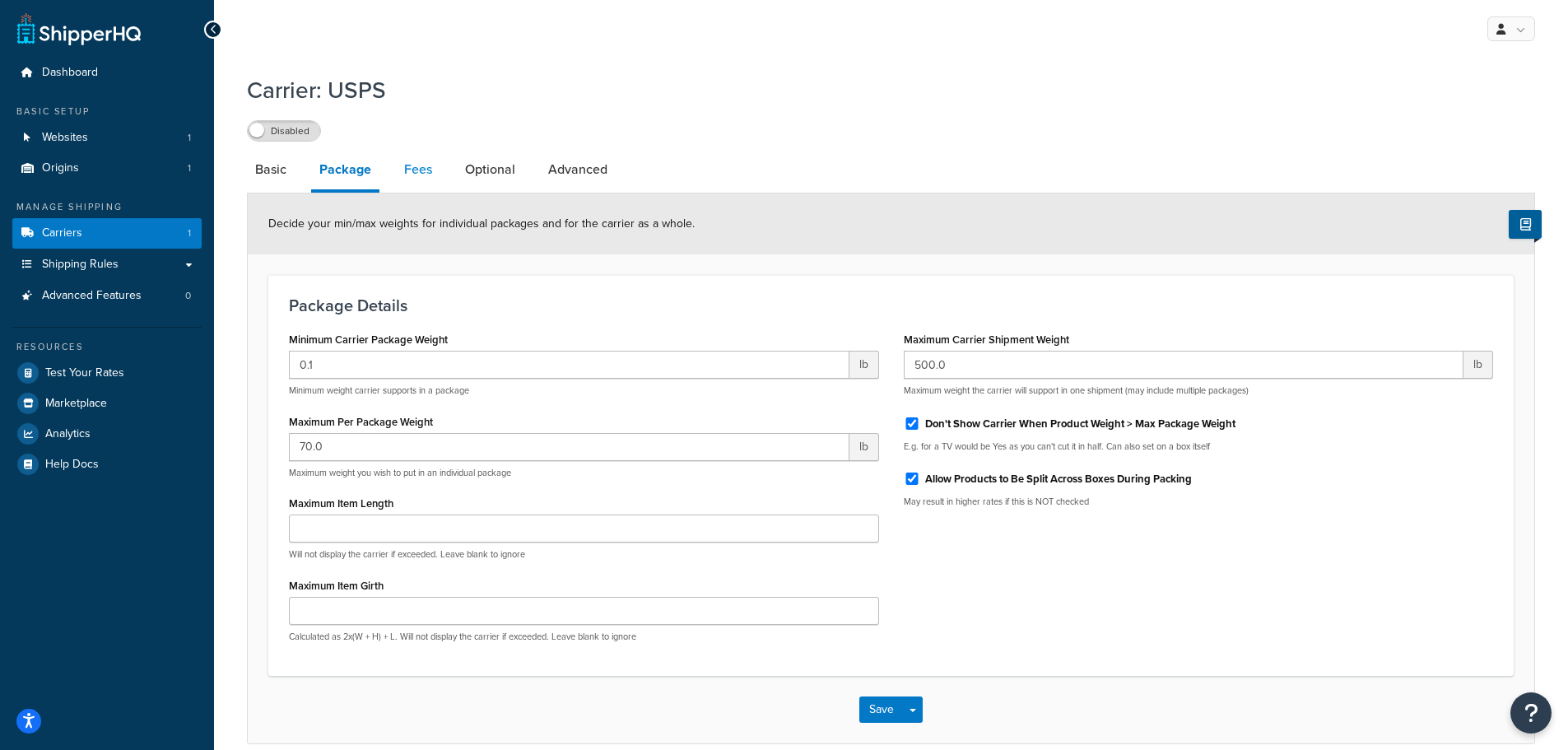
click at [408, 169] on link "Fees" at bounding box center [418, 169] width 45 height 40
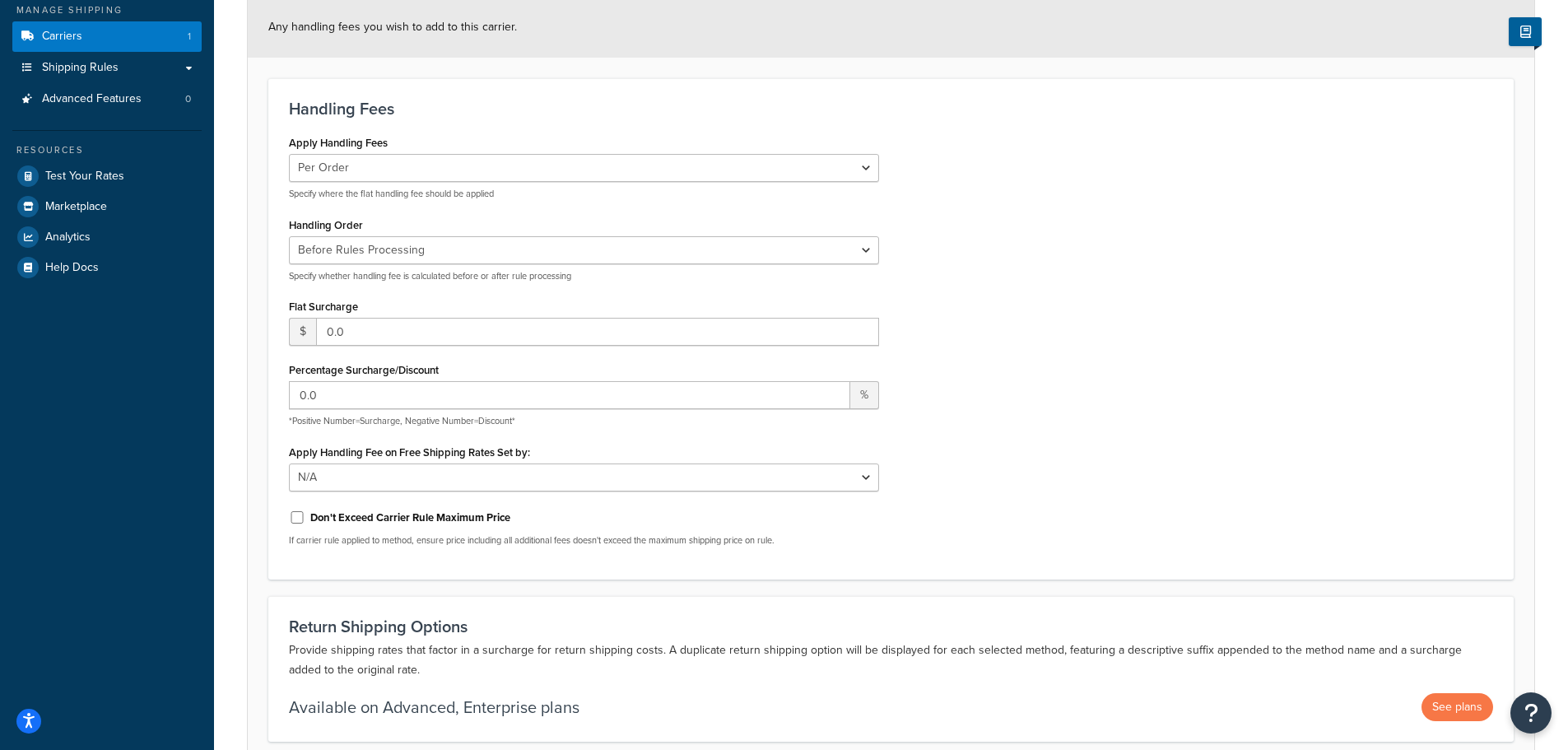
scroll to position [340, 0]
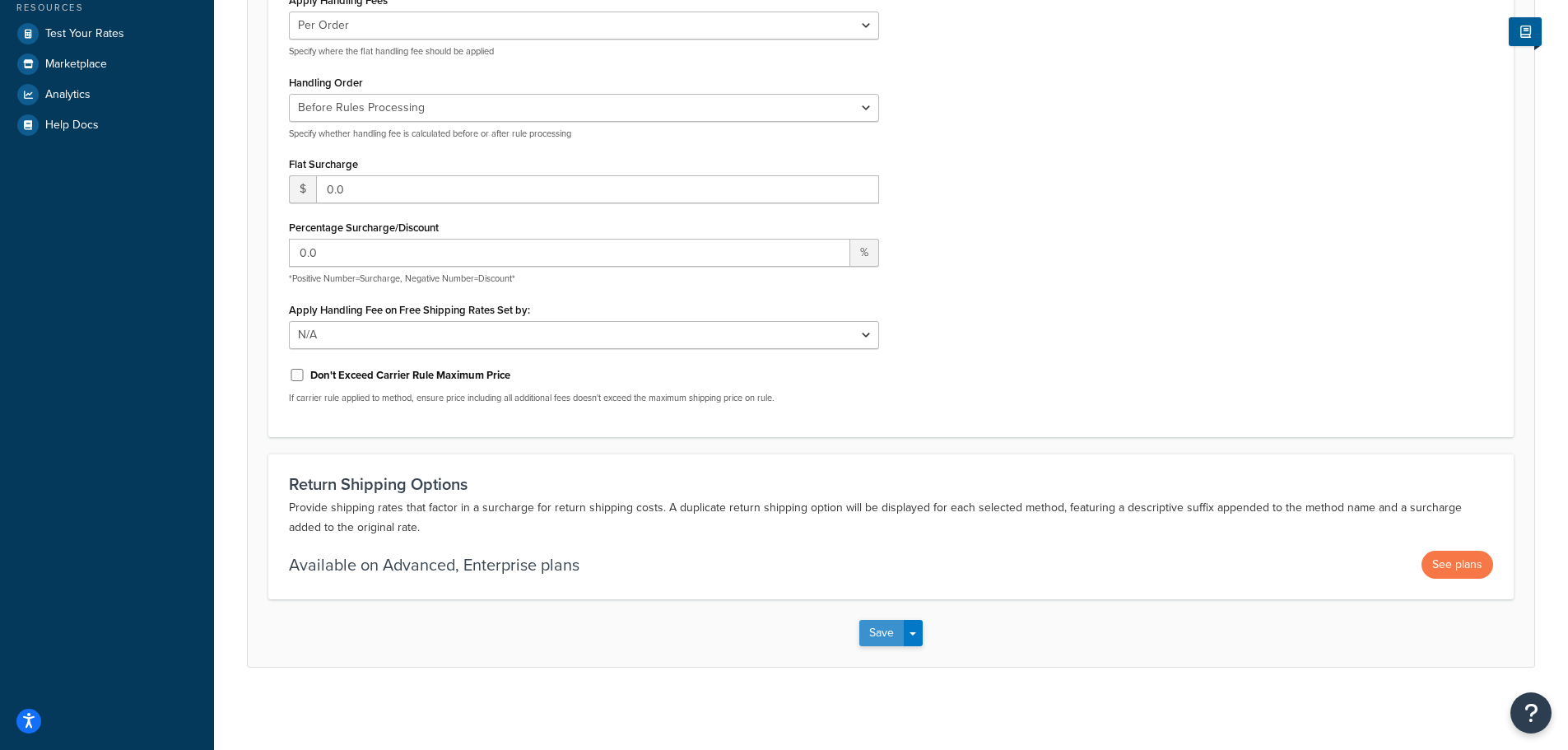
click at [882, 642] on button "Save" at bounding box center [881, 633] width 45 height 26
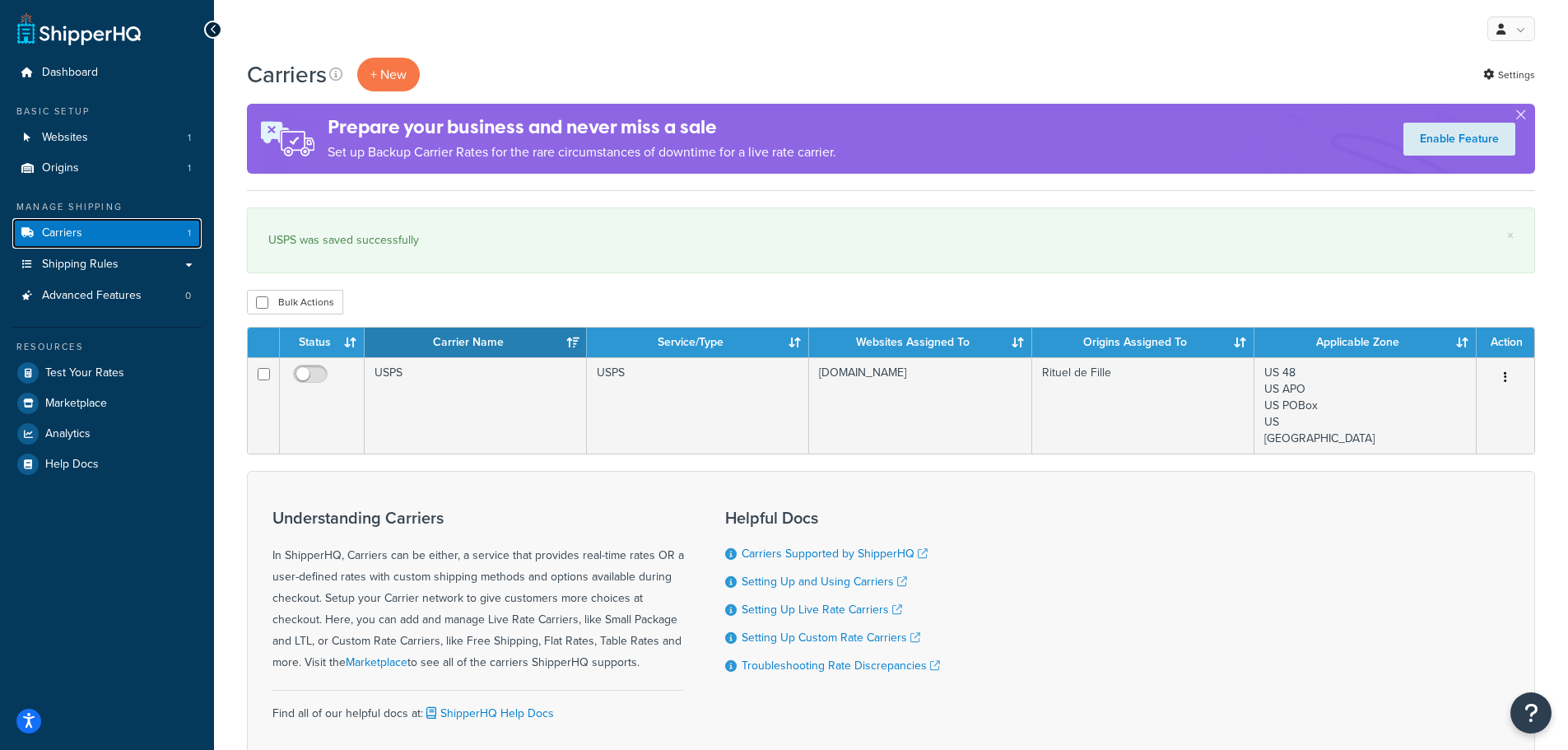
click at [64, 227] on span "Carriers" at bounding box center [63, 233] width 41 height 14
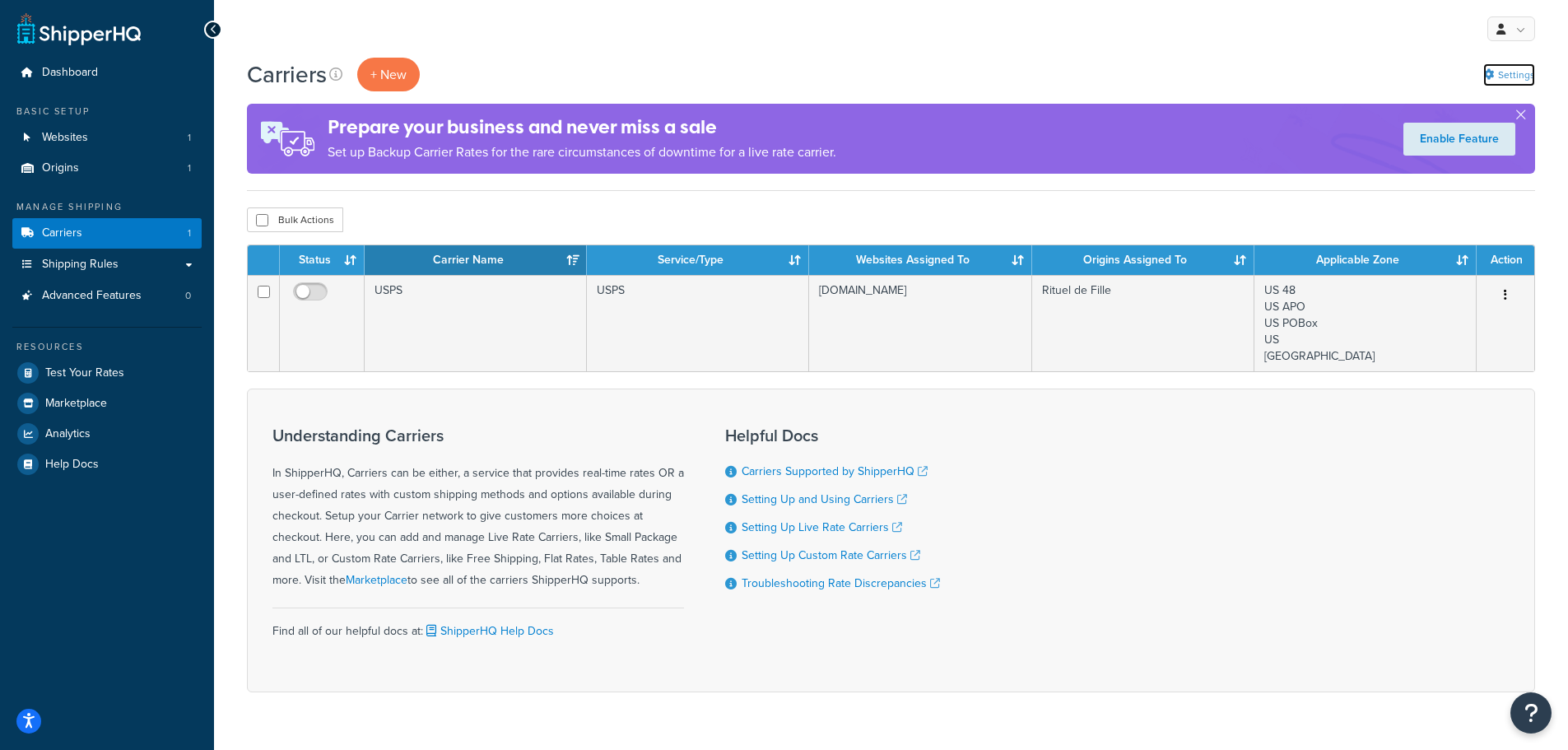
click at [1520, 71] on link "Settings" at bounding box center [1509, 74] width 52 height 23
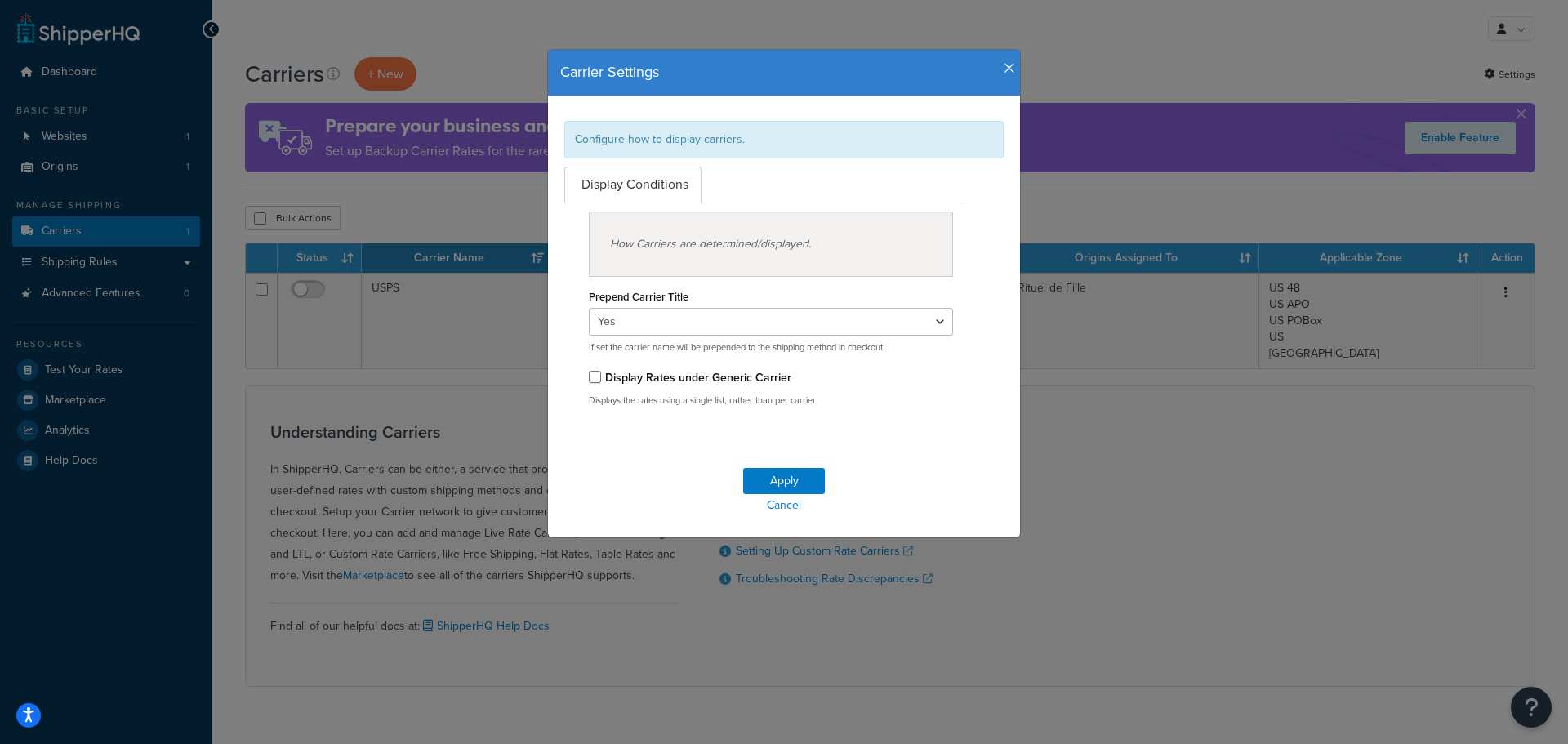
click at [440, 316] on div "Carrier Settings Configure how to display carriers. Display Conditions How Carr…" at bounding box center [784, 372] width 1568 height 744
click at [1004, 66] on icon "button" at bounding box center [1010, 69] width 12 height 15
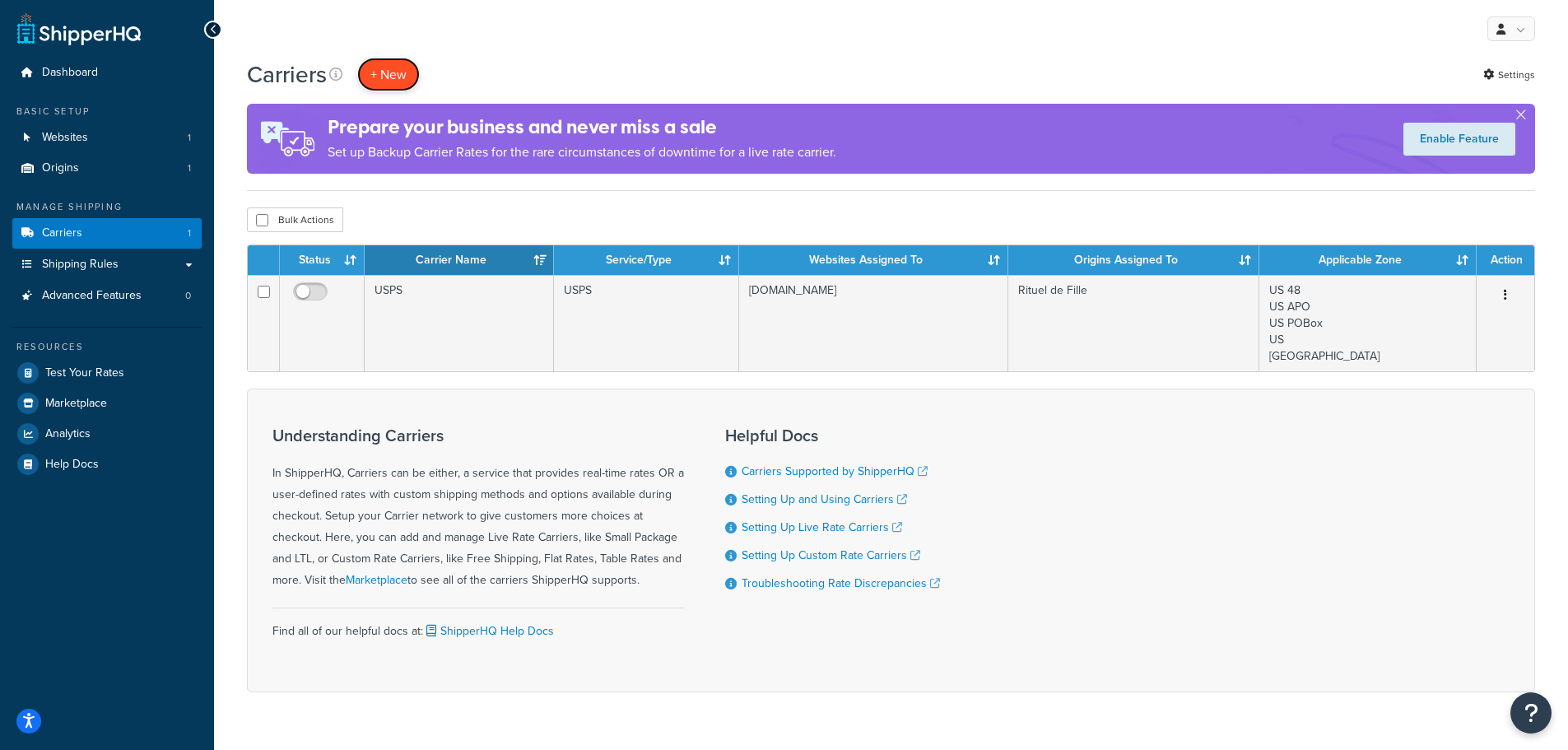
click at [404, 84] on button "+ New" at bounding box center [389, 74] width 63 height 34
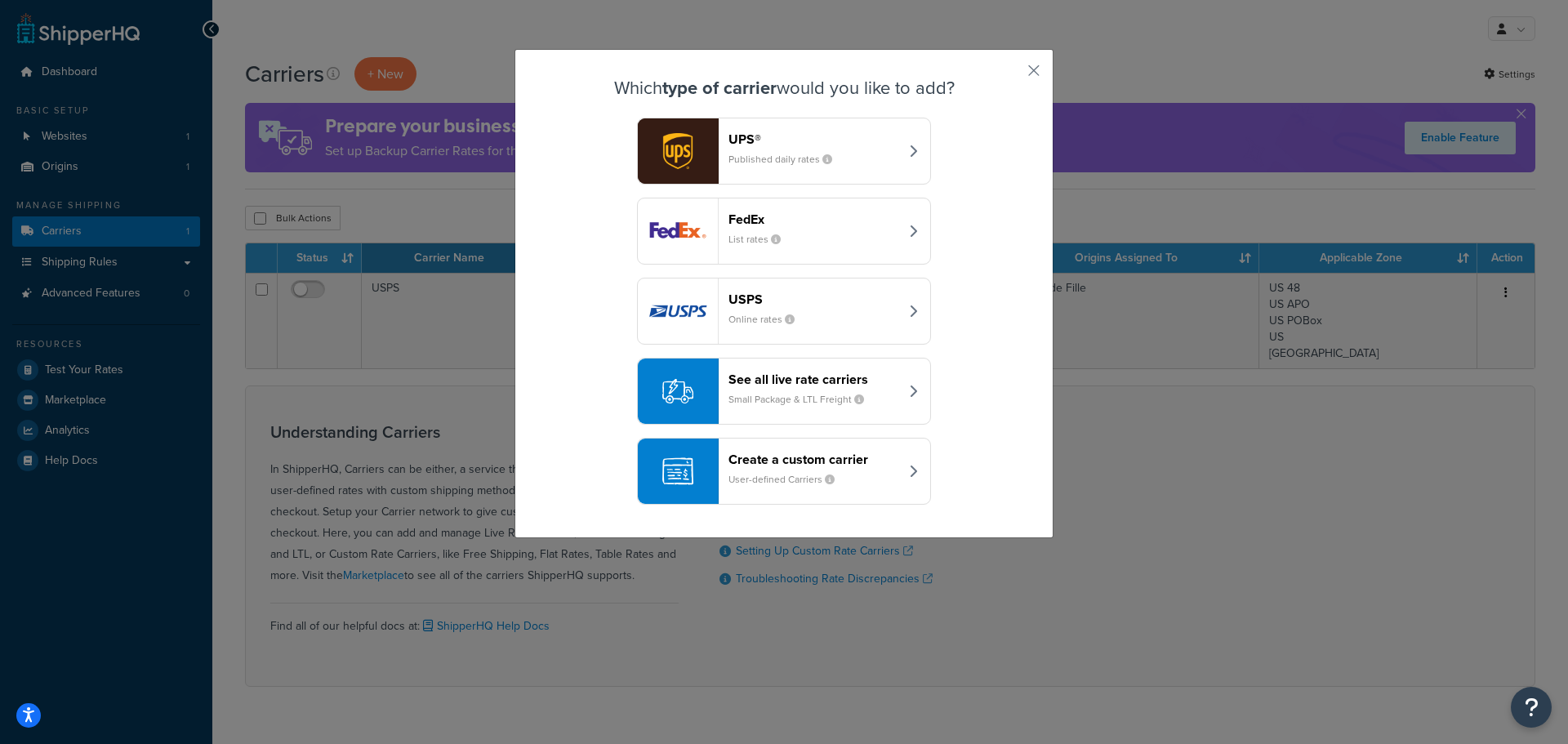
click at [814, 414] on button "See all live rate carriers Small Package & LTL Freight" at bounding box center [784, 391] width 294 height 67
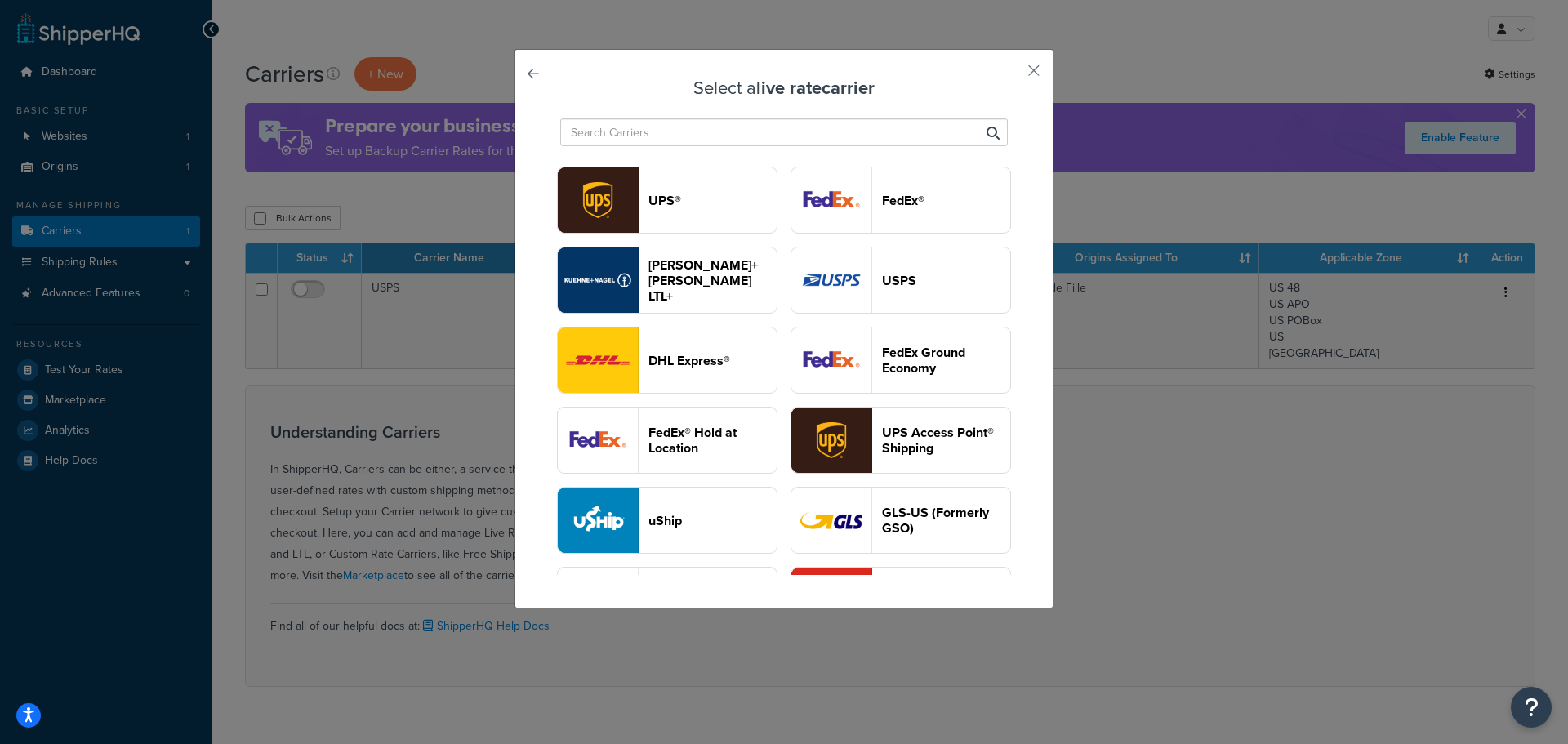
click at [777, 369] on header "DHL Express®" at bounding box center [712, 360] width 128 height 16
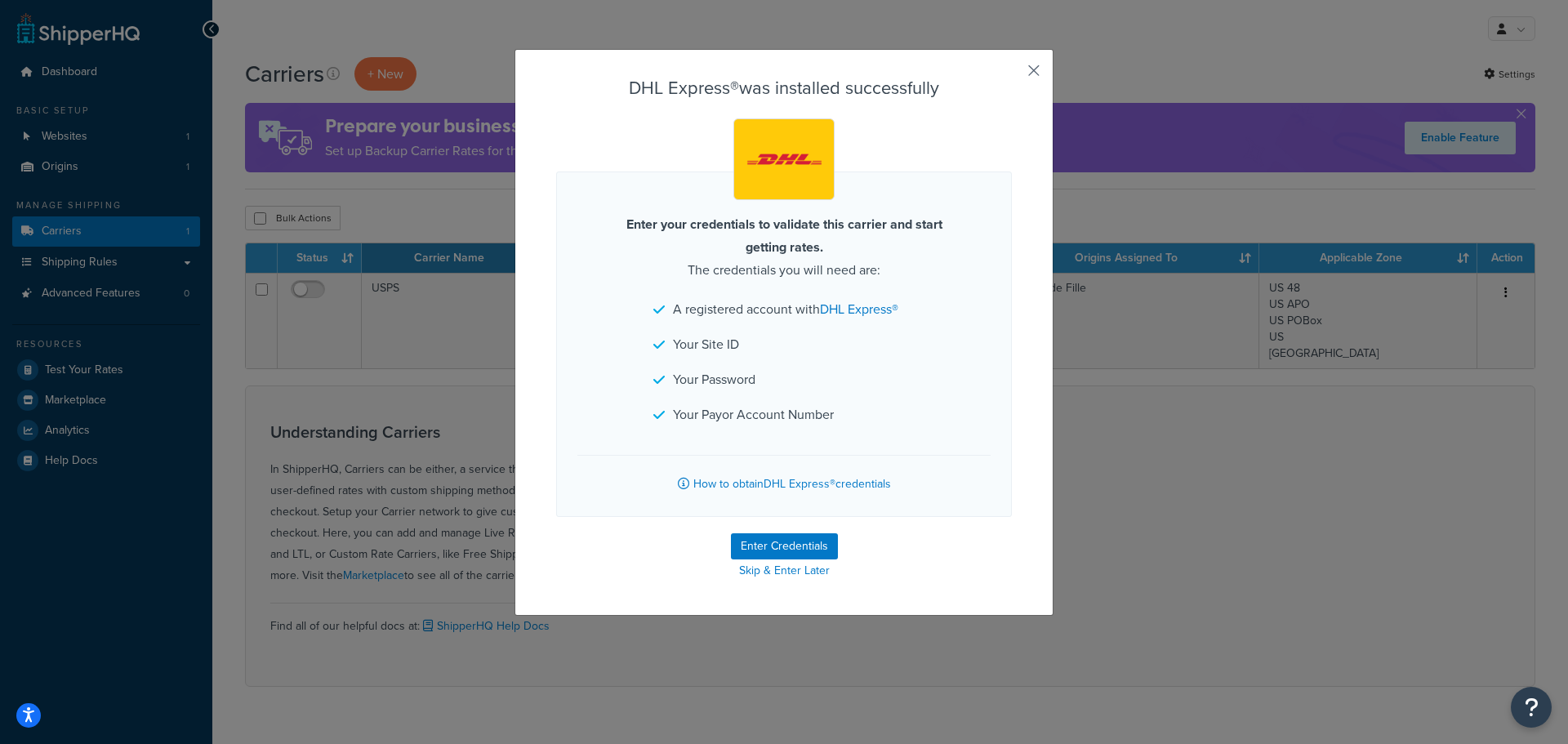
click at [1012, 75] on button "button" at bounding box center [1010, 76] width 4 height 4
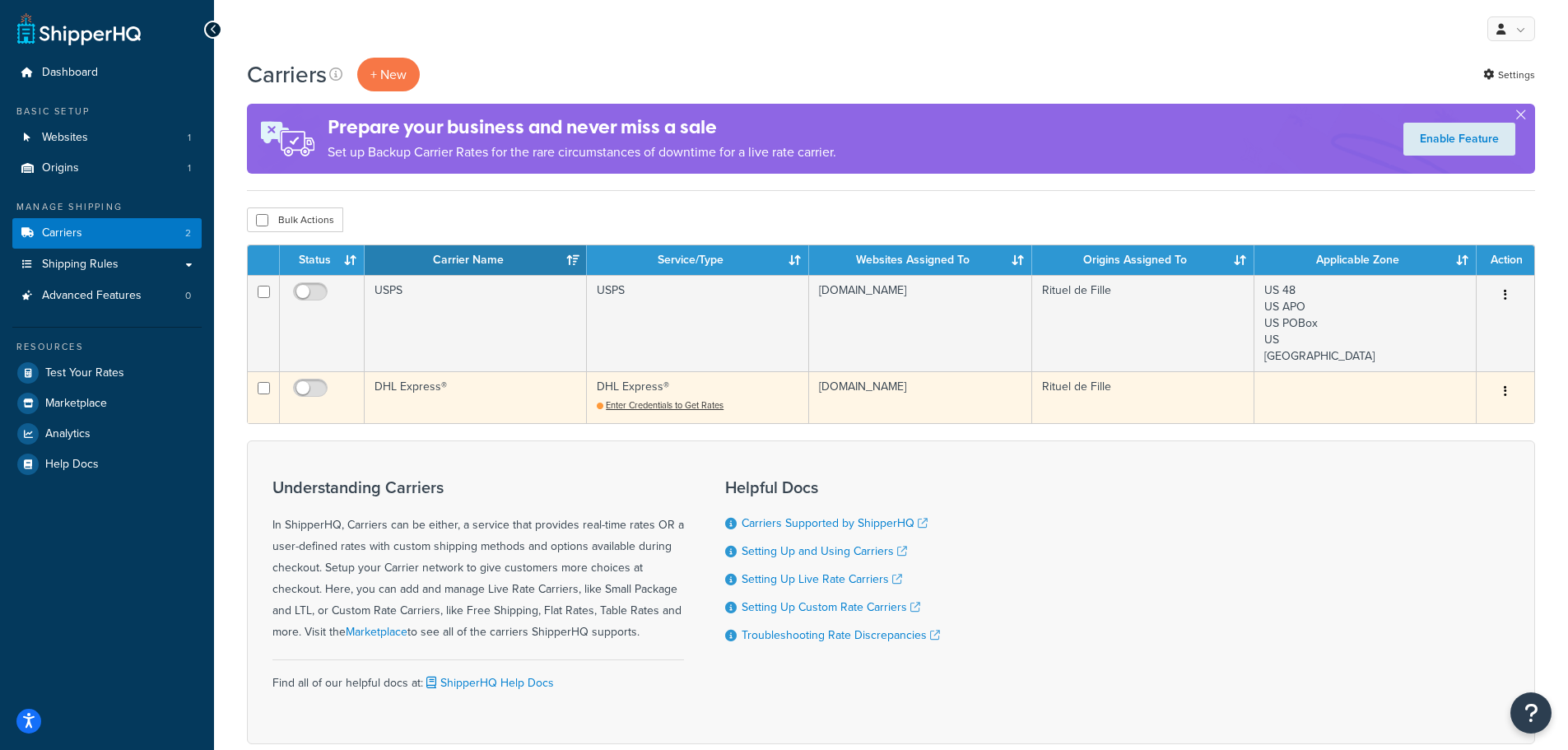
click at [1501, 393] on button "button" at bounding box center [1505, 391] width 23 height 26
click at [1457, 498] on link "Delete" at bounding box center [1439, 492] width 130 height 34
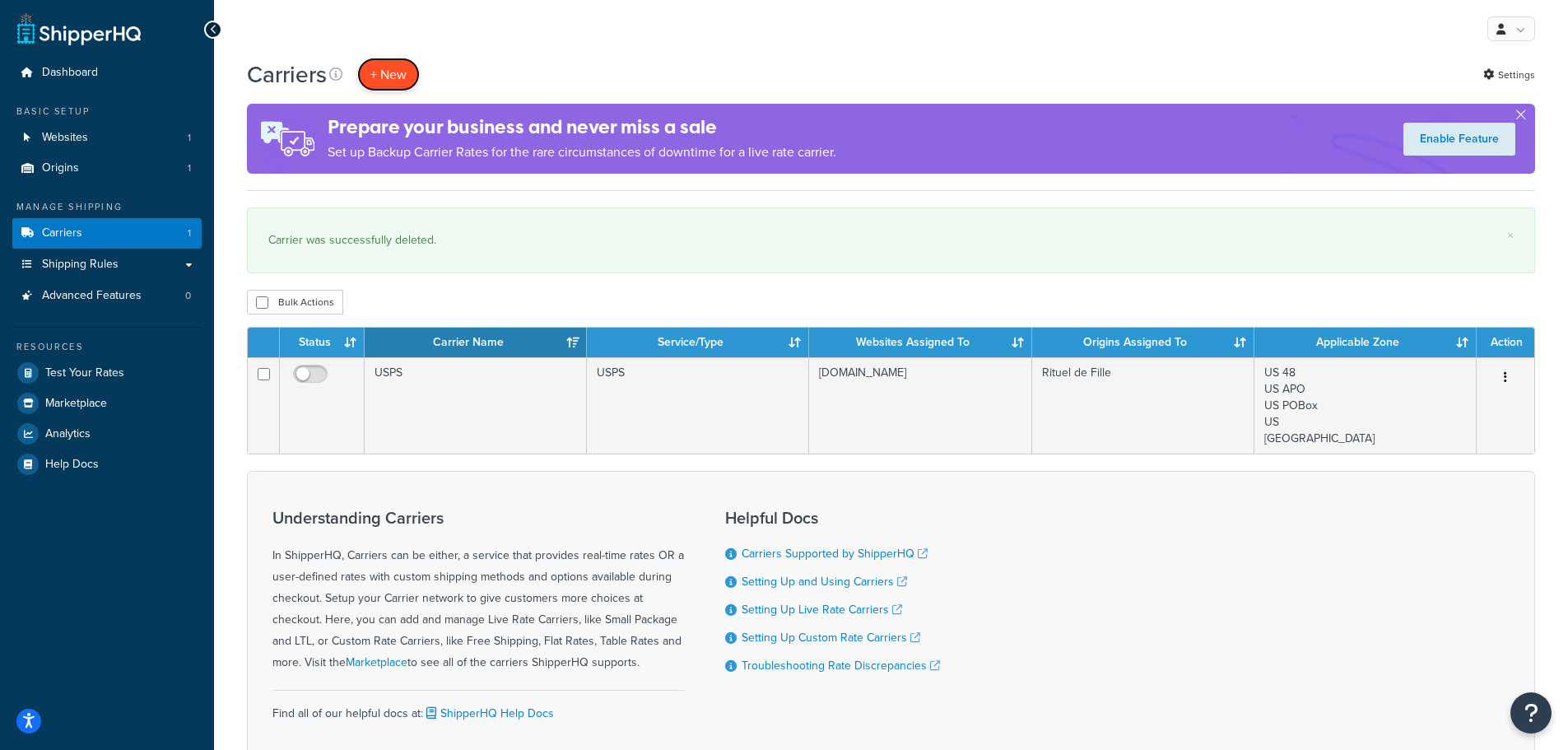
click at [384, 68] on button "+ New" at bounding box center [389, 74] width 63 height 34
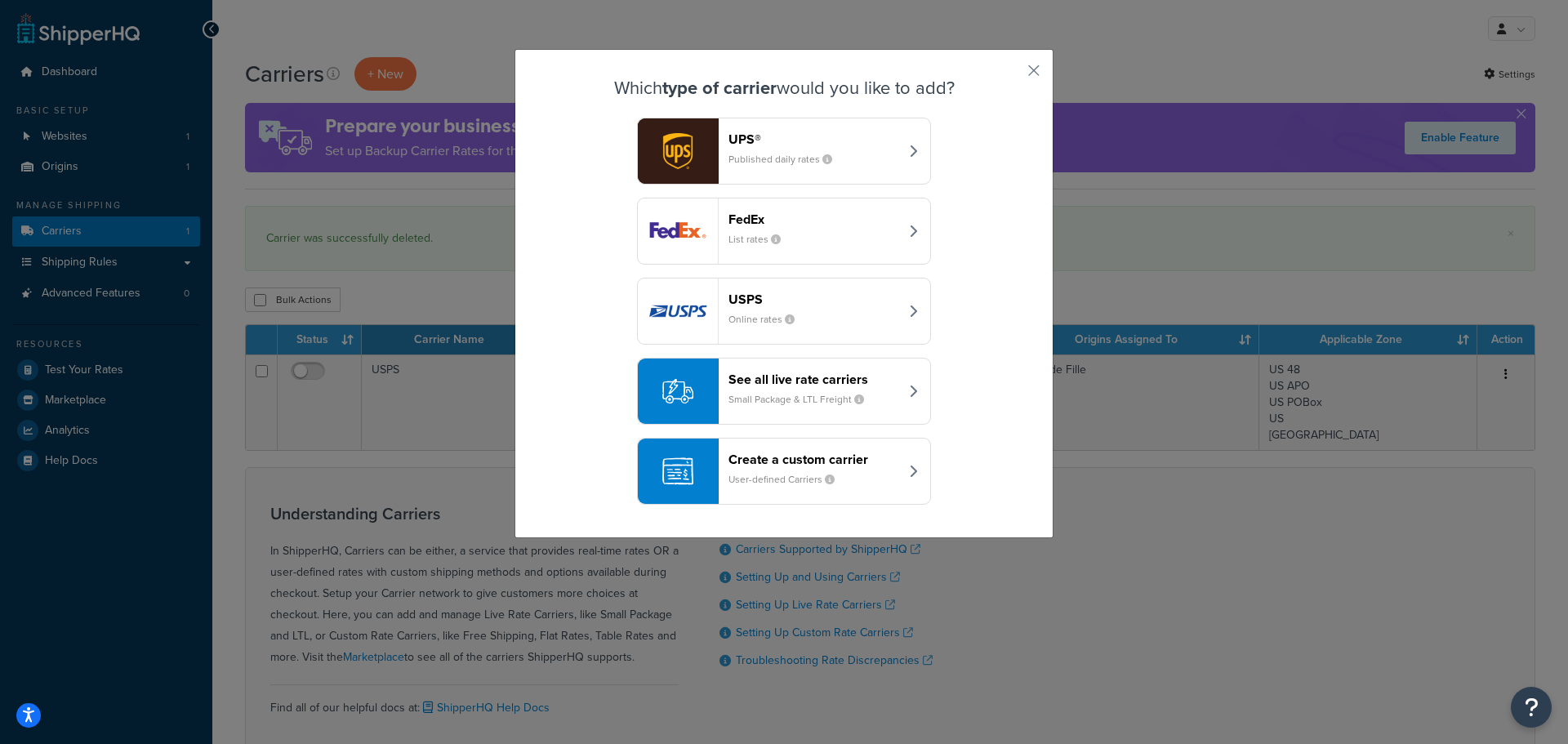
click at [791, 234] on div "FedEx List rates" at bounding box center [814, 230] width 171 height 39
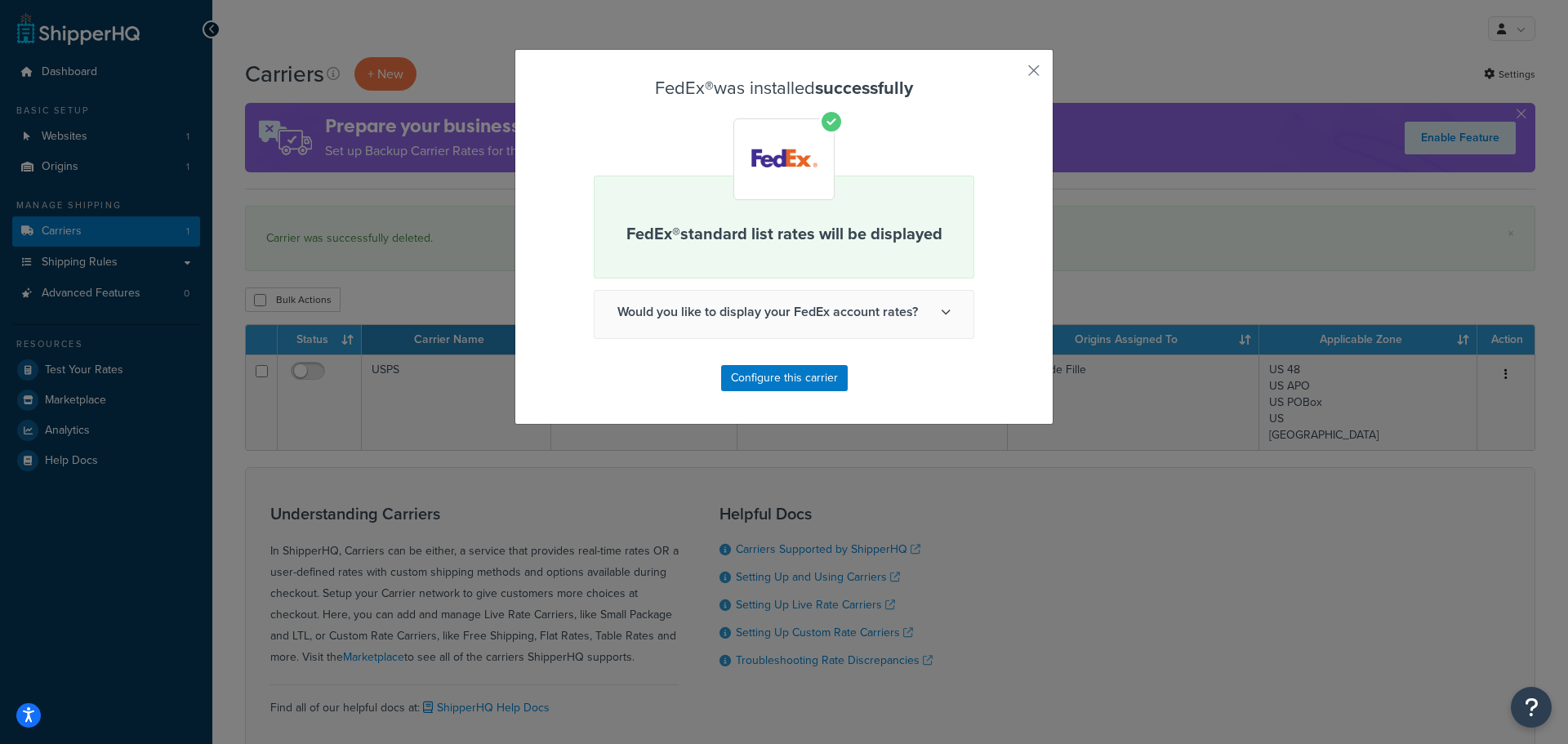
click at [784, 321] on span "Would you like to display your FedEx account rates?" at bounding box center [784, 312] width 379 height 43
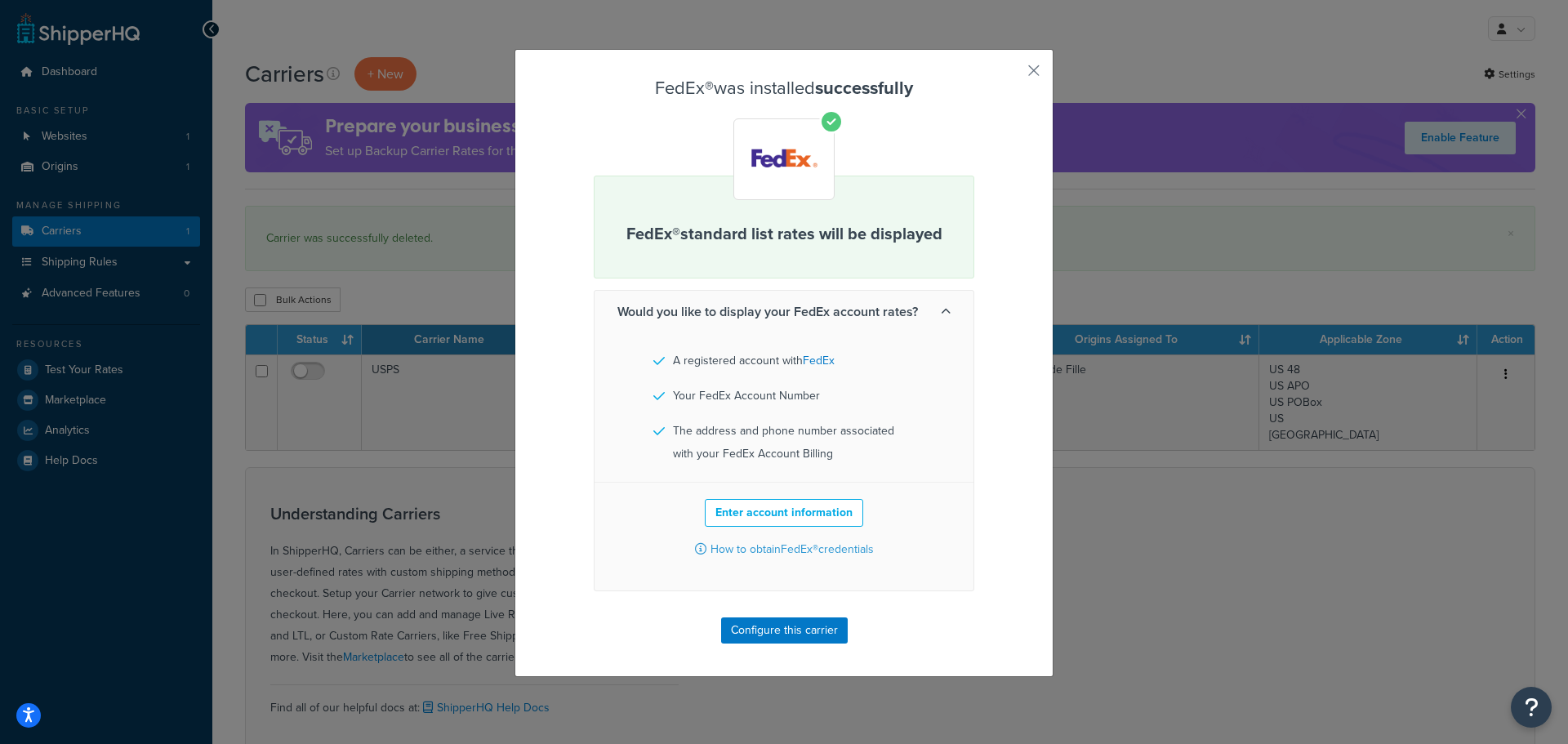
click at [784, 321] on span "Would you like to display your FedEx account rates?" at bounding box center [784, 312] width 379 height 43
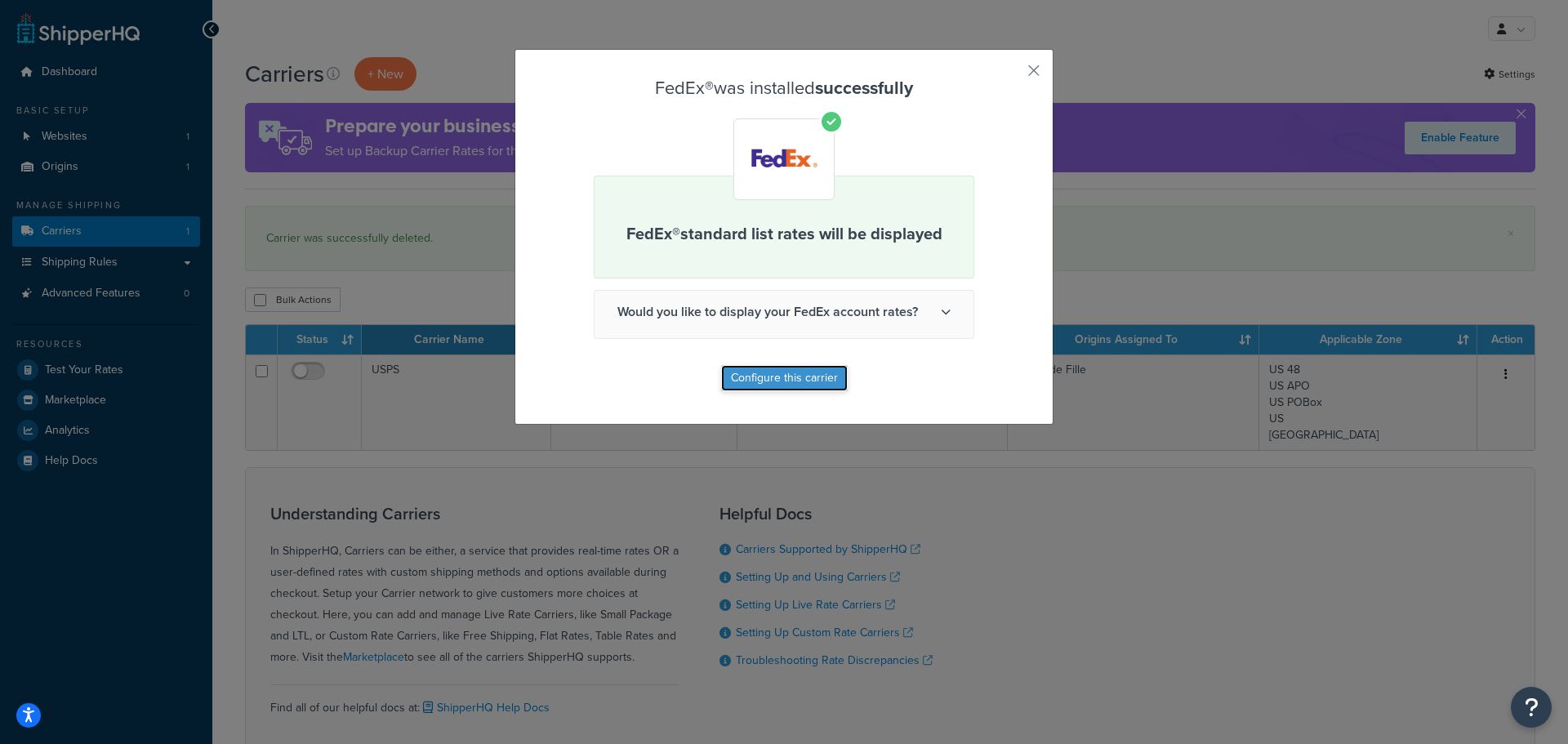
click at [770, 376] on button "Configure this carrier" at bounding box center [784, 378] width 127 height 26
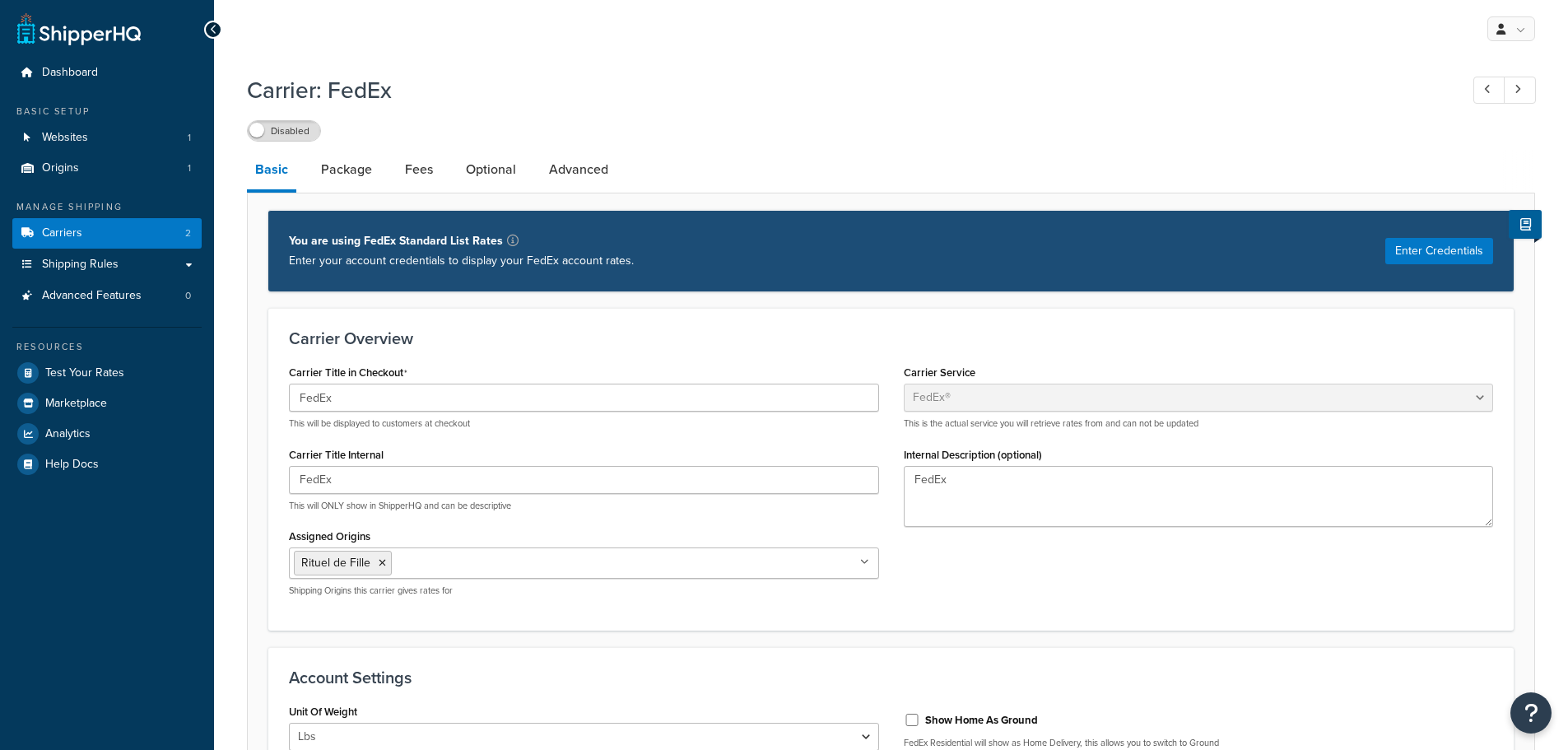
select select "fedEx"
select select "REGULAR_PICKUP"
select select "YOUR_PACKAGING"
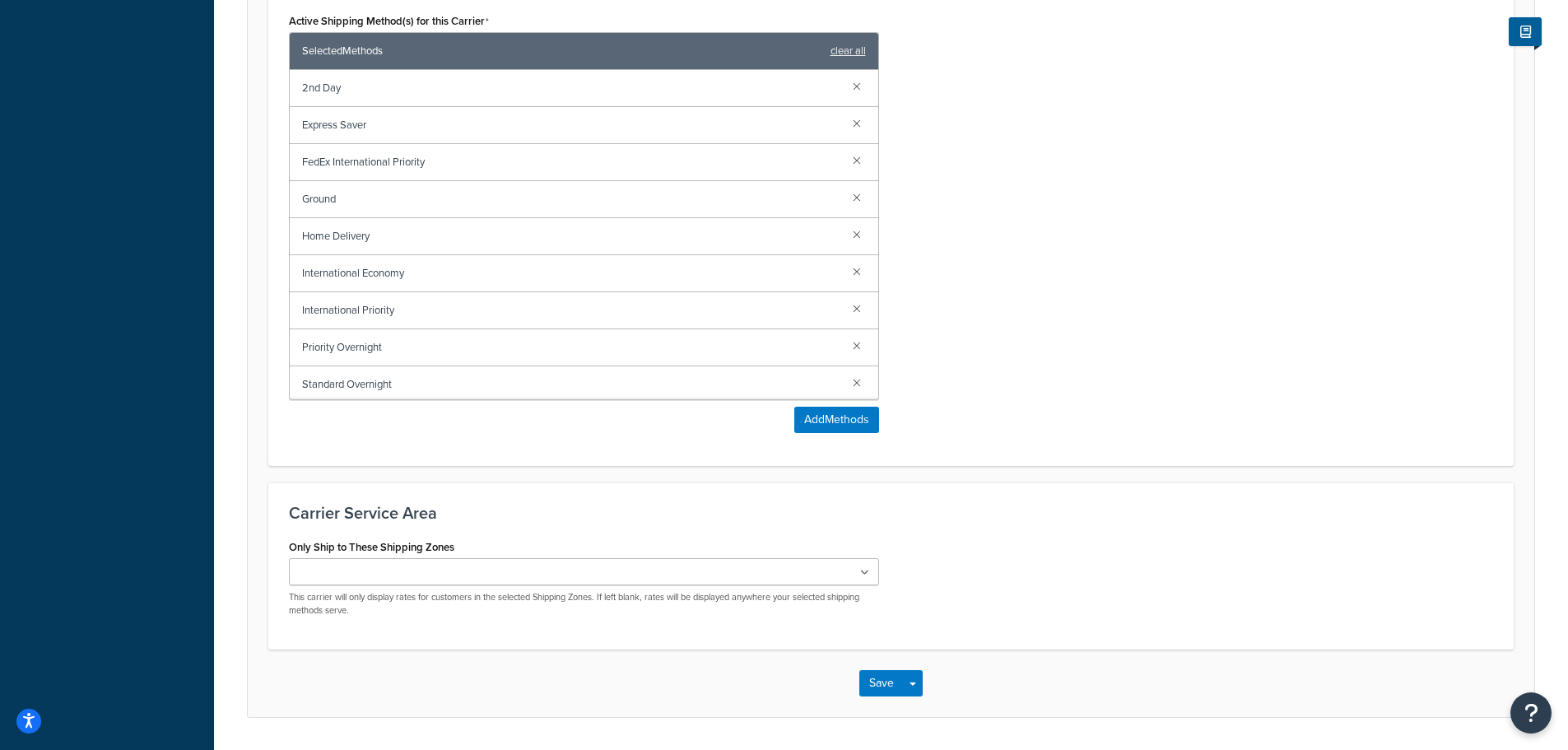
scroll to position [1146, 0]
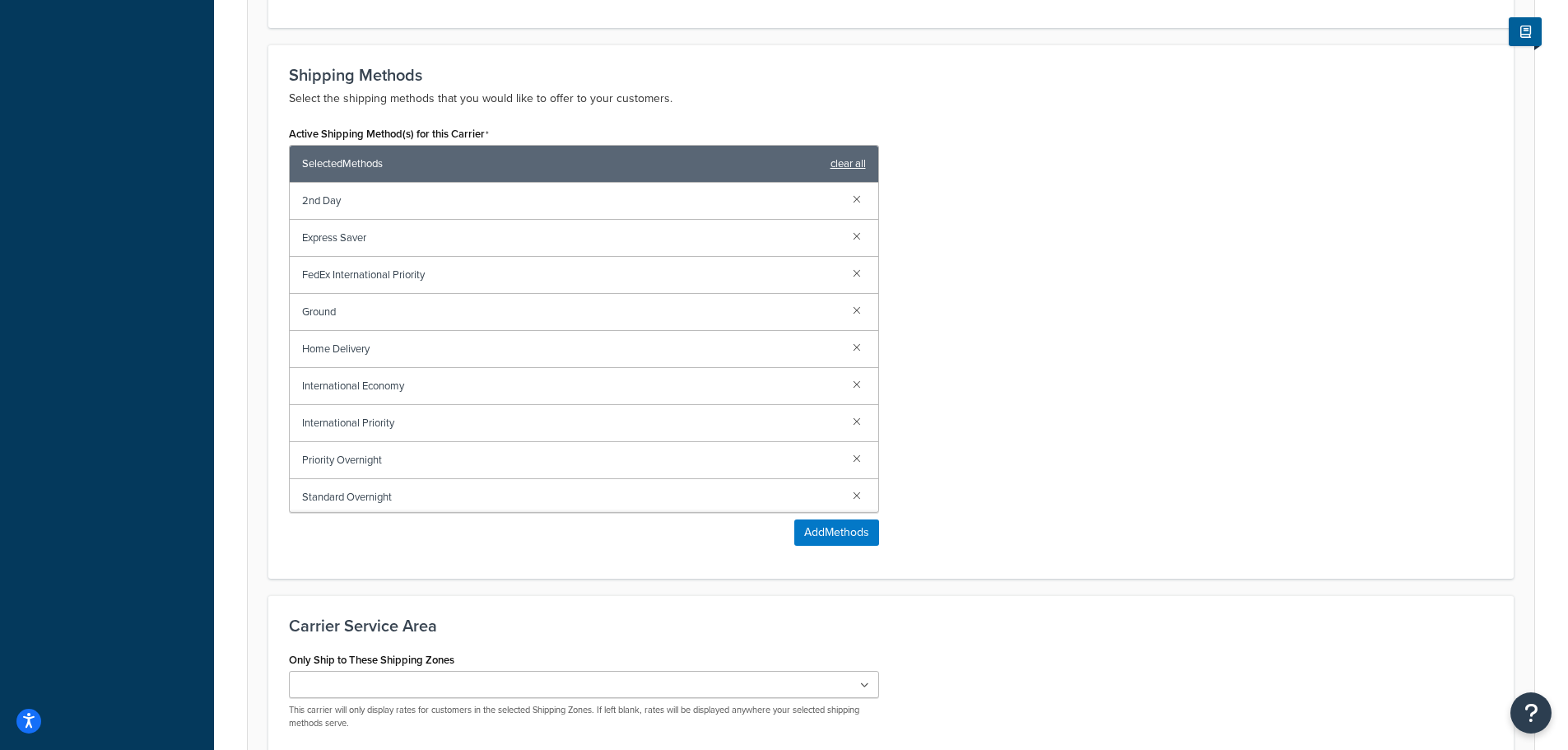
click at [853, 166] on link "clear all" at bounding box center [848, 163] width 35 height 23
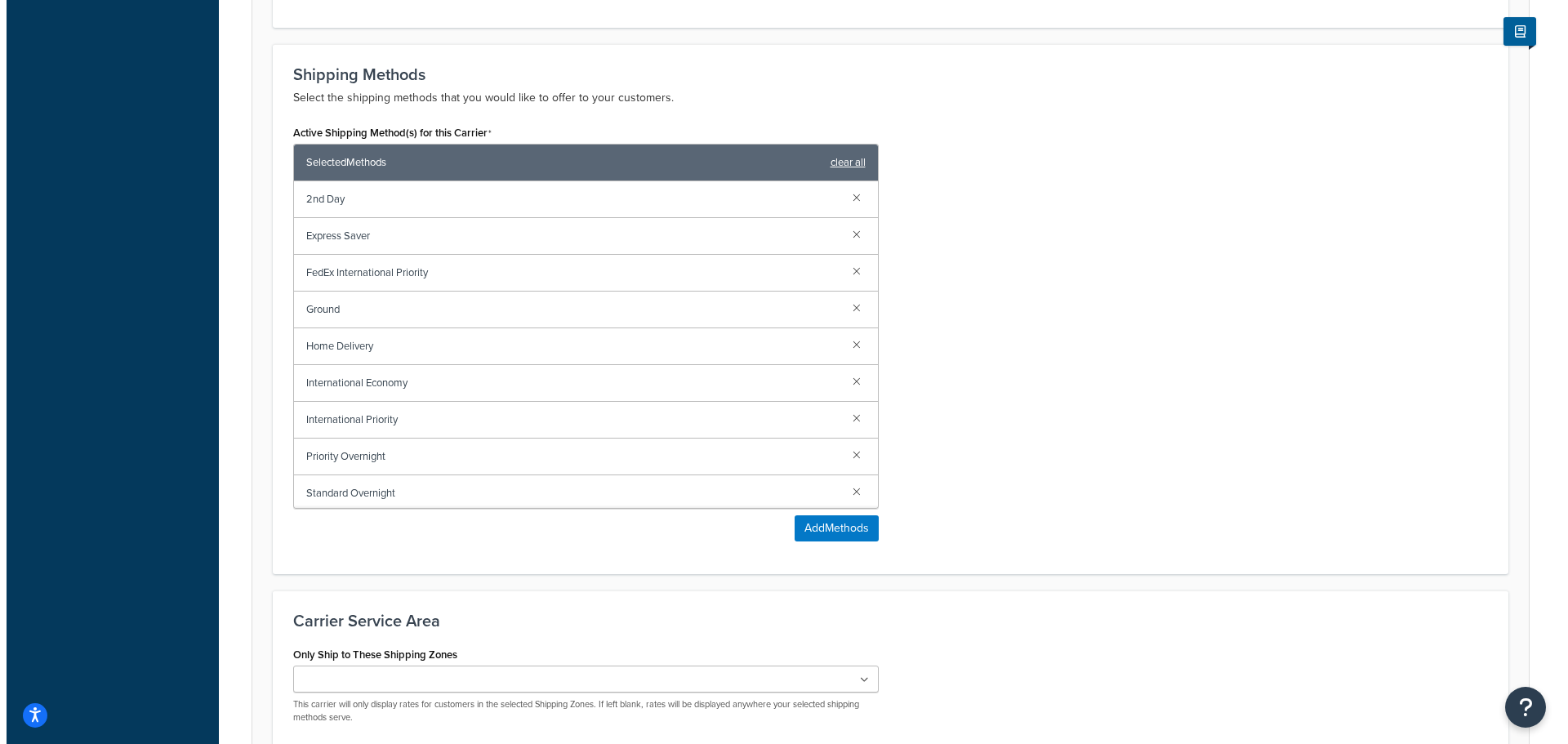
scroll to position [800, 0]
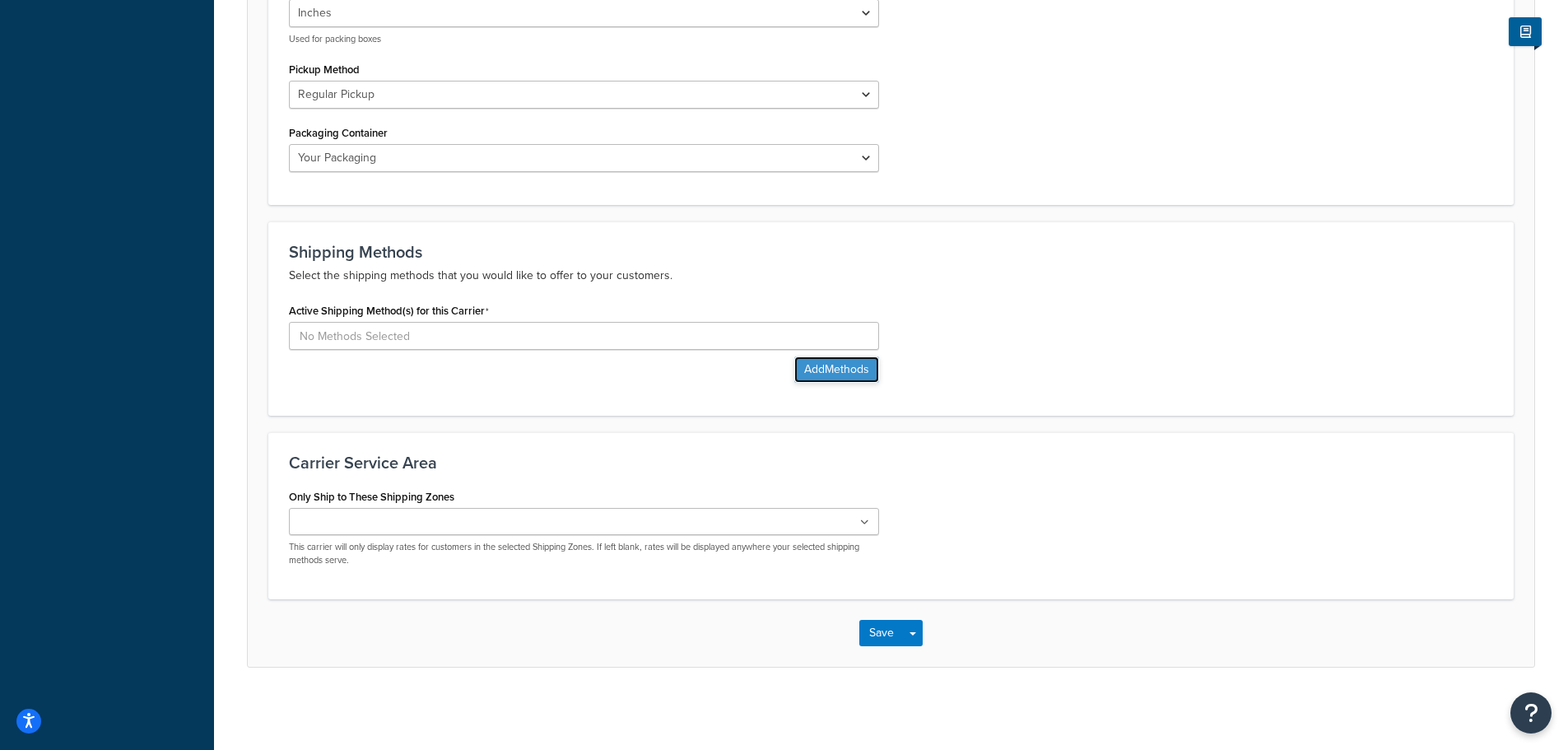
click at [841, 372] on button "Add Methods" at bounding box center [836, 369] width 84 height 26
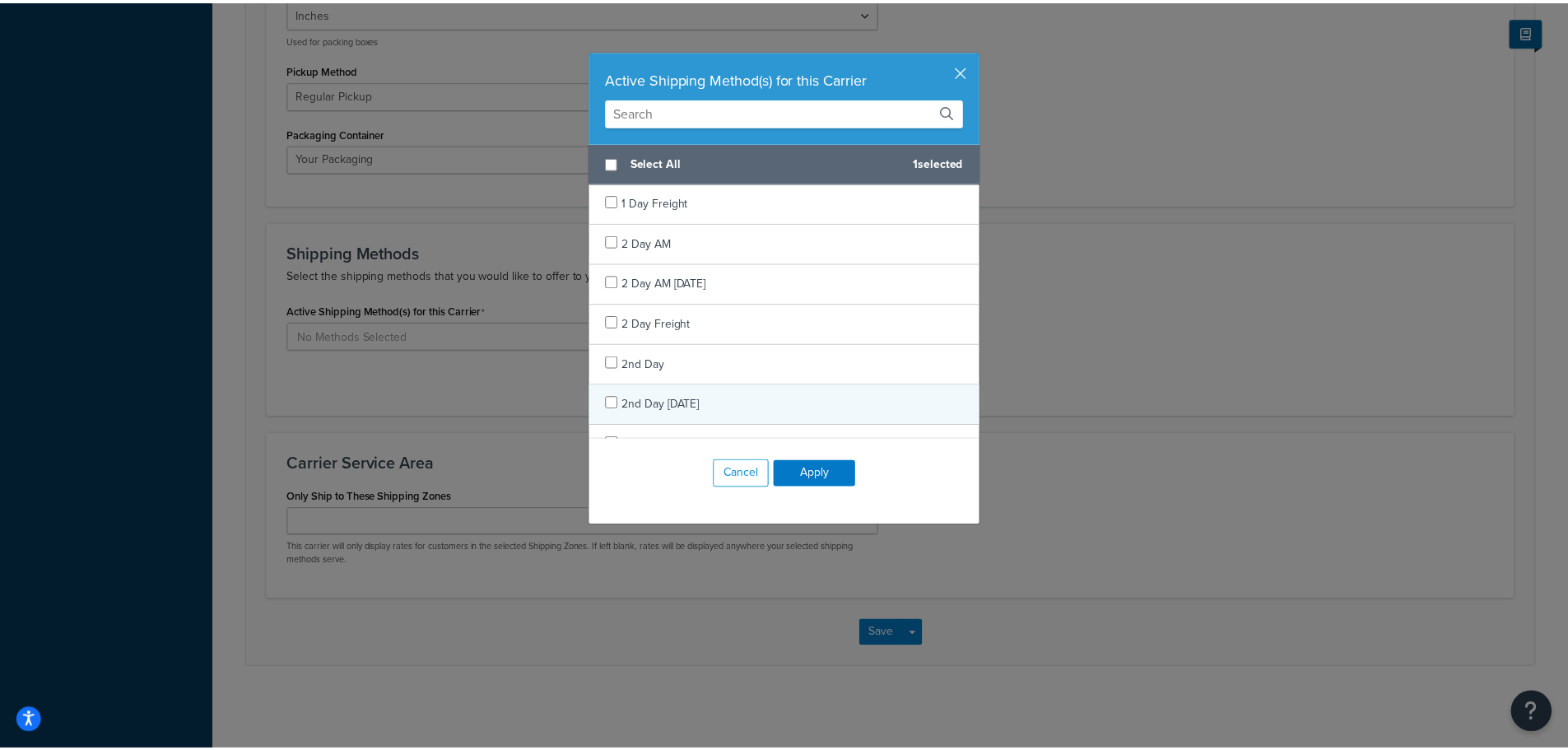
scroll to position [329, 0]
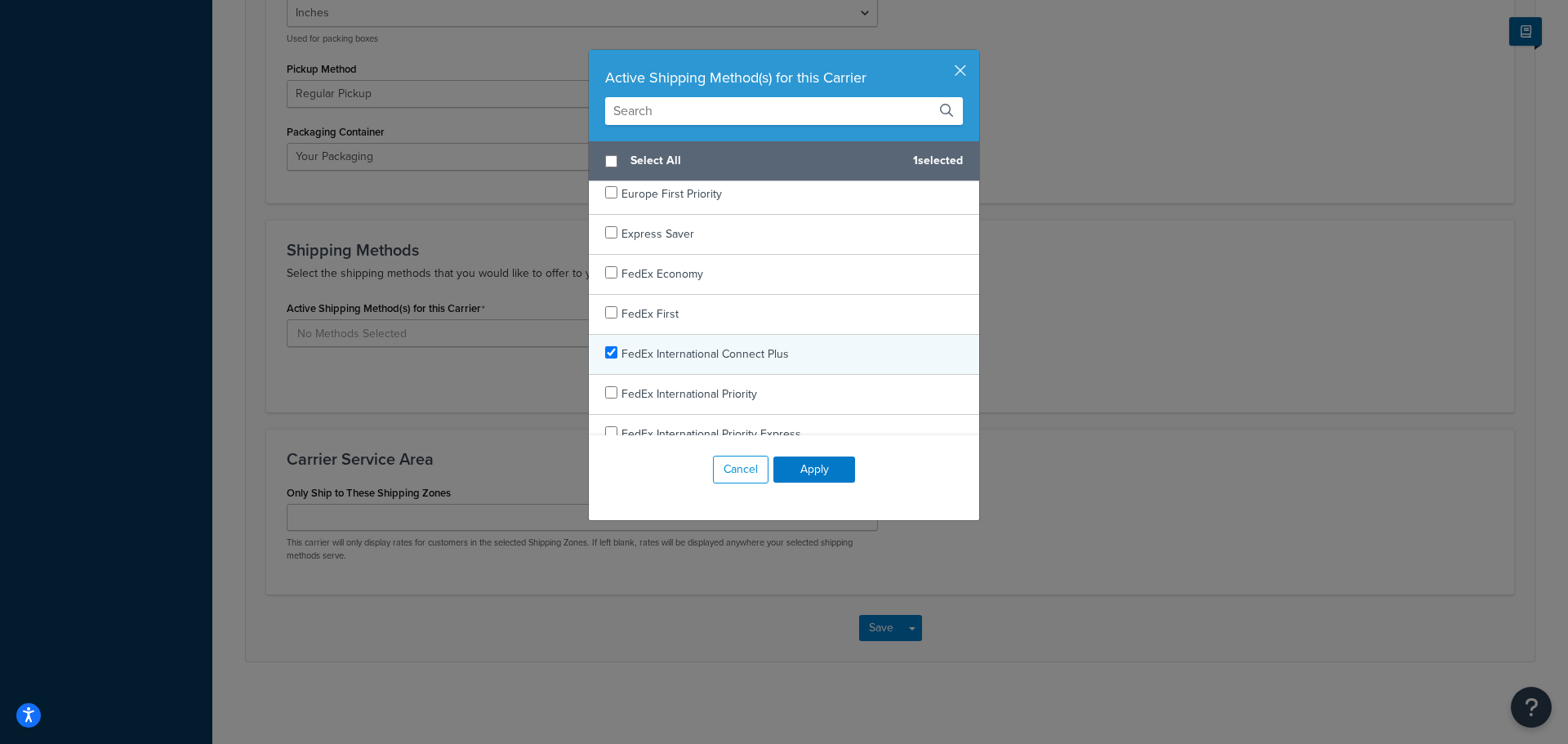
checkbox input "true"
click at [784, 355] on div "FedEx International Connect Plus" at bounding box center [784, 355] width 391 height 40
click at [826, 460] on button "Apply" at bounding box center [814, 469] width 81 height 26
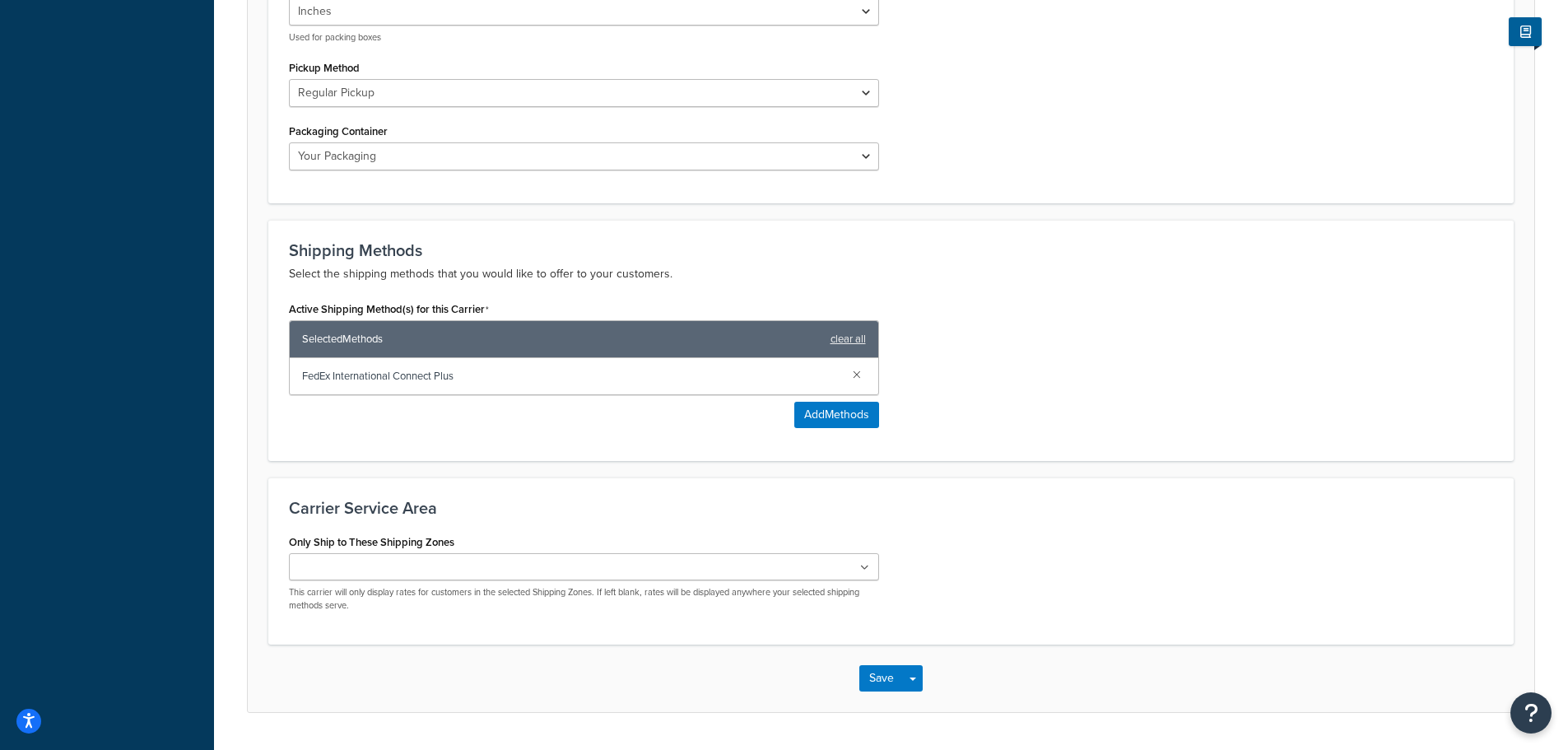
click at [640, 574] on ul at bounding box center [584, 567] width 591 height 27
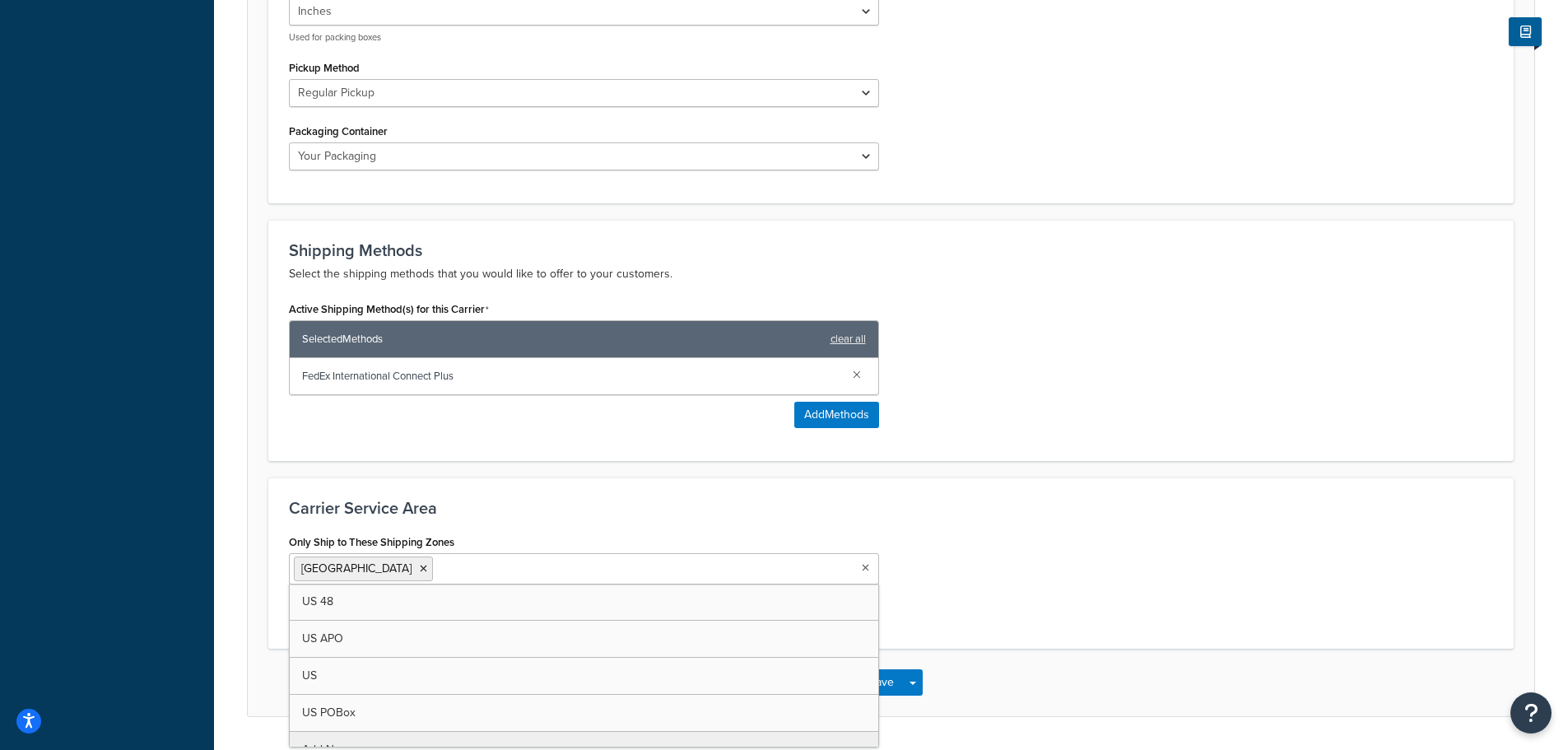
click at [689, 524] on div "Carrier Service Area Only Ship to These Shipping Zones Canada US 48 US APO US U…" at bounding box center [891, 562] width 1245 height 171
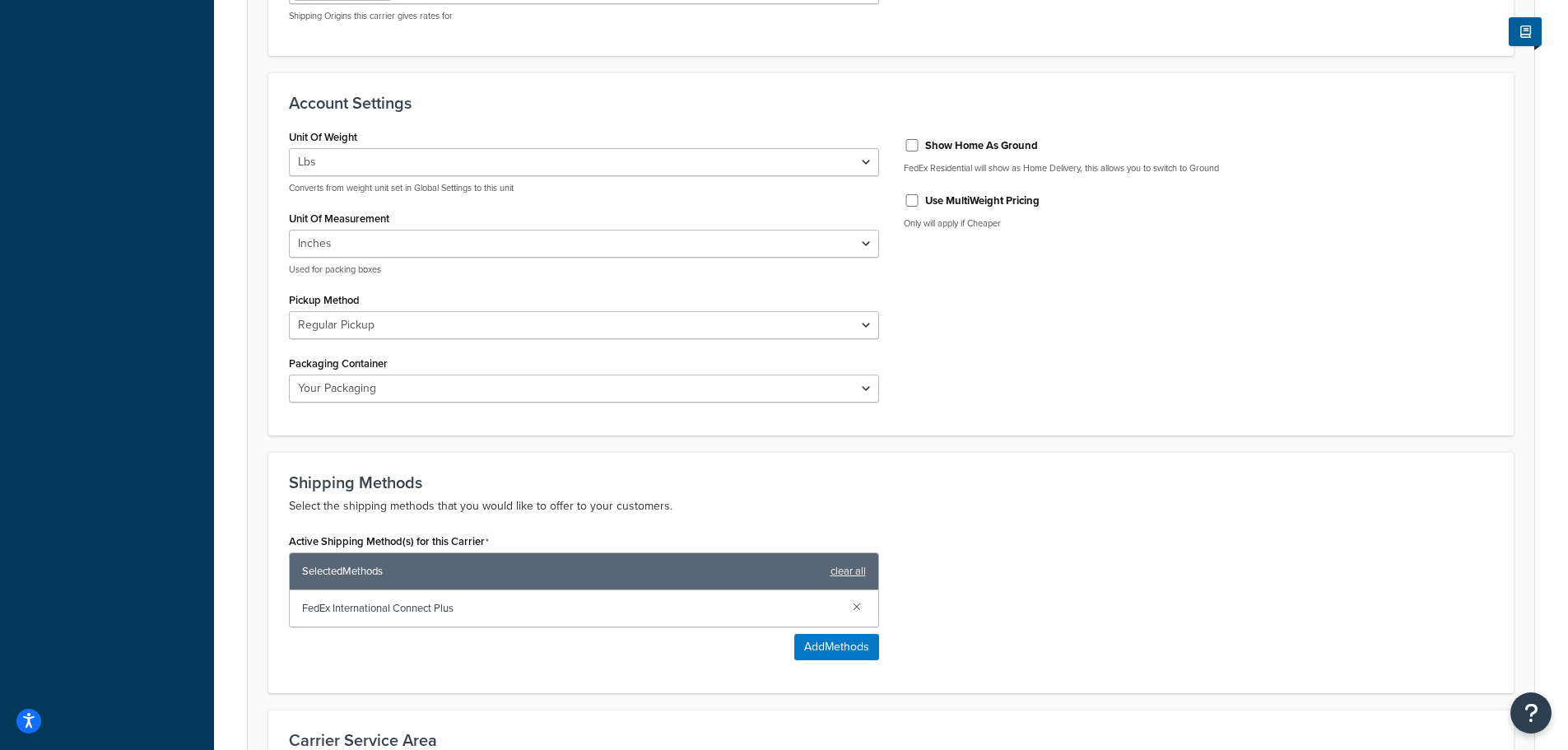
scroll to position [560, 0]
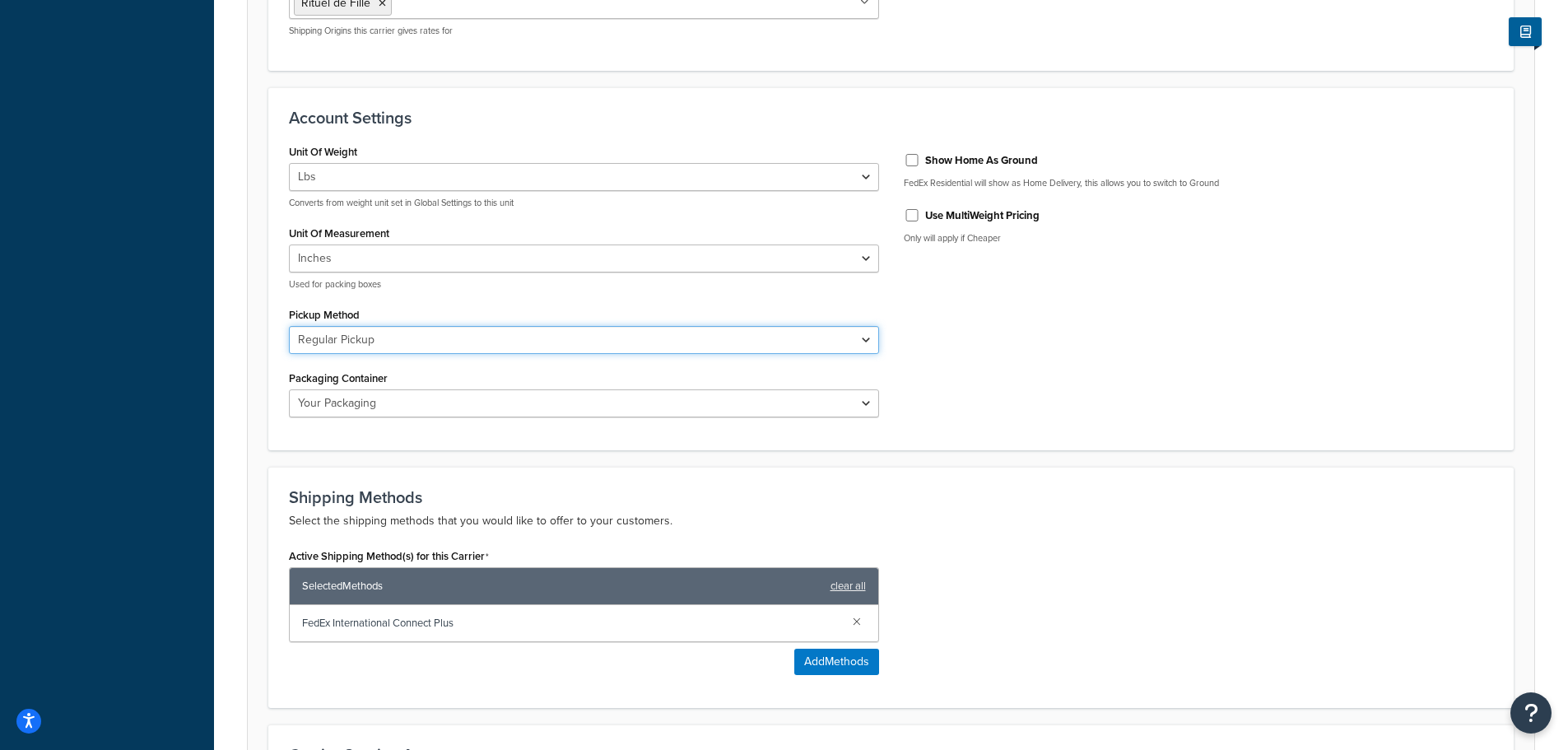
click at [541, 338] on select "Business Service Center Drop Box Regular Pickup Request Courier Station" at bounding box center [584, 340] width 591 height 28
click at [554, 352] on select "Business Service Center Drop Box Regular Pickup Request Courier Station" at bounding box center [584, 340] width 591 height 28
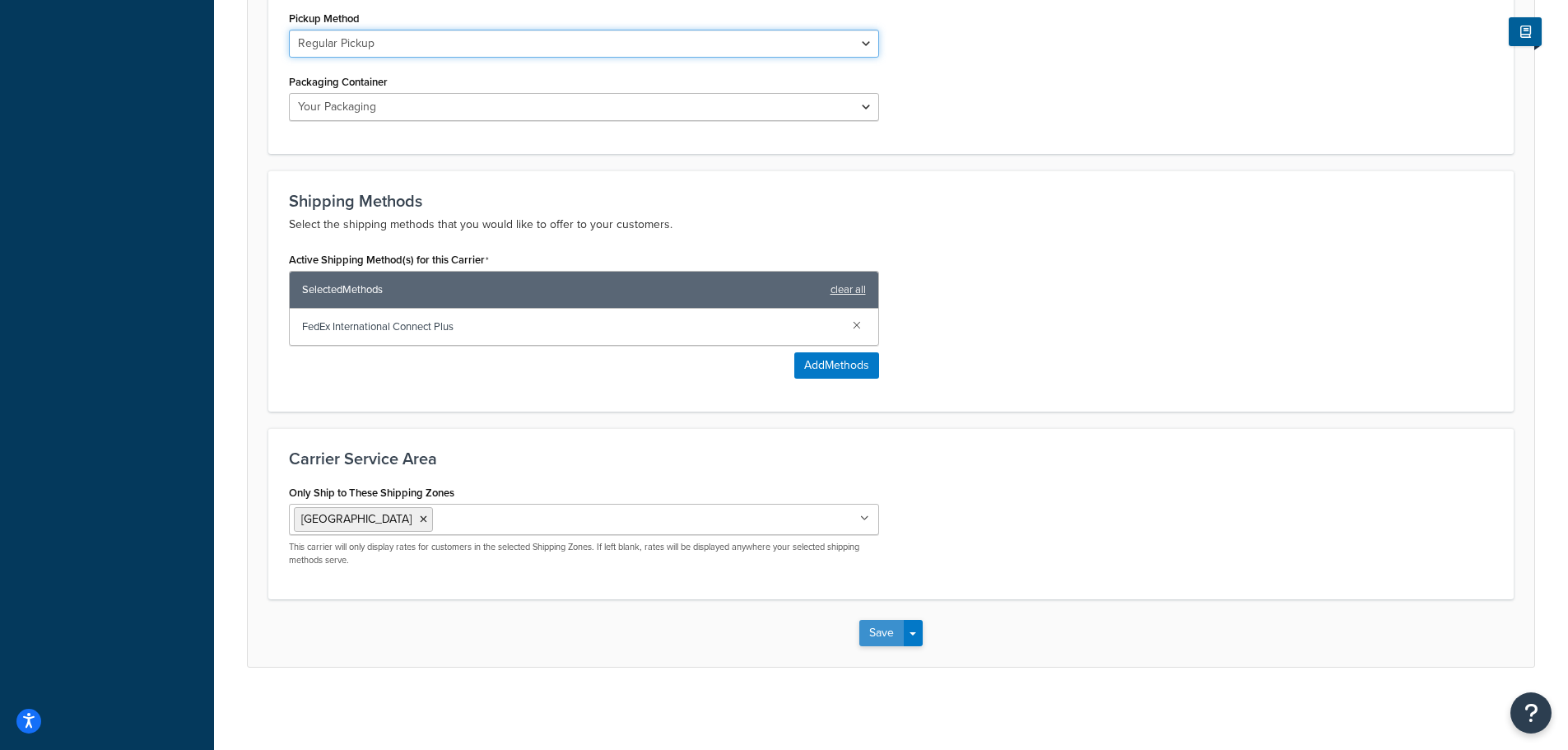
scroll to position [857, 0]
click at [879, 640] on button "Save" at bounding box center [881, 633] width 45 height 26
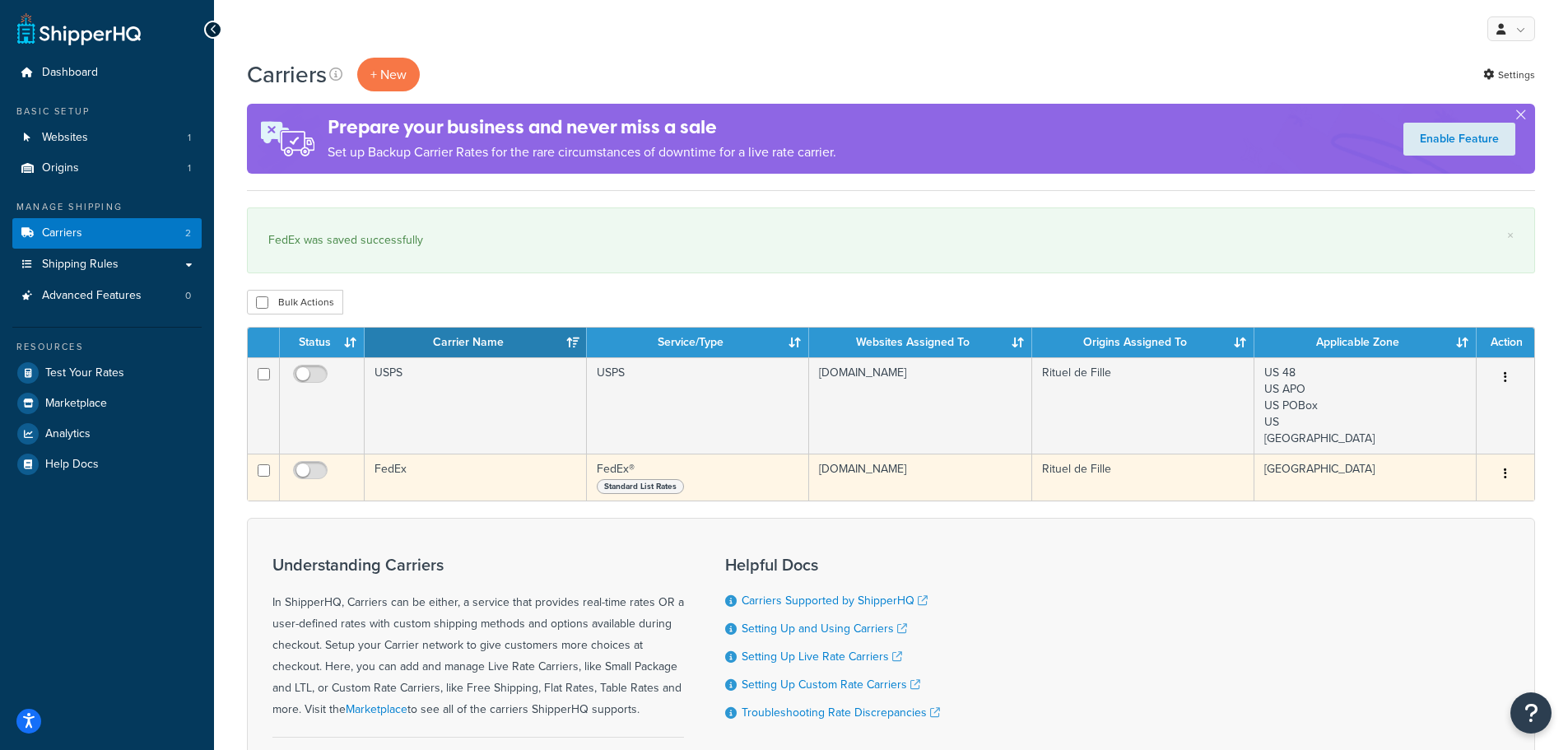
click at [643, 486] on span "Standard List Rates" at bounding box center [640, 486] width 87 height 15
click at [313, 473] on input "checkbox" at bounding box center [313, 475] width 46 height 20
click at [295, 467] on input "checkbox" at bounding box center [313, 475] width 46 height 20
checkbox input "false"
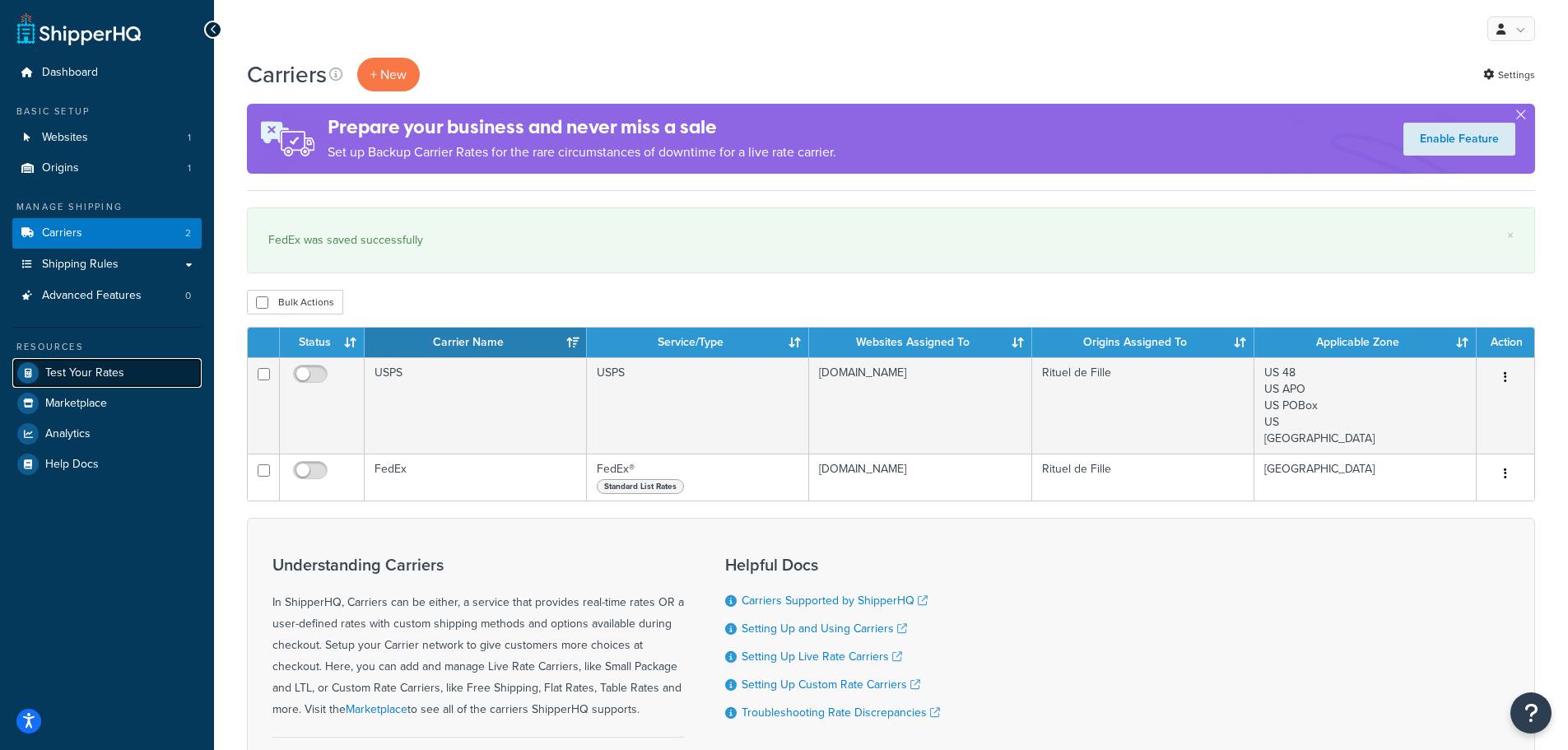
click at [95, 367] on span "Test Your Rates" at bounding box center [85, 373] width 79 height 14
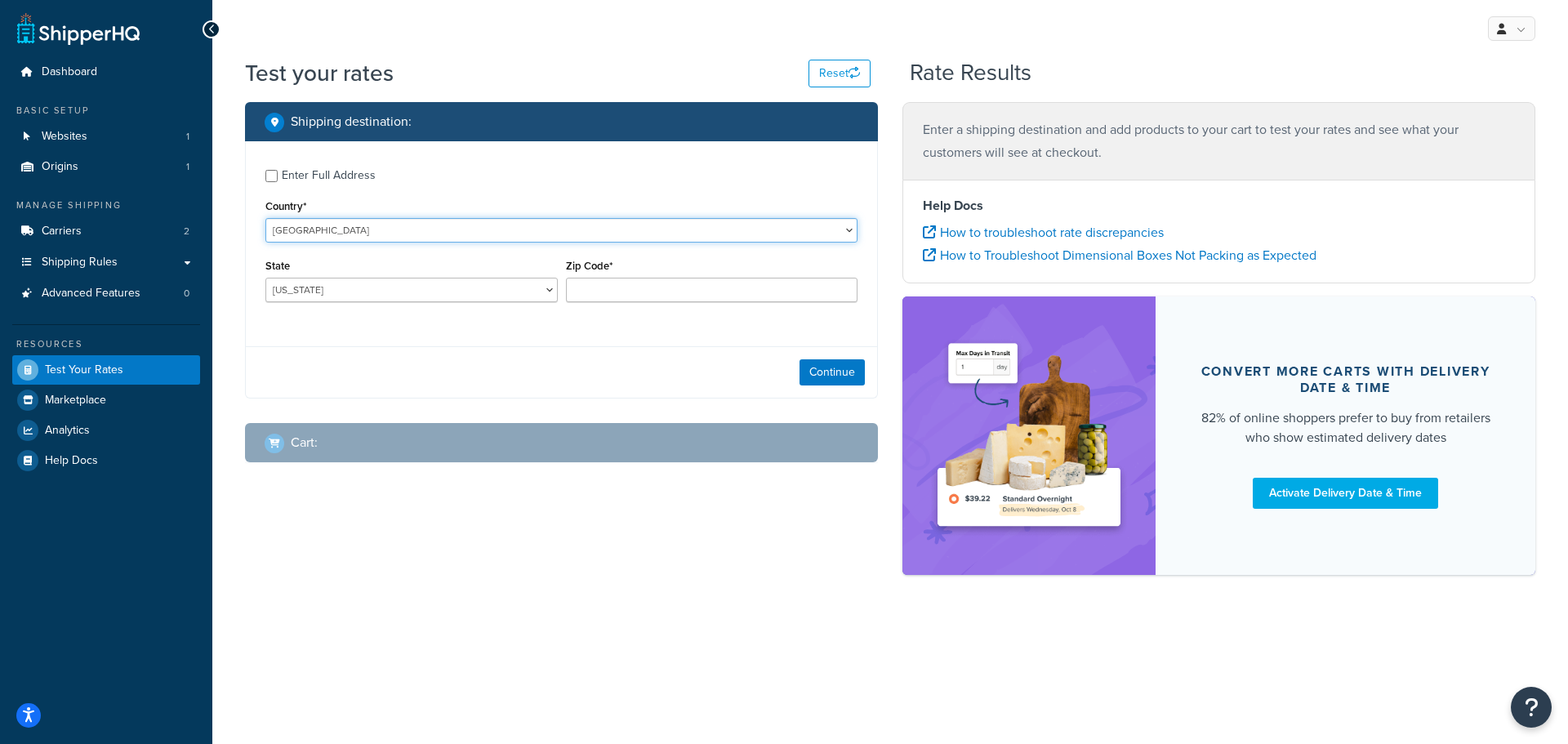
click at [421, 230] on select "[GEOGRAPHIC_DATA] [GEOGRAPHIC_DATA] [GEOGRAPHIC_DATA] [GEOGRAPHIC_DATA] [GEOGRA…" at bounding box center [561, 230] width 593 height 24
select select "CA"
click at [266, 218] on select "[GEOGRAPHIC_DATA] [GEOGRAPHIC_DATA] [GEOGRAPHIC_DATA] [GEOGRAPHIC_DATA] [GEOGRA…" at bounding box center [561, 230] width 593 height 24
click at [670, 282] on input "Zip Code*" at bounding box center [712, 289] width 292 height 24
click at [503, 349] on div "Enter Full Address Country* [GEOGRAPHIC_DATA] [GEOGRAPHIC_DATA] [GEOGRAPHIC_DAT…" at bounding box center [561, 270] width 633 height 257
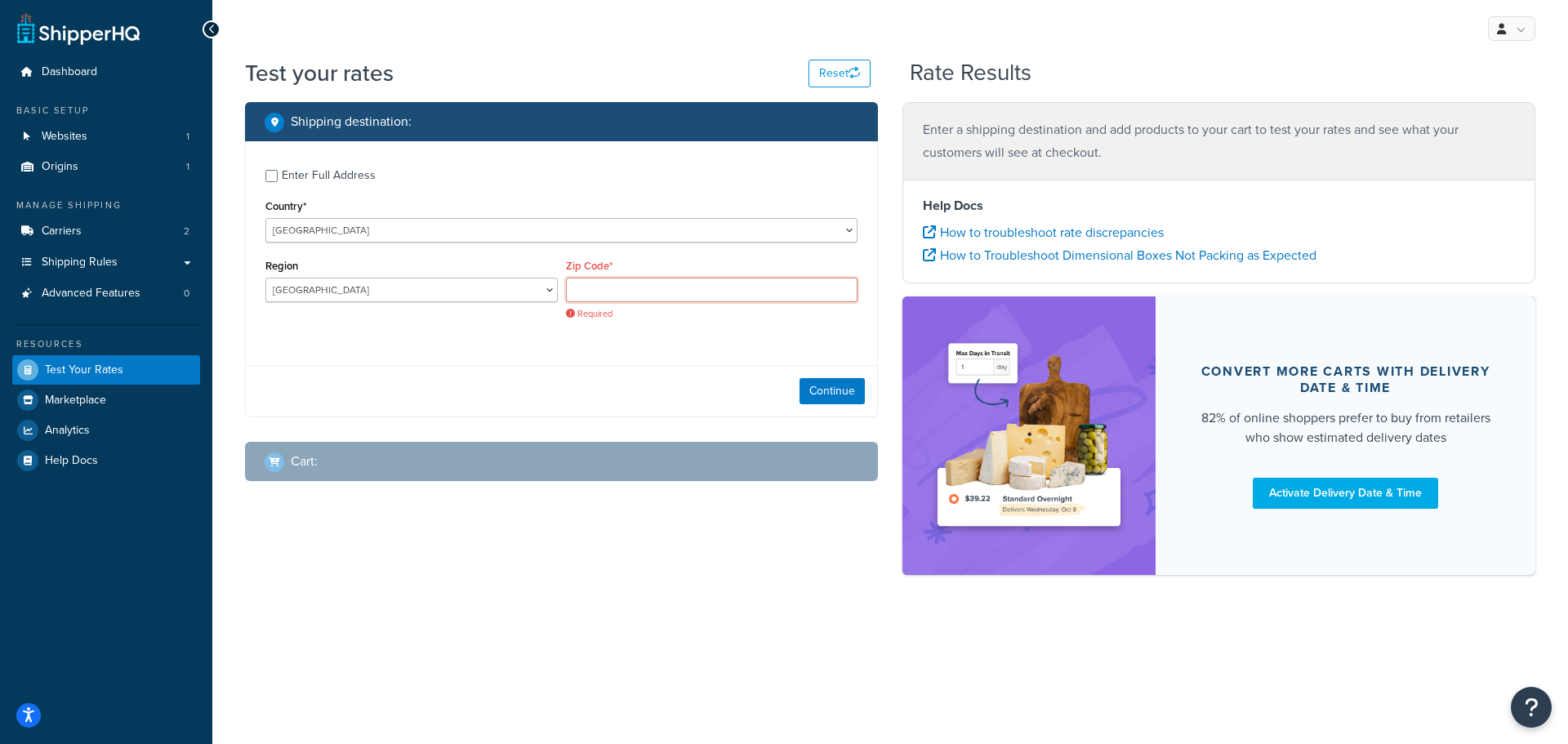
click at [668, 286] on input "Zip Code*" at bounding box center [712, 289] width 292 height 24
paste input "V5H 3B3"
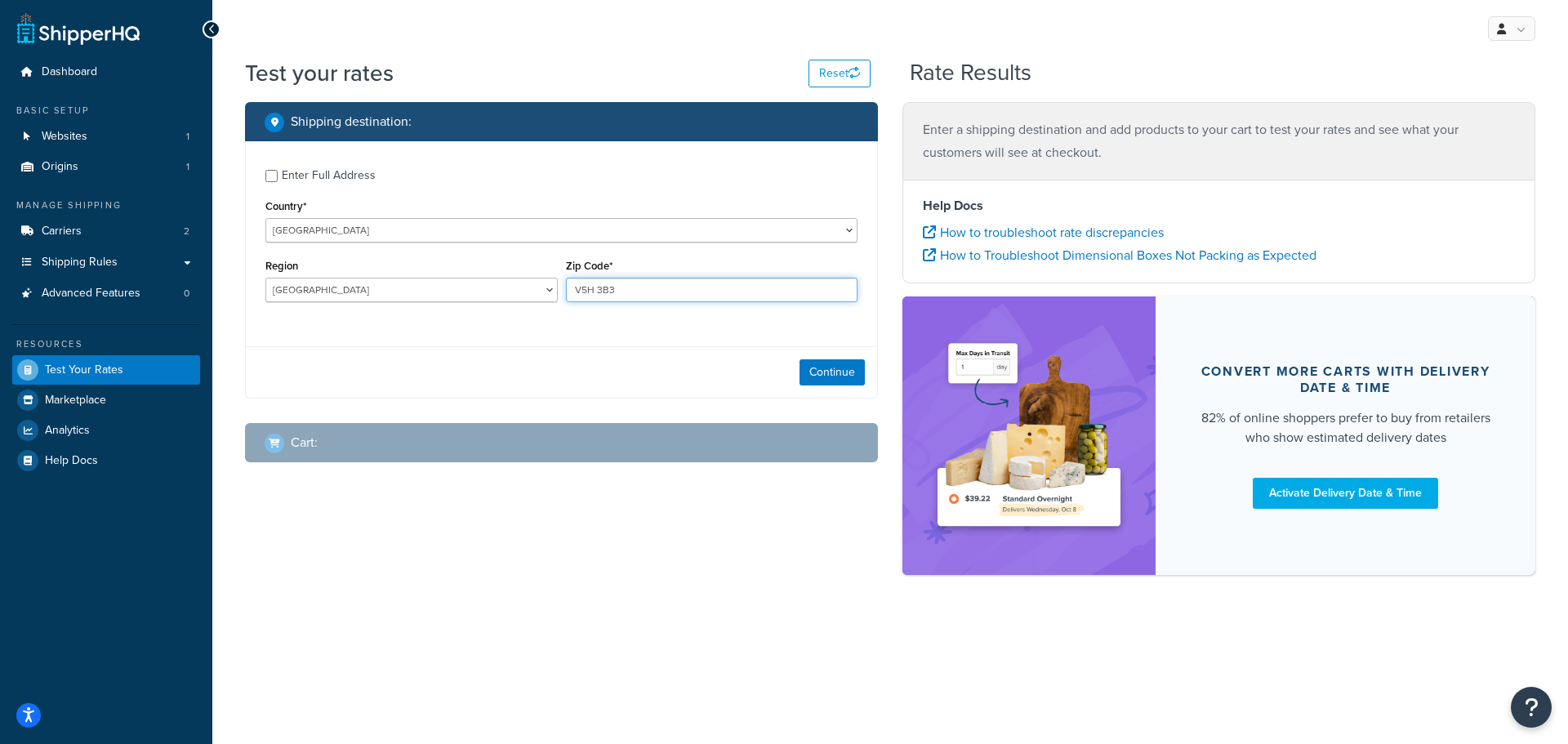
type input "V5H 3B3"
click at [414, 298] on select "[GEOGRAPHIC_DATA] [GEOGRAPHIC_DATA] [GEOGRAPHIC_DATA] [GEOGRAPHIC_DATA] [GEOGRA…" at bounding box center [411, 289] width 292 height 24
select select "BC"
click at [266, 278] on select "[GEOGRAPHIC_DATA] [GEOGRAPHIC_DATA] [GEOGRAPHIC_DATA] [GEOGRAPHIC_DATA] [GEOGRA…" at bounding box center [411, 289] width 292 height 24
click at [432, 344] on div "Enter Full Address Country* [GEOGRAPHIC_DATA] [GEOGRAPHIC_DATA] [GEOGRAPHIC_DAT…" at bounding box center [561, 270] width 633 height 257
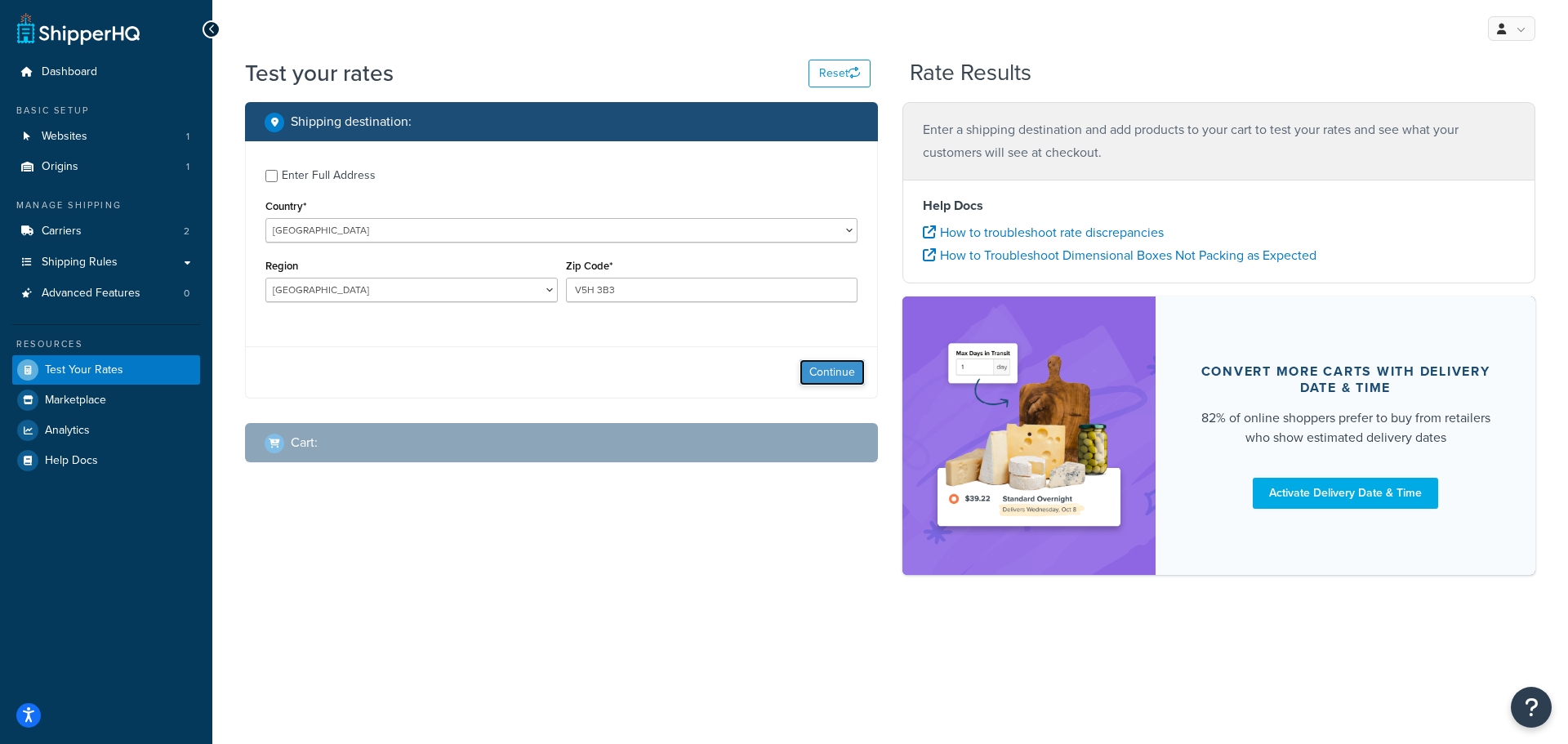
click at [839, 369] on button "Continue" at bounding box center [832, 372] width 65 height 26
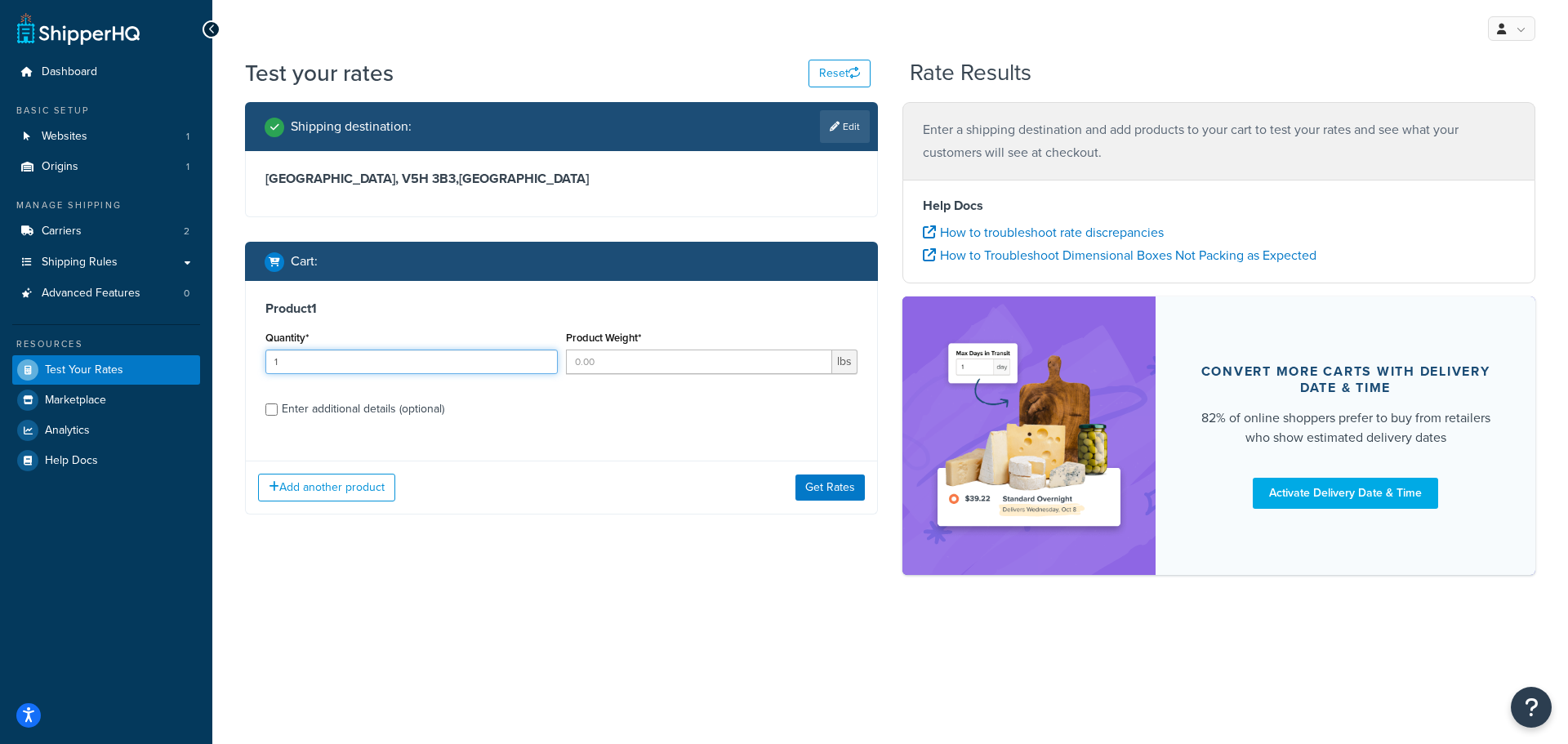
type input "1"
click at [542, 356] on input "1" at bounding box center [411, 361] width 292 height 24
type input "1"
click at [817, 360] on input "1" at bounding box center [699, 361] width 267 height 24
drag, startPoint x: 474, startPoint y: 449, endPoint x: 699, endPoint y: 448, distance: 225.0
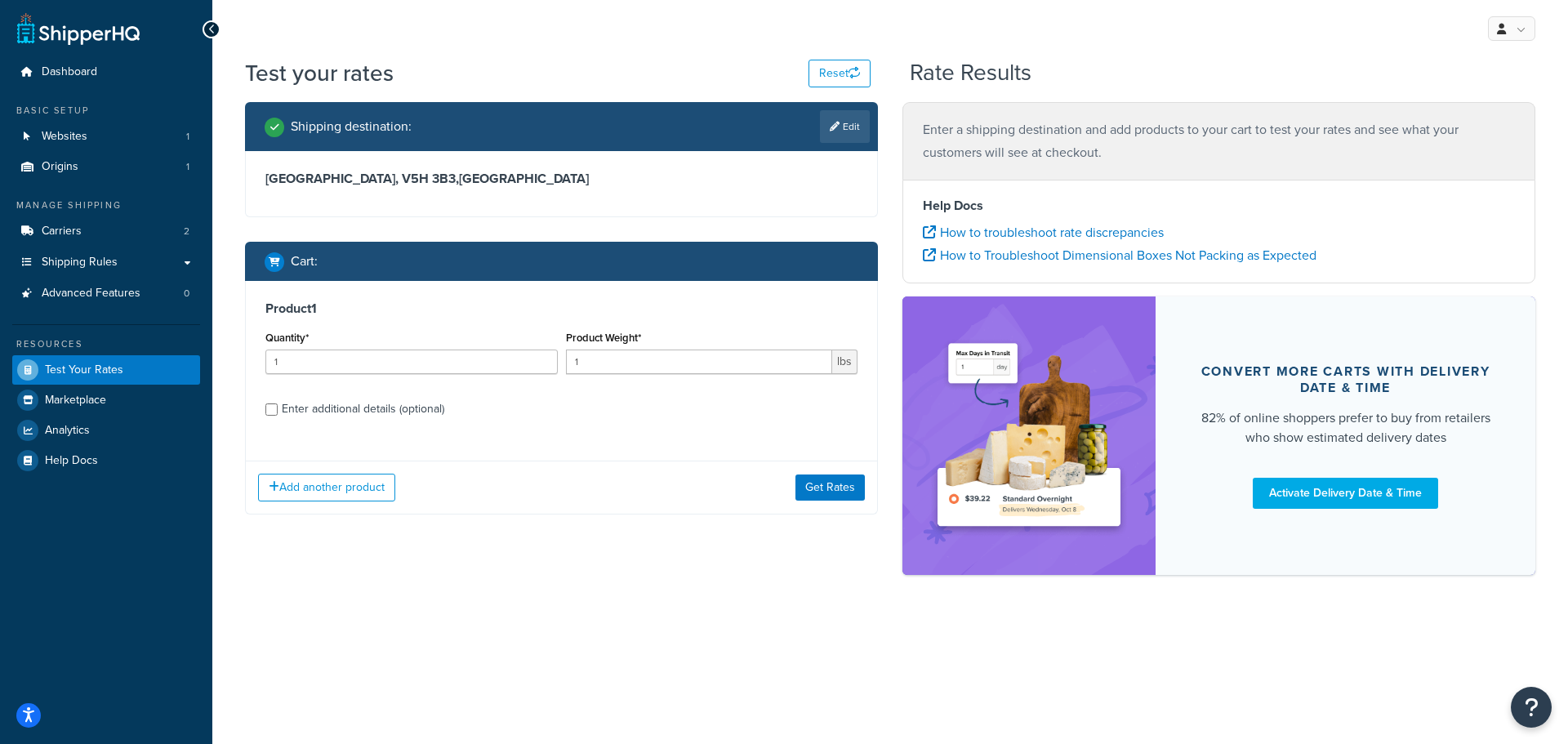
click at [474, 448] on div "Product 1 Quantity* 1 Product Weight* 1 lbs Enter additional details (optional)…" at bounding box center [561, 397] width 633 height 234
click at [853, 490] on button "Get Rates" at bounding box center [830, 487] width 70 height 26
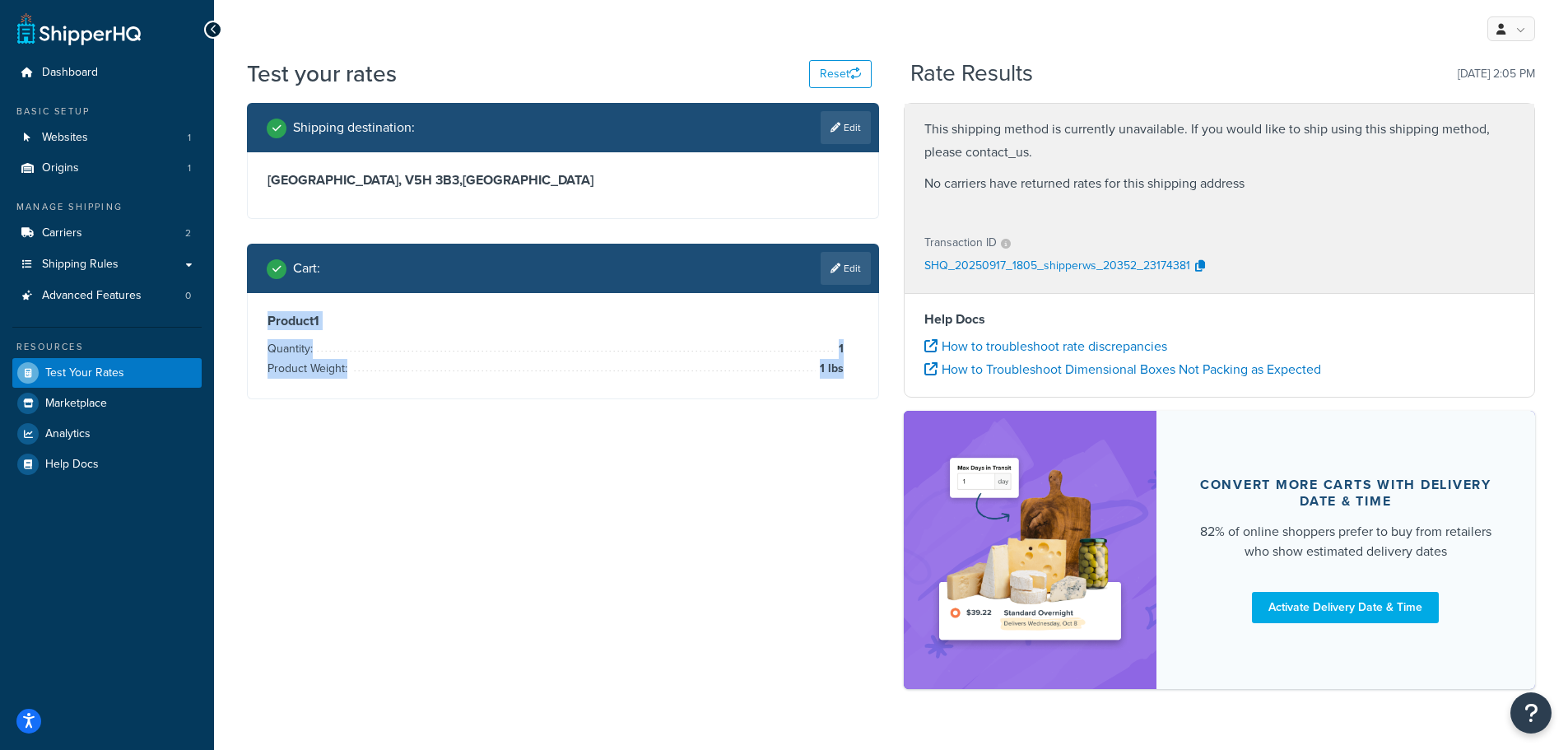
click at [519, 515] on div "Shipping destination : Edit British Columbia, V5H 3B3 , Canada Cart : Edit Prod…" at bounding box center [891, 404] width 1313 height 602
click at [85, 220] on link "Carriers 2" at bounding box center [107, 233] width 189 height 30
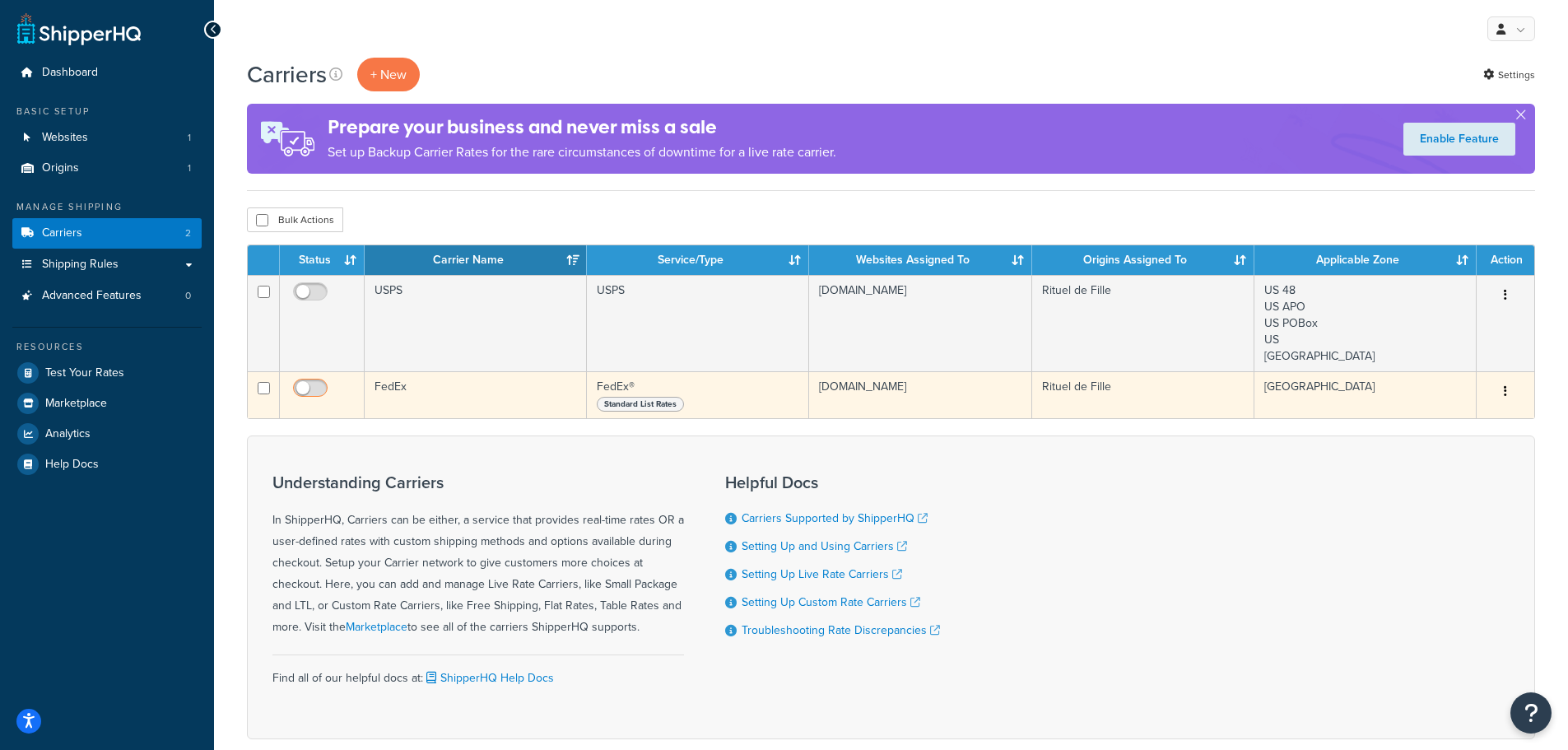
click at [318, 394] on input "checkbox" at bounding box center [313, 392] width 46 height 20
checkbox input "true"
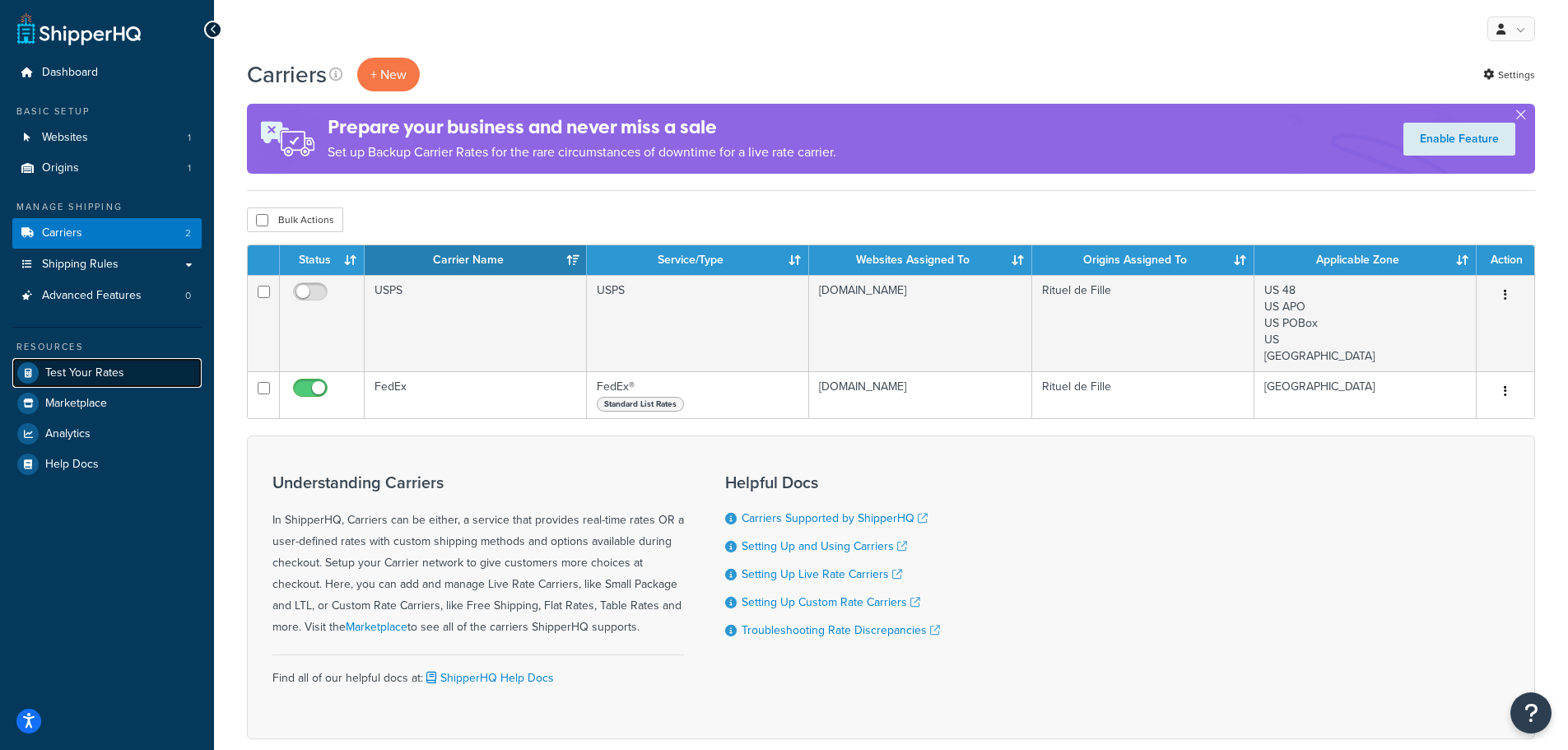
click at [97, 374] on span "Test Your Rates" at bounding box center [85, 373] width 79 height 14
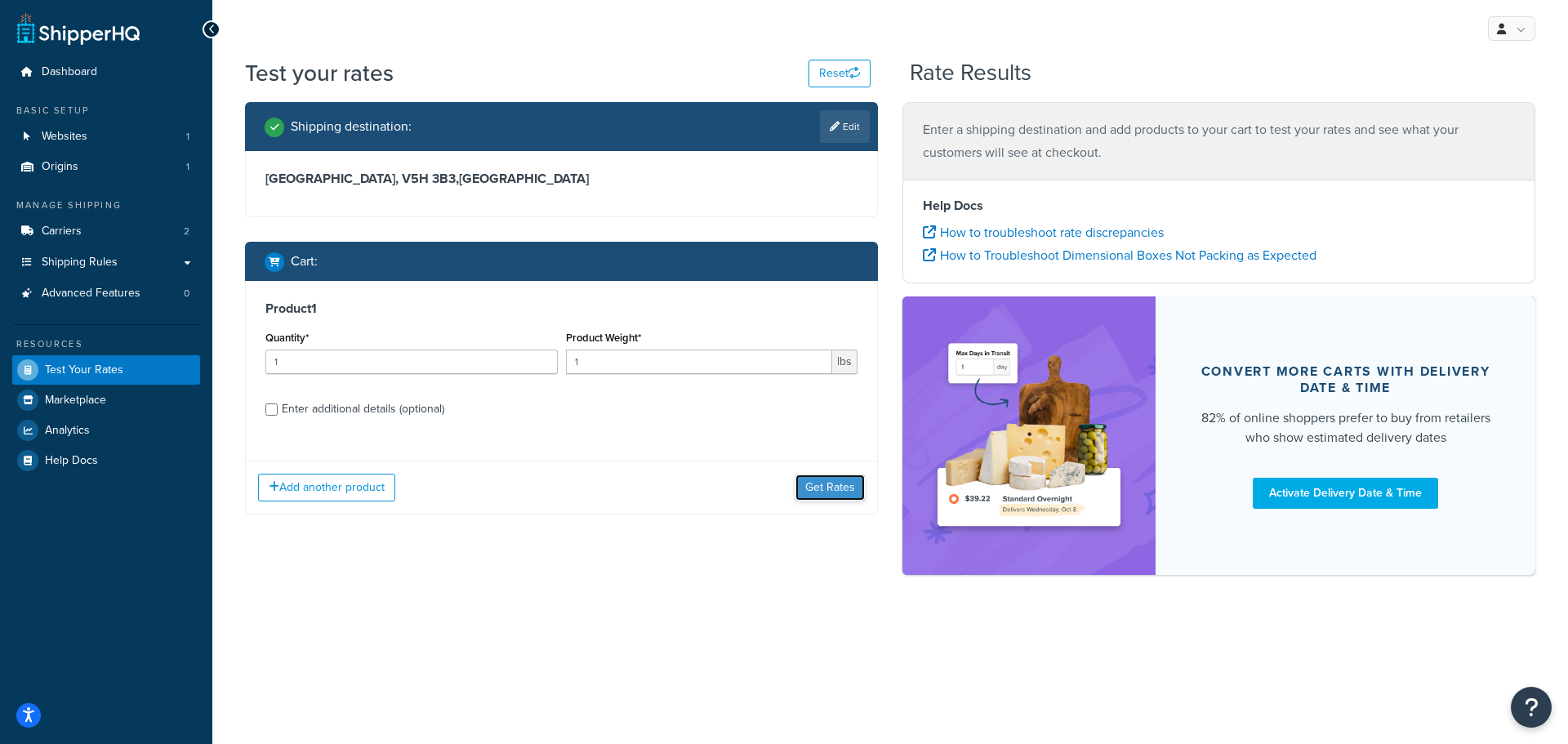
click at [822, 487] on button "Get Rates" at bounding box center [830, 487] width 70 height 26
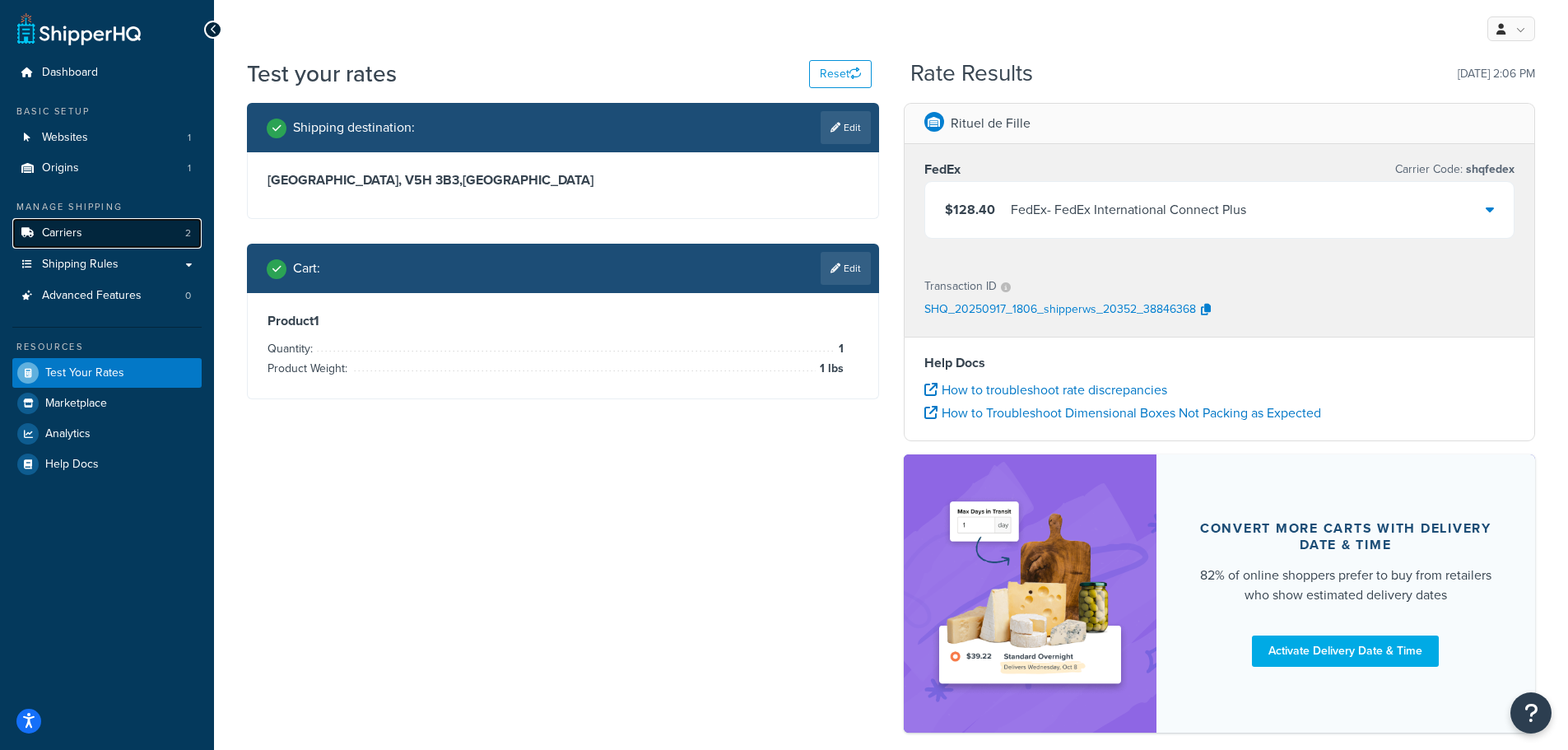
click at [119, 228] on link "Carriers 2" at bounding box center [107, 233] width 189 height 30
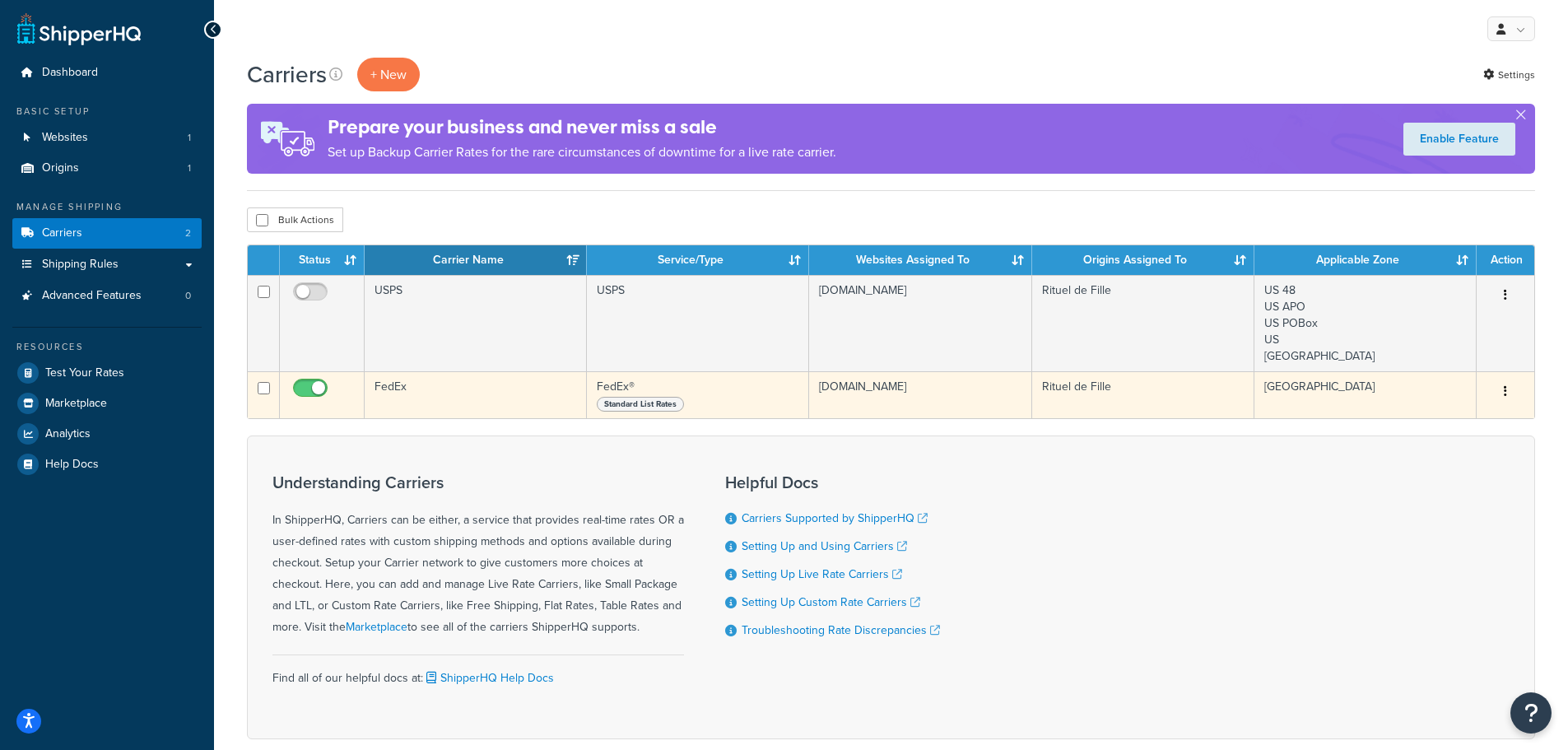
click at [538, 387] on td "FedEx" at bounding box center [476, 395] width 222 height 47
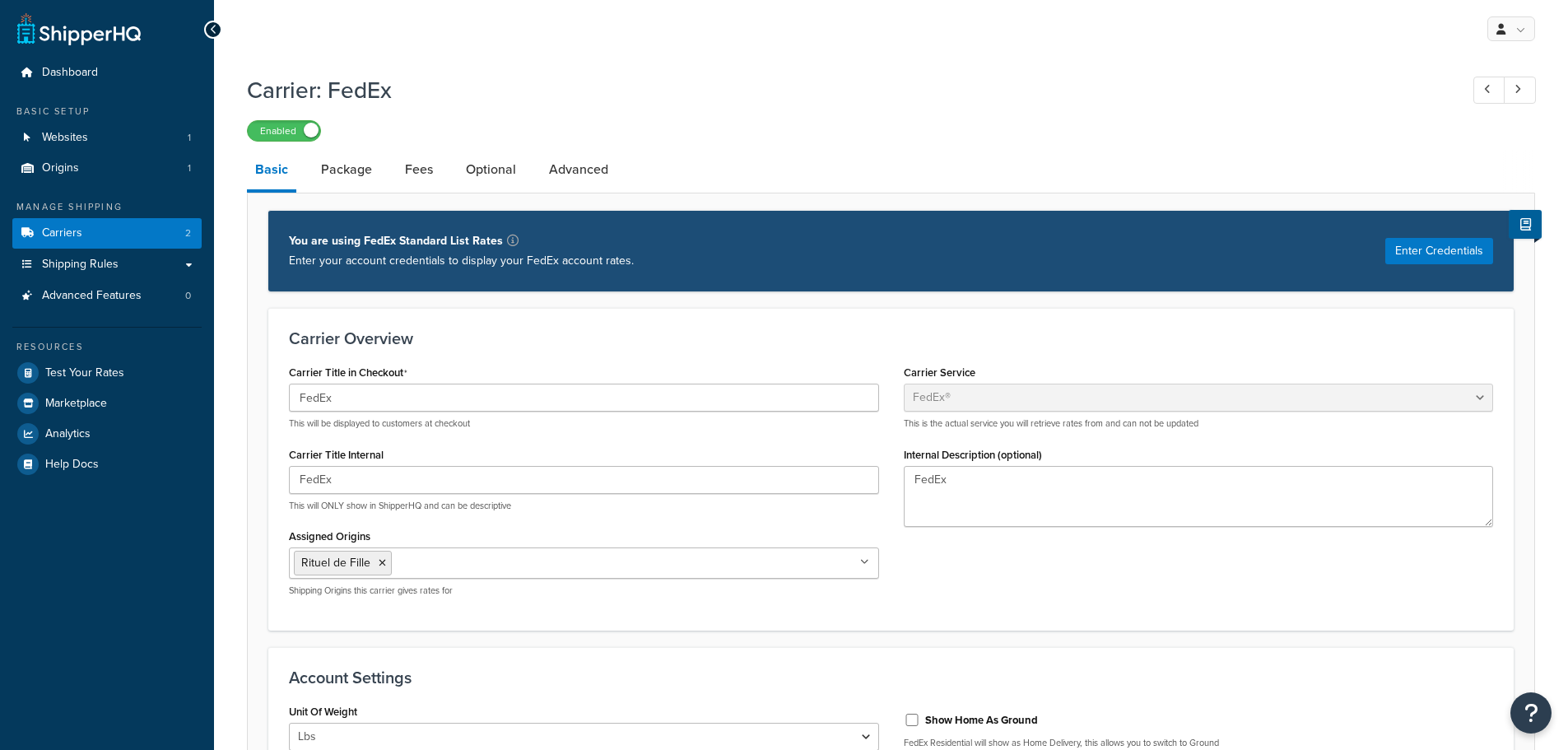
select select "fedEx"
select select "REGULAR_PICKUP"
select select "YOUR_PACKAGING"
click at [503, 183] on link "Optional" at bounding box center [491, 169] width 67 height 40
select select "business"
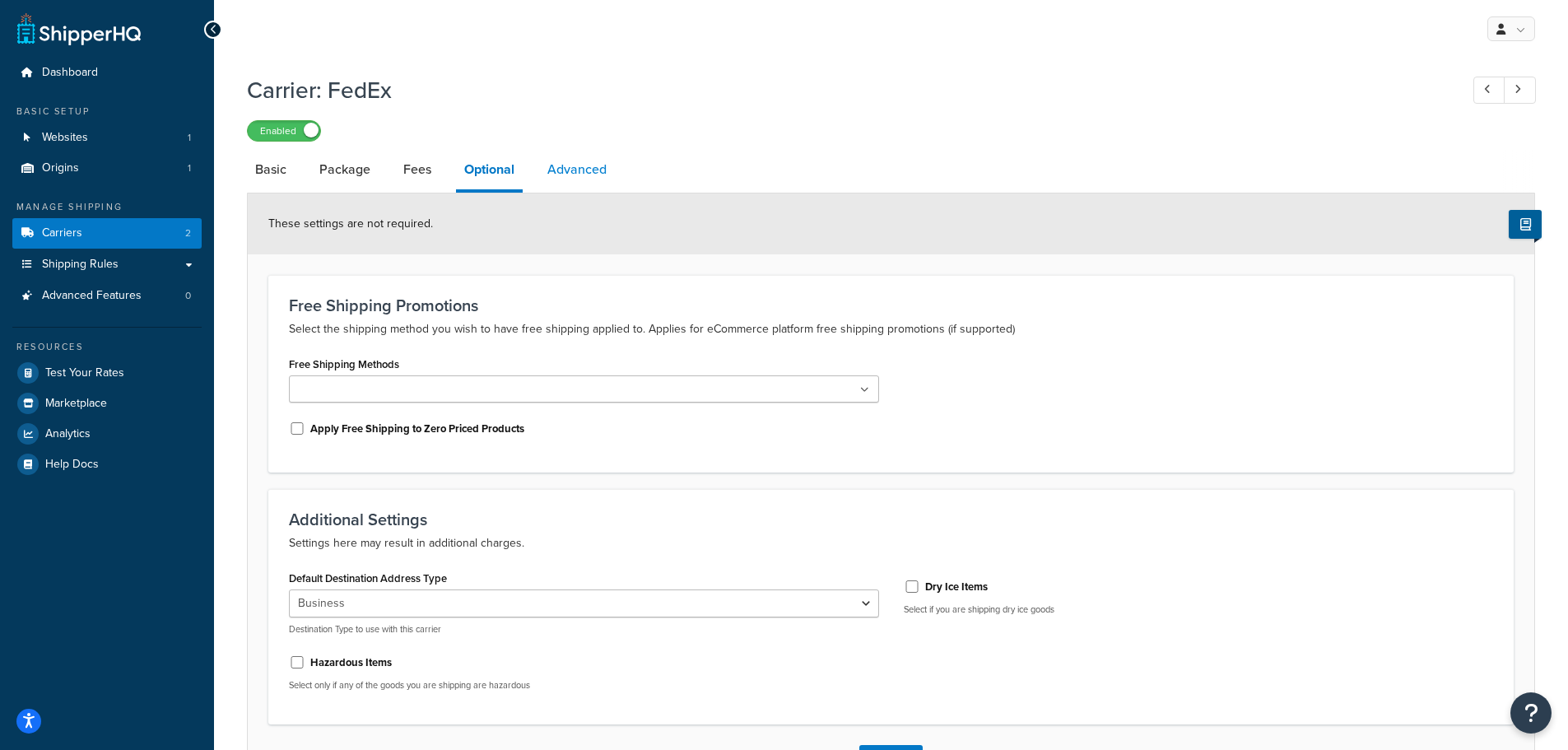
click at [570, 173] on link "Advanced" at bounding box center [577, 169] width 76 height 40
select select "false"
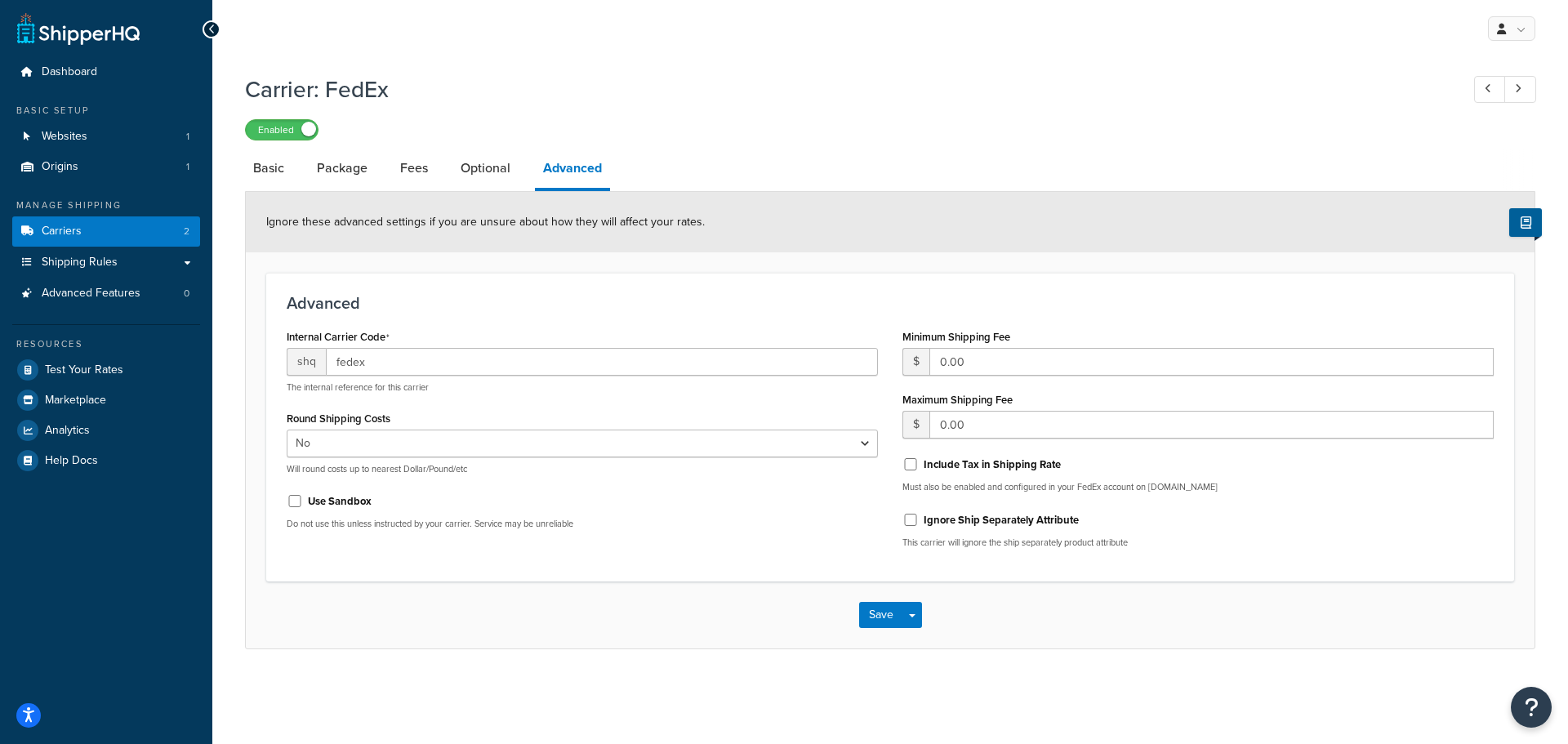
click at [521, 171] on li "Optional" at bounding box center [494, 168] width 82 height 39
click at [499, 170] on link "Optional" at bounding box center [485, 168] width 66 height 39
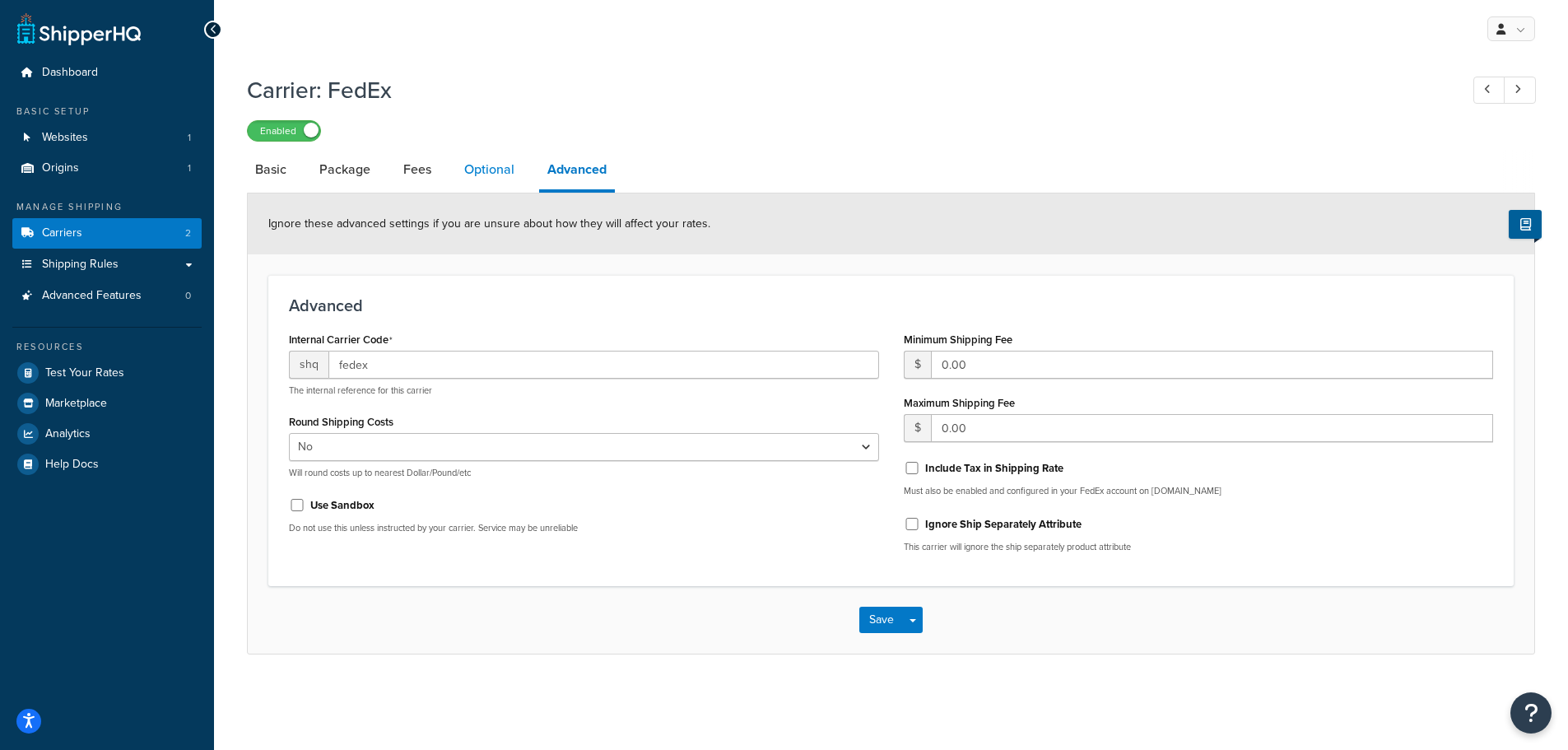
select select "business"
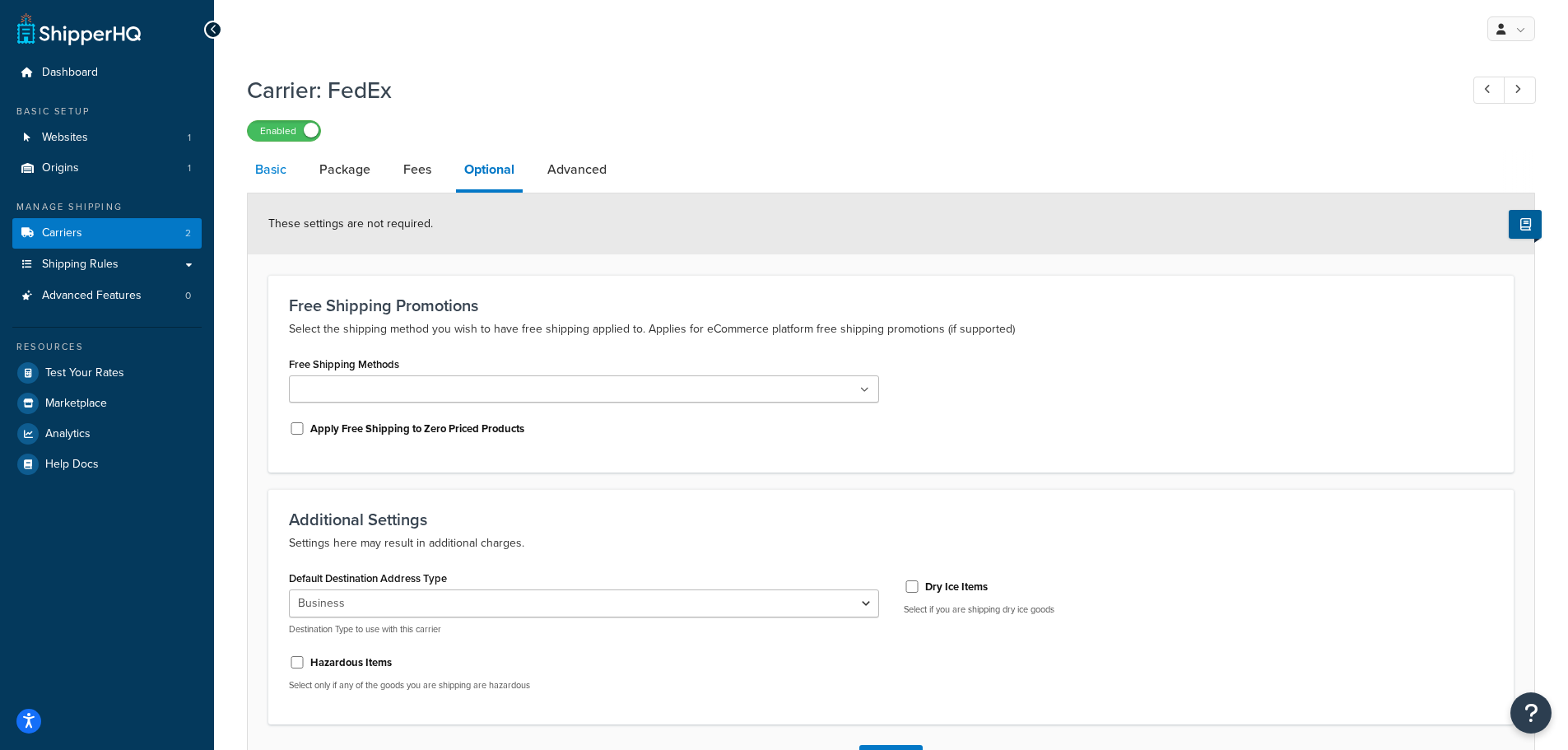
click at [264, 177] on link "Basic" at bounding box center [270, 169] width 48 height 40
select select "fedEx"
select select "REGULAR_PICKUP"
select select "YOUR_PACKAGING"
